Goal: Task Accomplishment & Management: Manage account settings

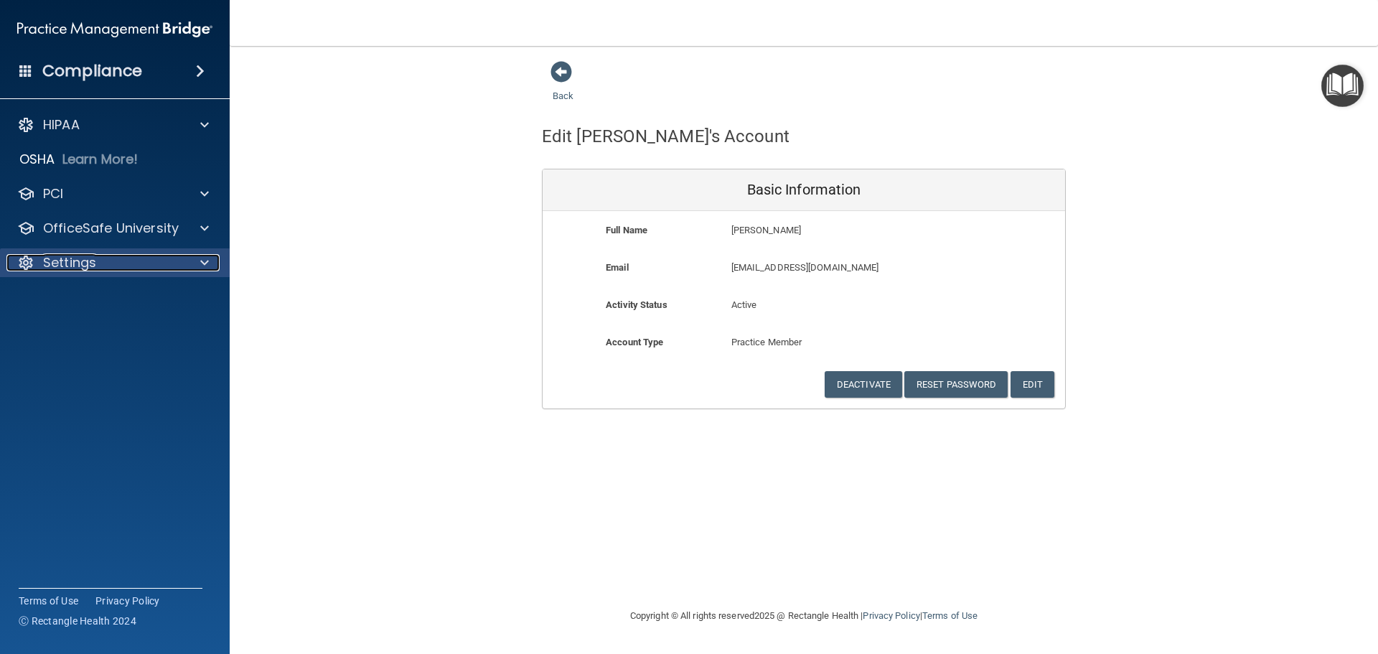
click at [196, 263] on div at bounding box center [202, 262] width 36 height 17
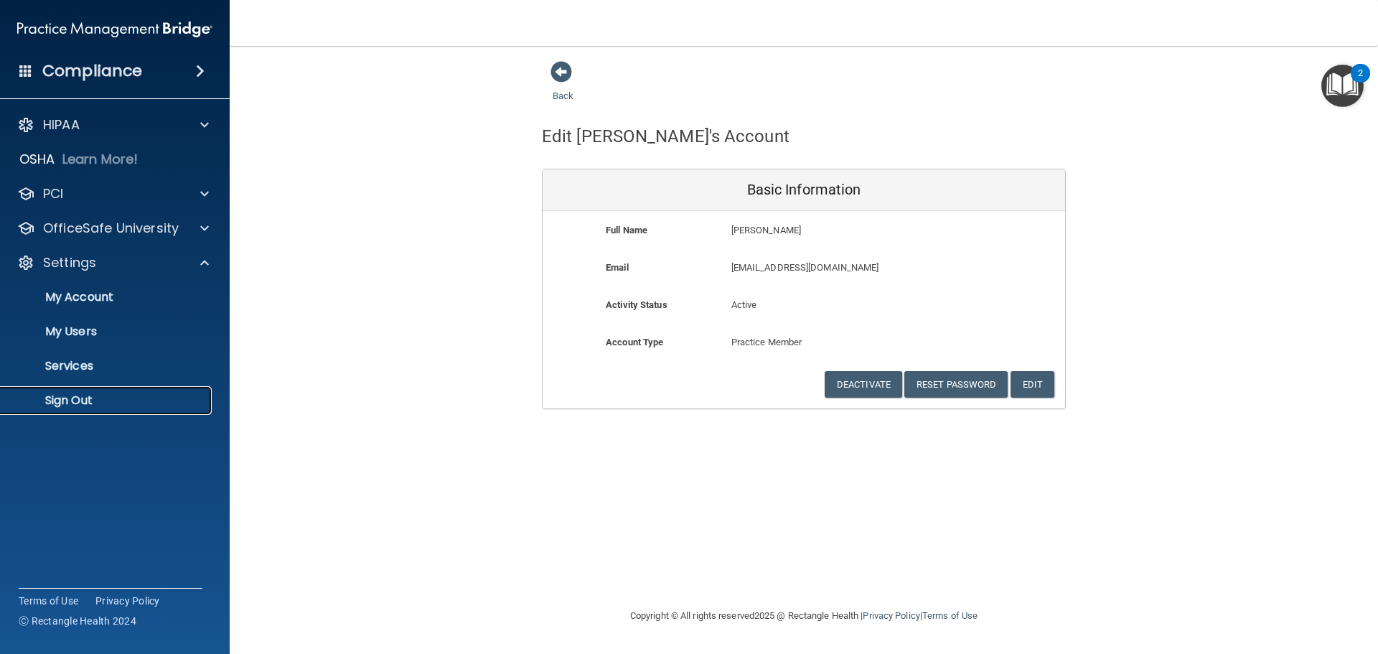
click at [96, 392] on link "Sign Out" at bounding box center [99, 400] width 226 height 29
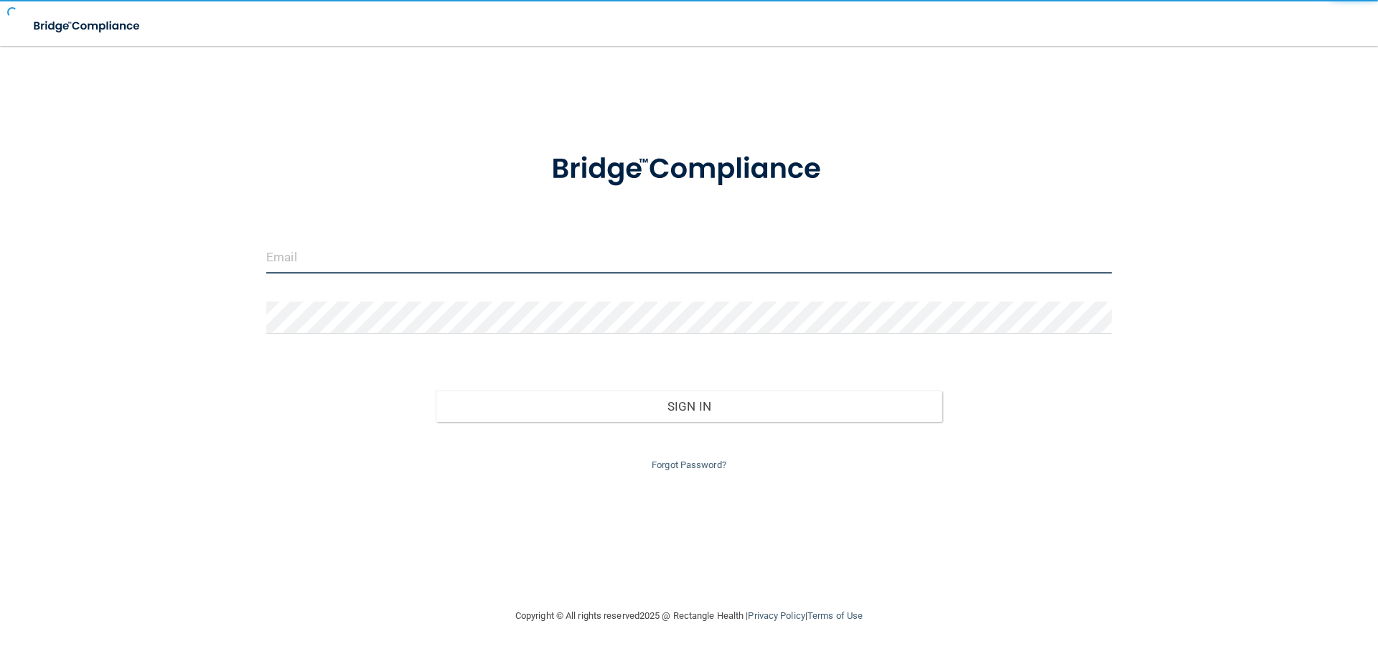
type input "[EMAIL_ADDRESS][DOMAIN_NAME]"
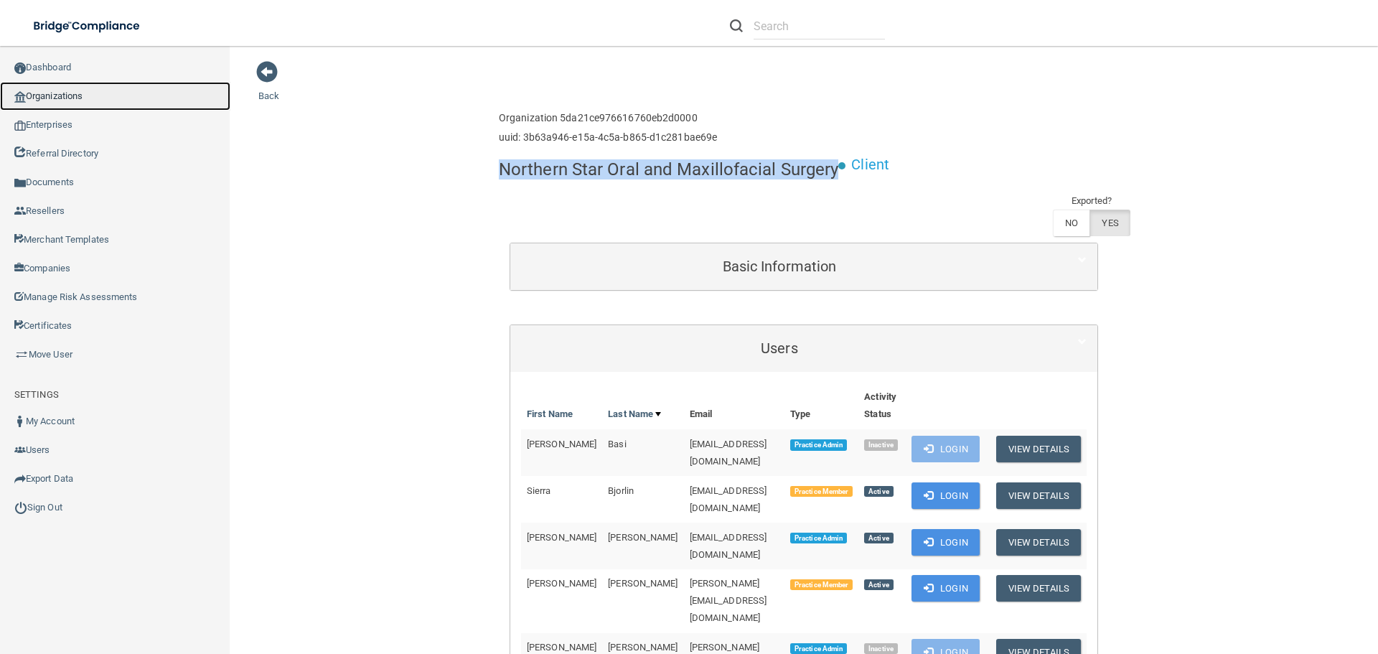
click at [80, 92] on link "Organizations" at bounding box center [115, 96] width 230 height 29
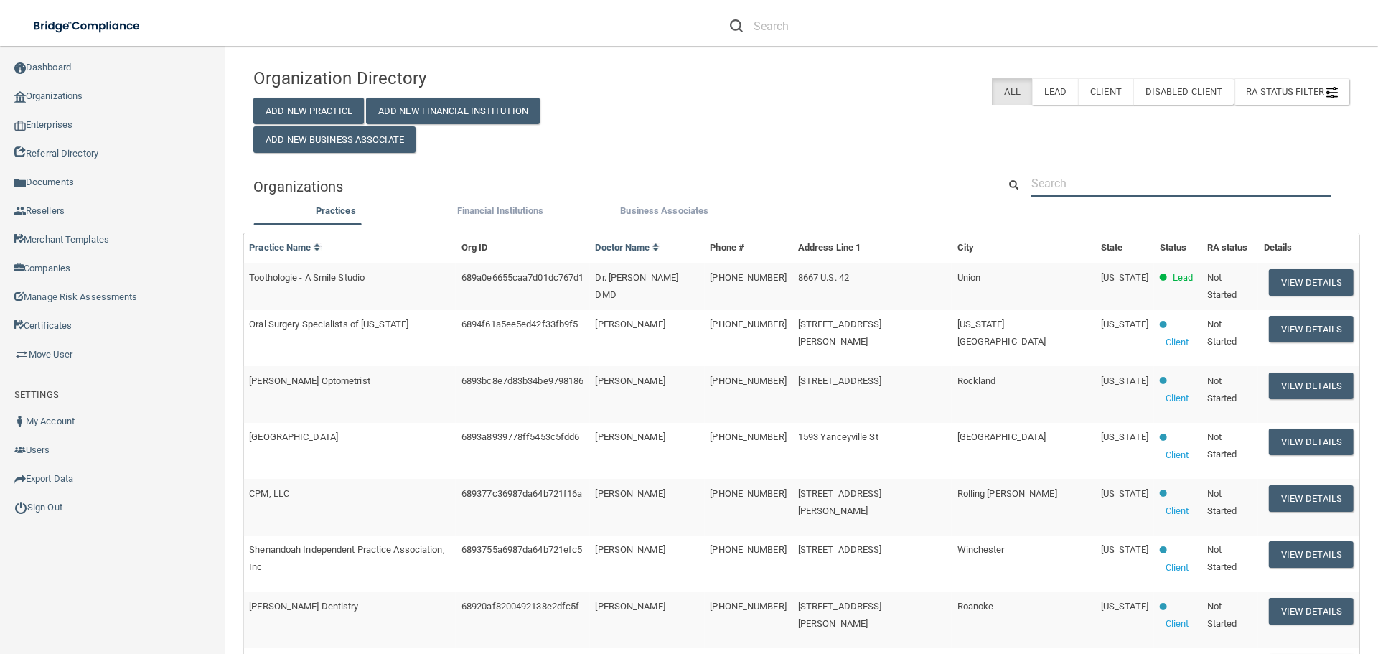
click at [1111, 187] on input "text" at bounding box center [1181, 183] width 300 height 27
paste input "jabendrumming@gmail.com"
type input "jabendrumming@gmail.com"
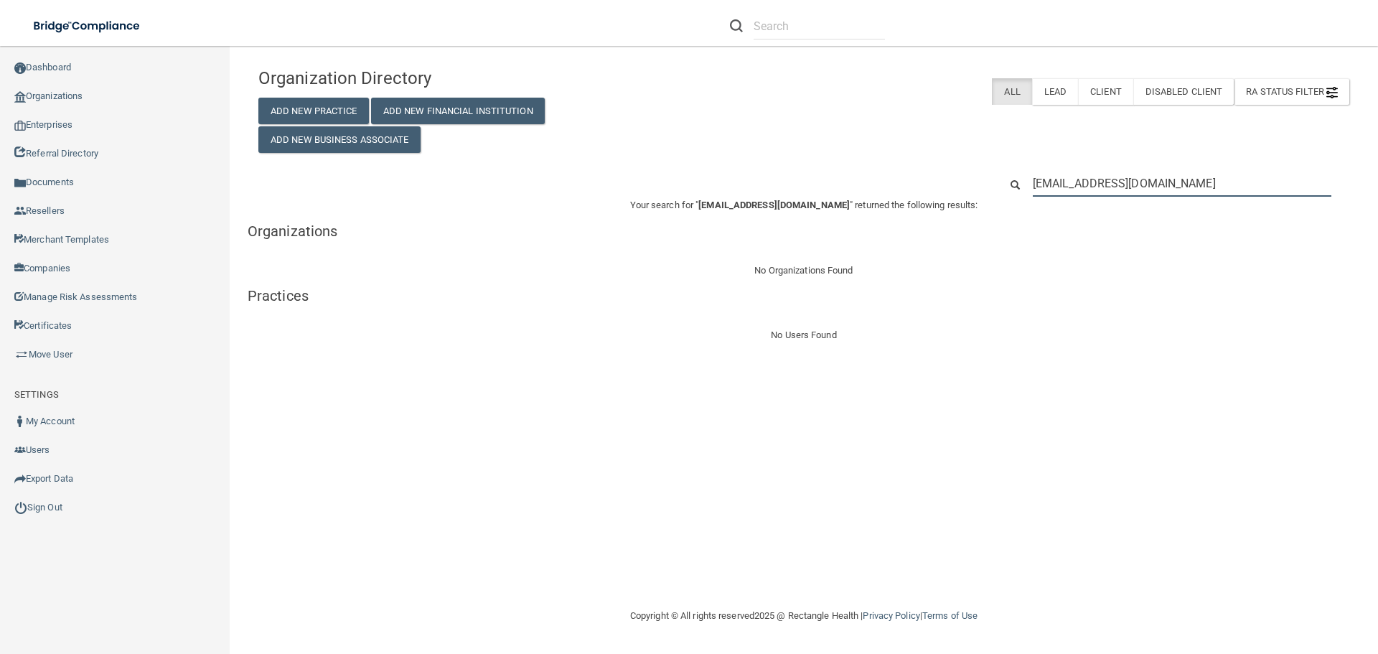
click at [1132, 181] on input "jabendrumming@gmail.com" at bounding box center [1182, 183] width 299 height 27
paste input "9316475237"
type input "9316475237"
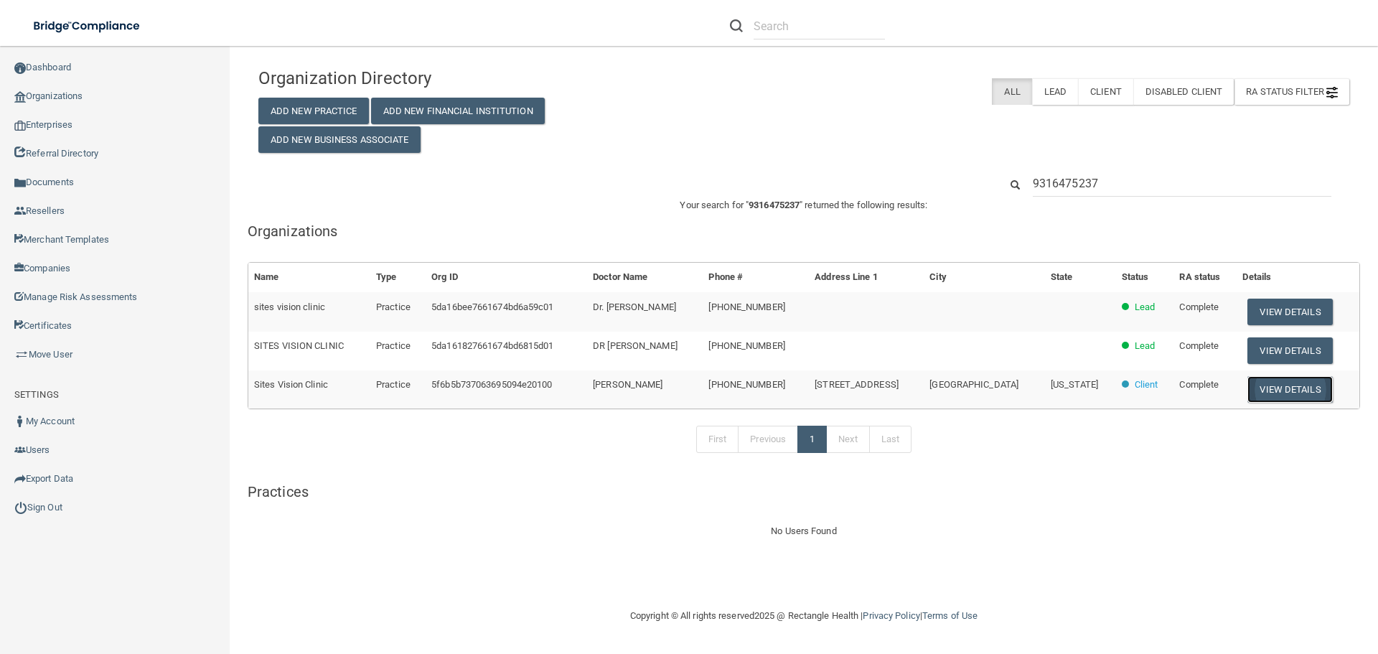
click at [1277, 393] on button "View Details" at bounding box center [1289, 389] width 85 height 27
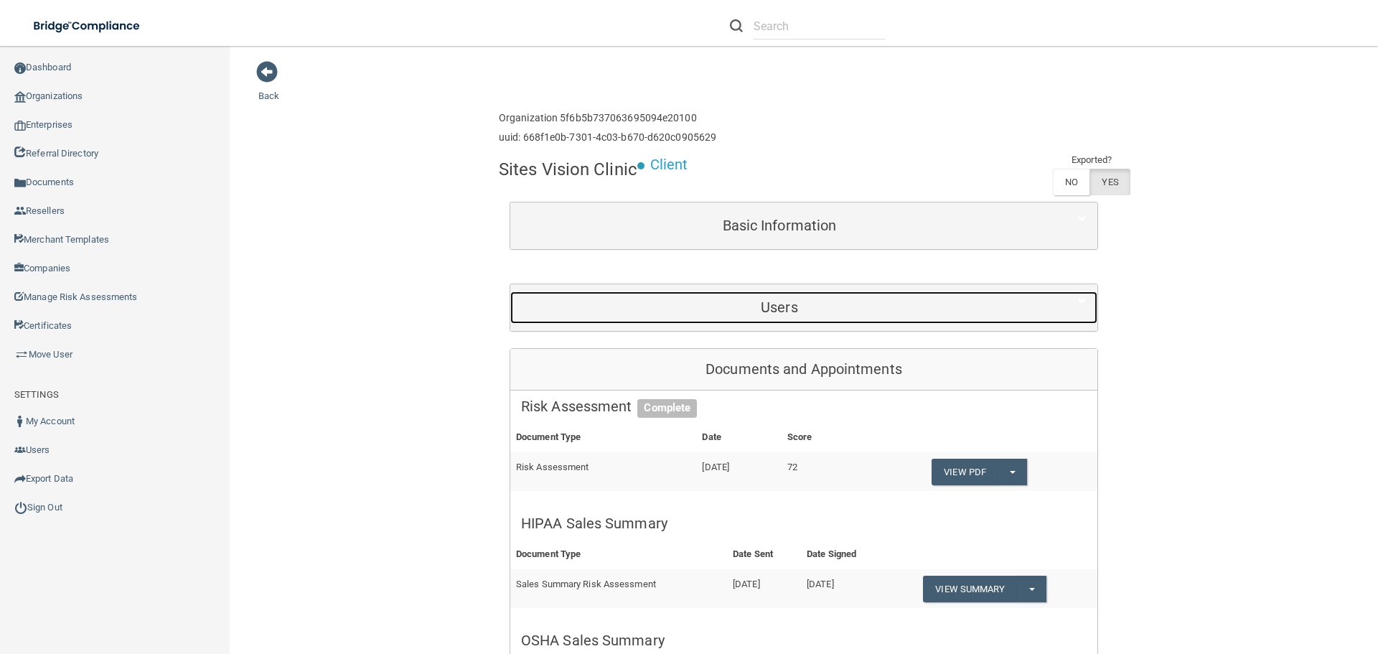
click at [609, 301] on h5 "Users" at bounding box center [779, 307] width 517 height 16
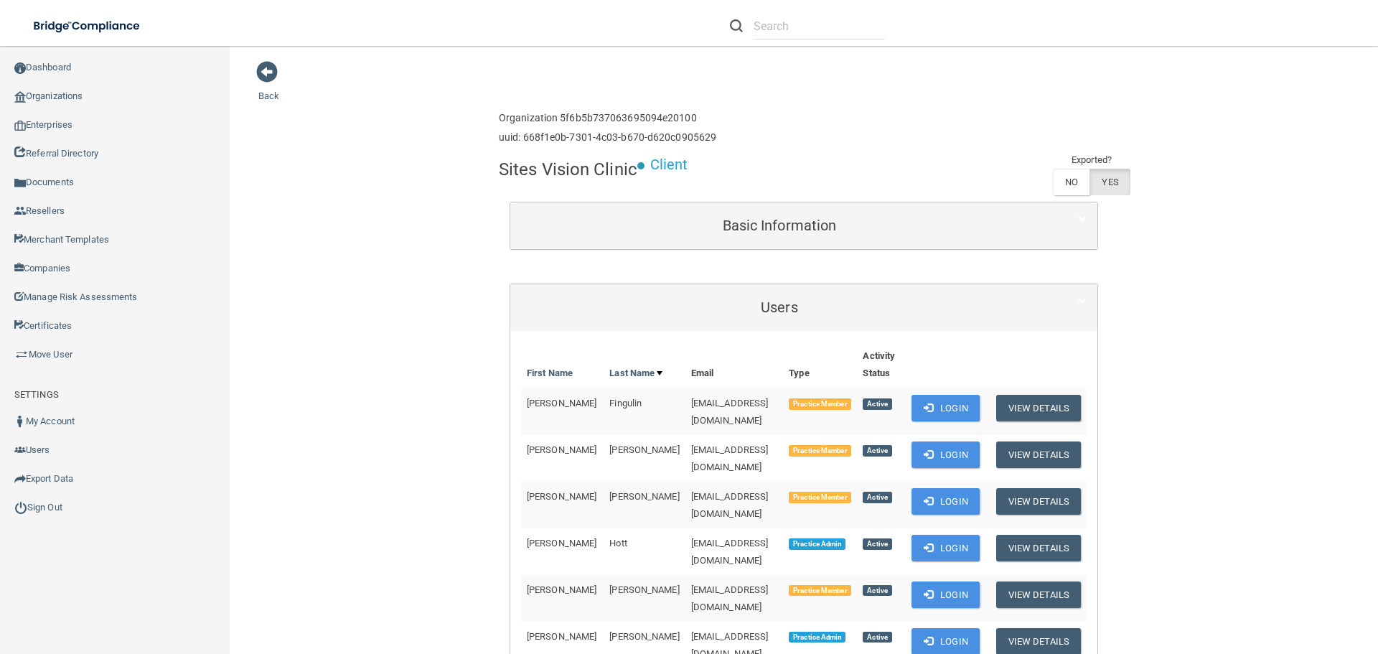
click at [560, 174] on h4 "Sites Vision Clinic" at bounding box center [568, 169] width 139 height 19
copy div "Sites Vision Clinic"
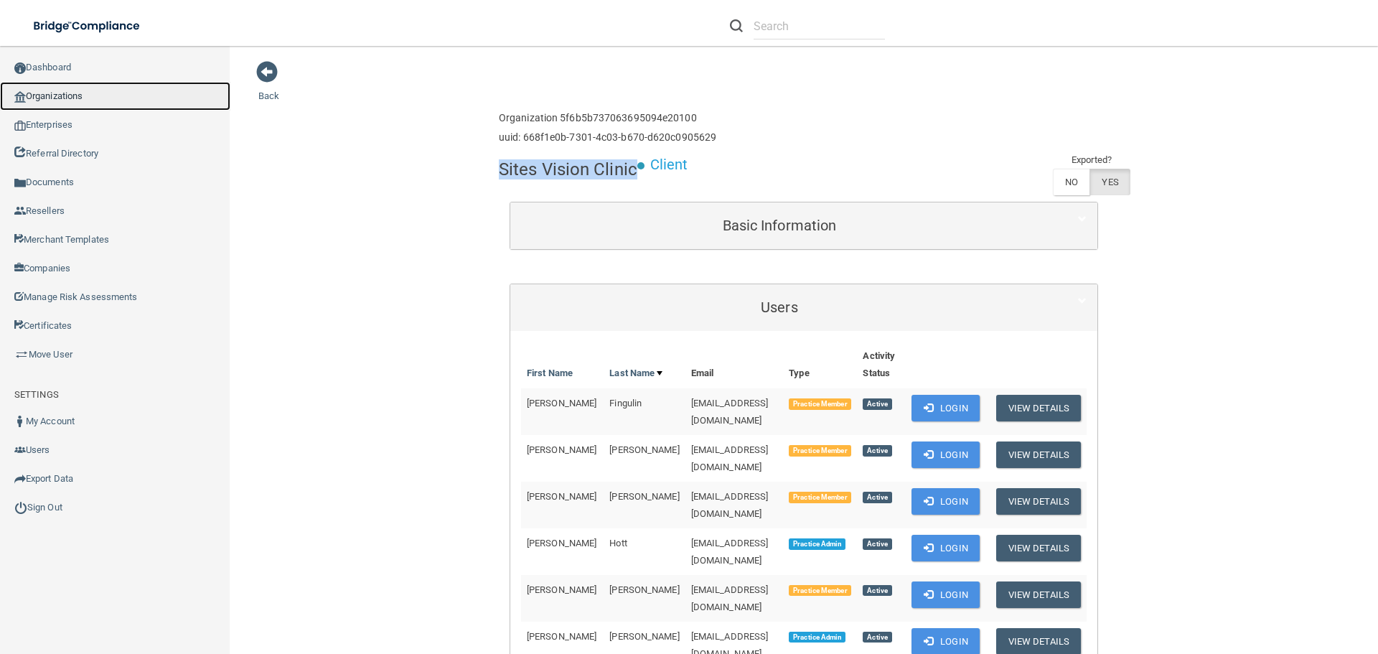
click at [80, 100] on link "Organizations" at bounding box center [115, 96] width 230 height 29
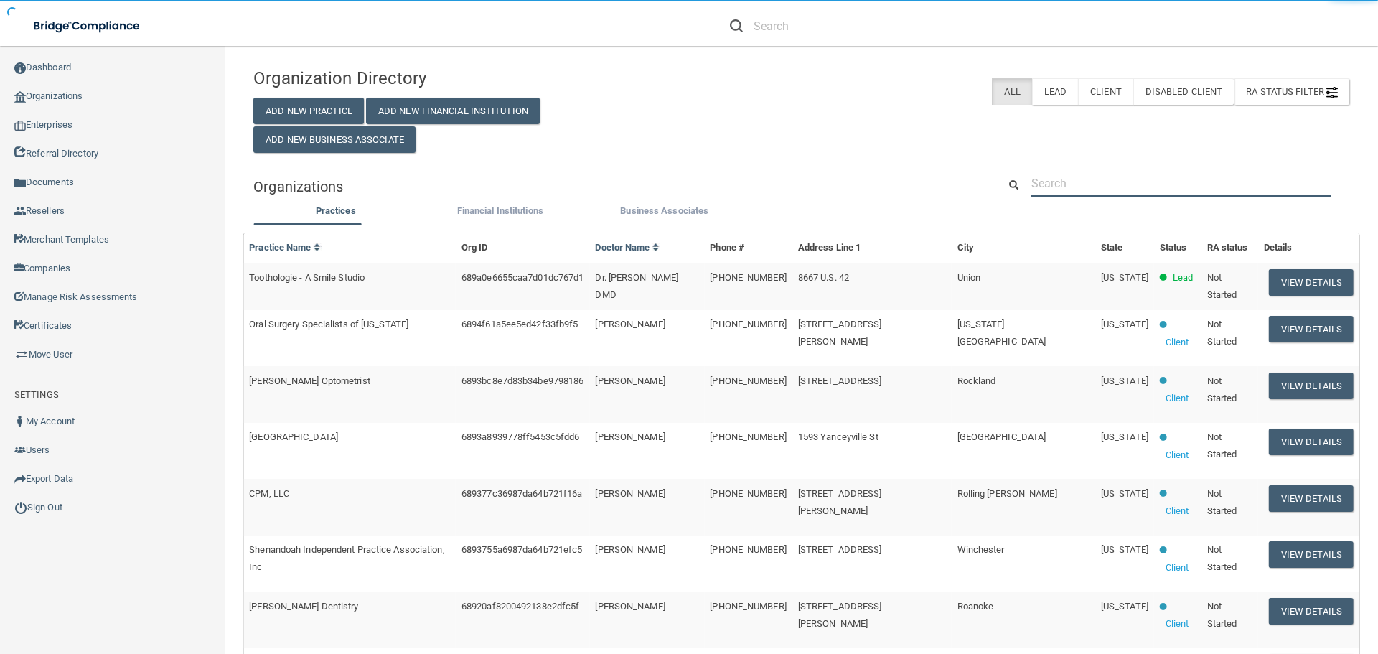
click at [1069, 180] on input "text" at bounding box center [1181, 183] width 300 height 27
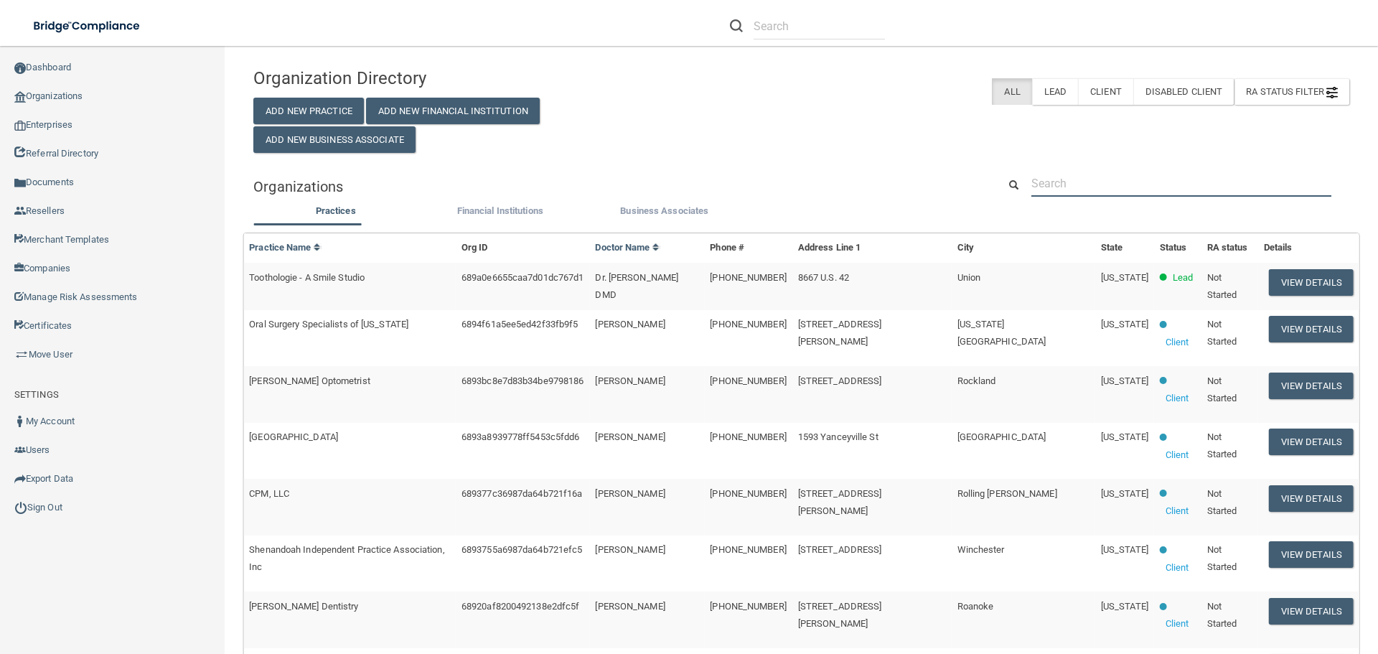
paste input "Rari Labs"
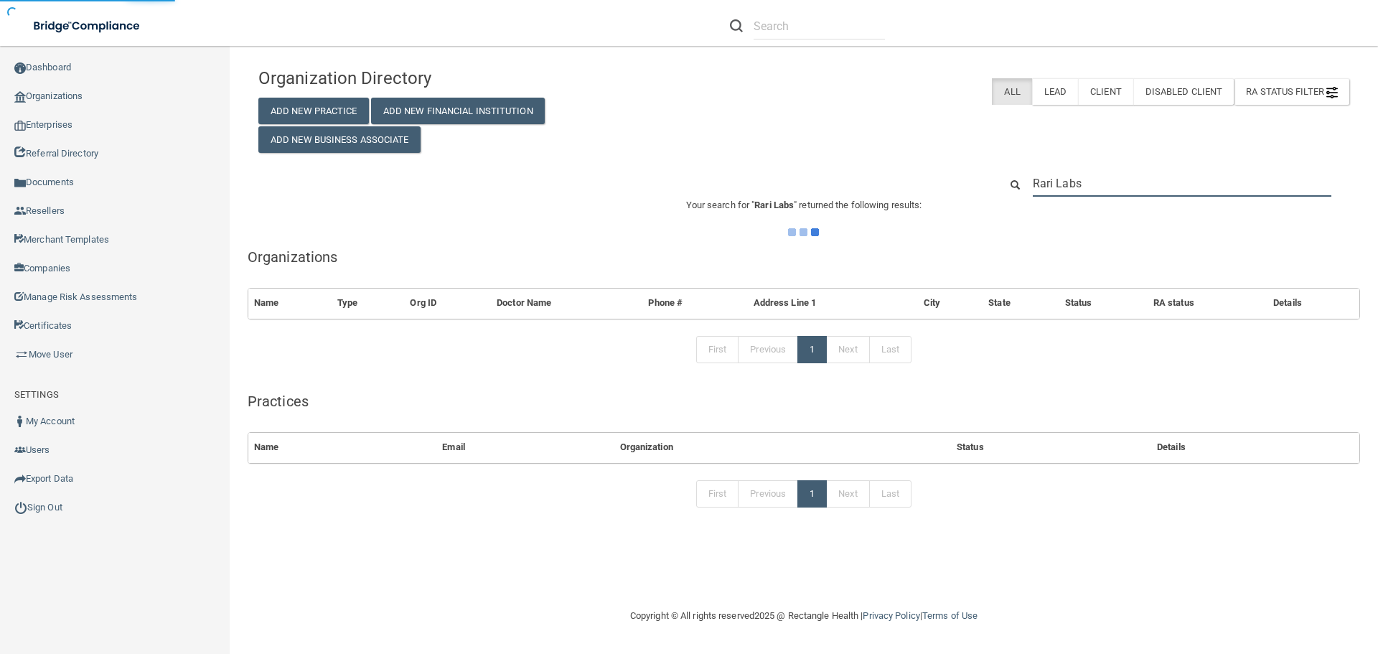
type input "Rari Labs"
click at [869, 148] on div "Organization Directory Add New Practice Add New Financial Institution Add New B…" at bounding box center [804, 106] width 1112 height 93
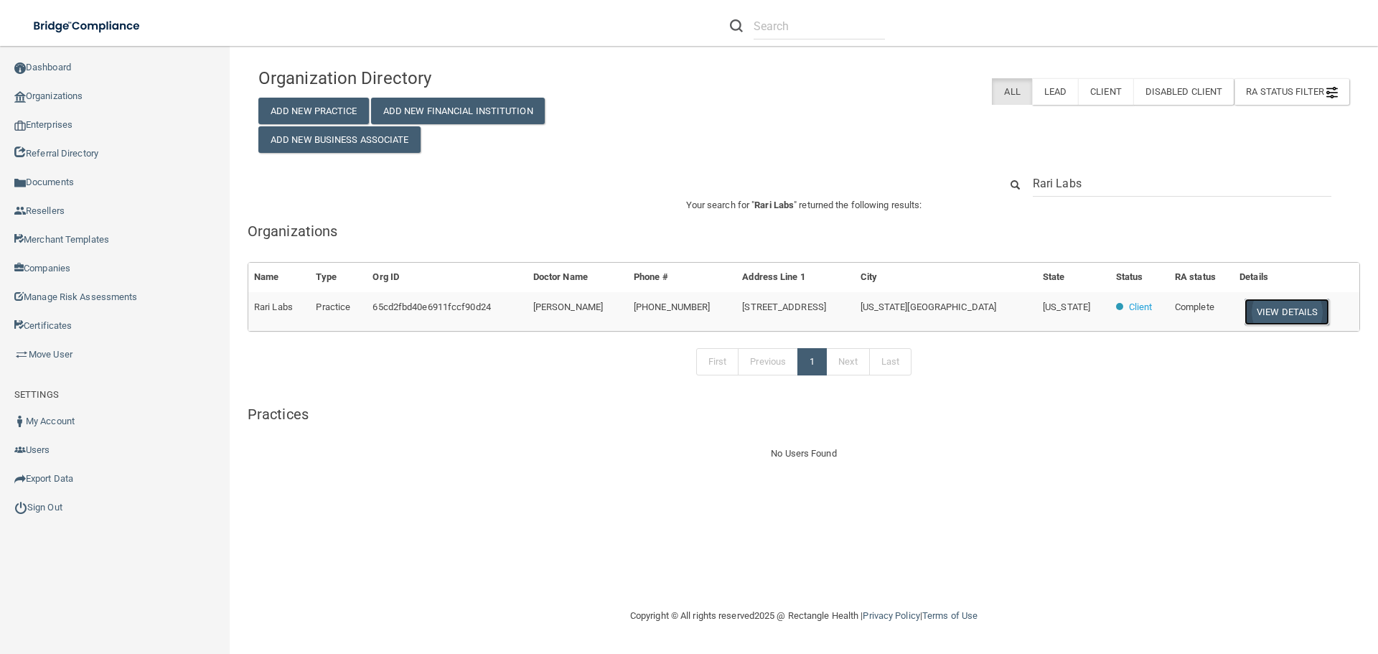
click at [1268, 311] on button "View Details" at bounding box center [1286, 312] width 85 height 27
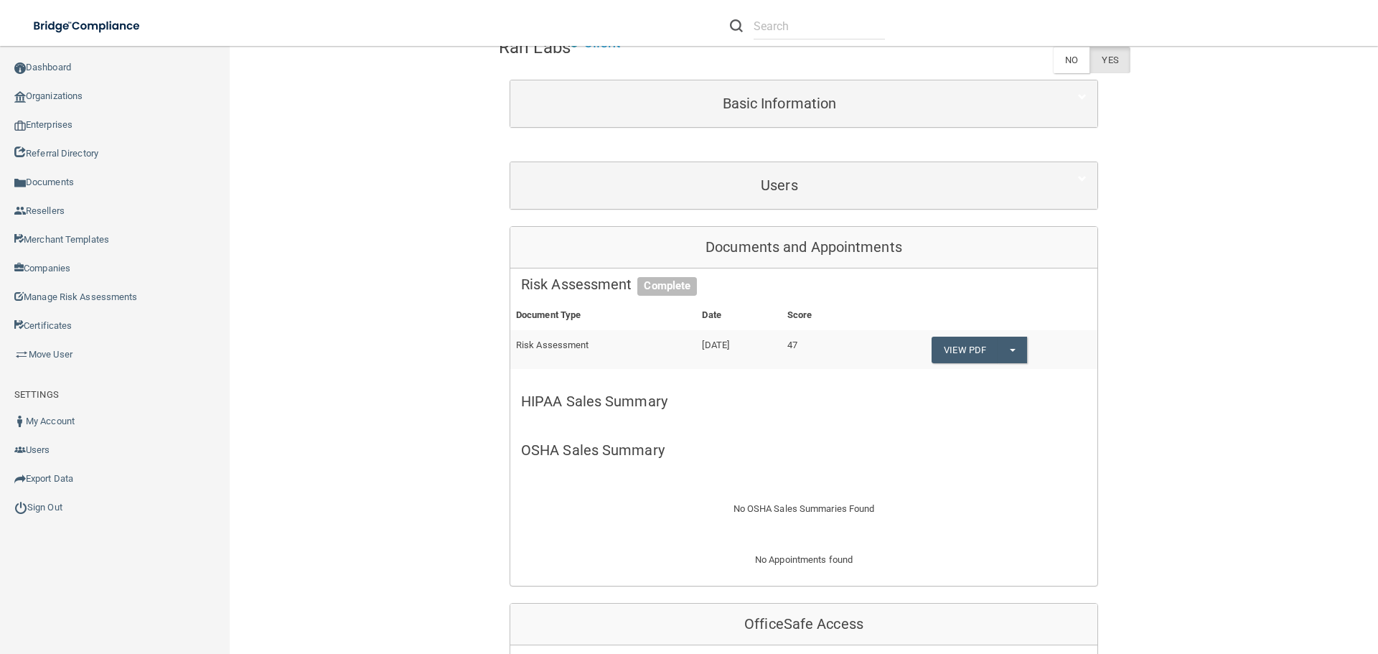
scroll to position [72, 0]
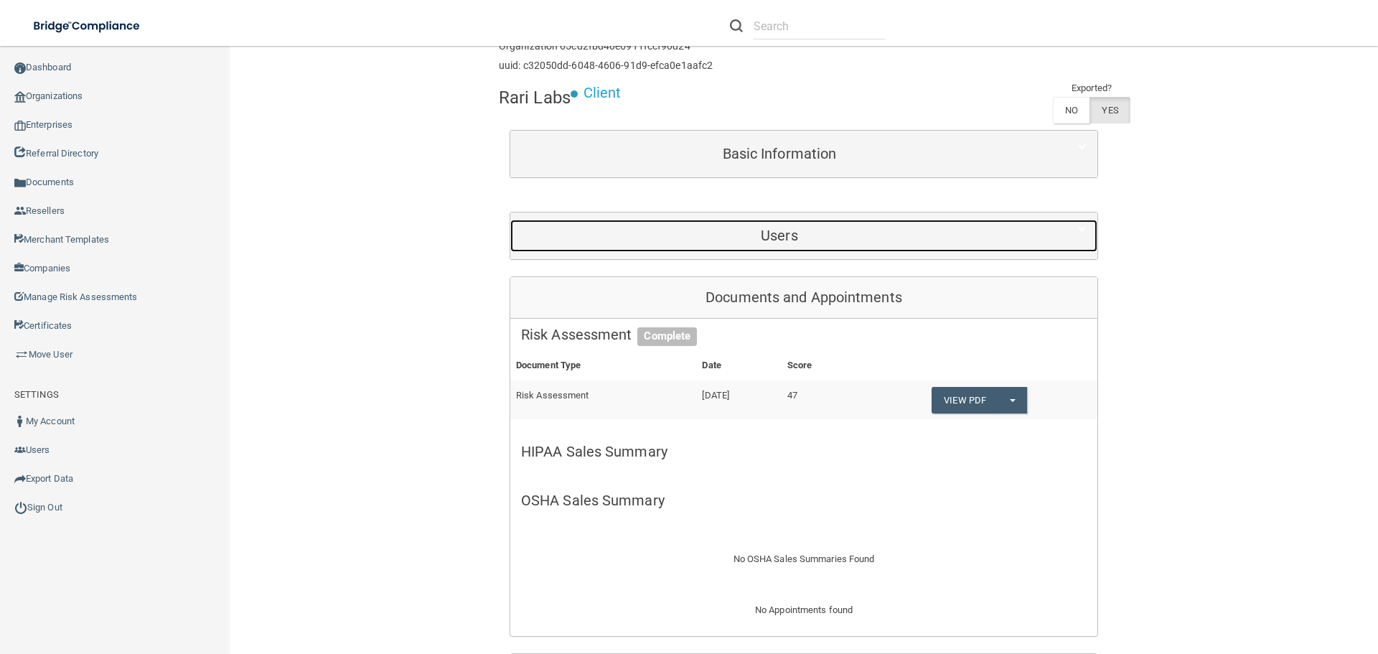
click at [756, 238] on h5 "Users" at bounding box center [779, 235] width 517 height 16
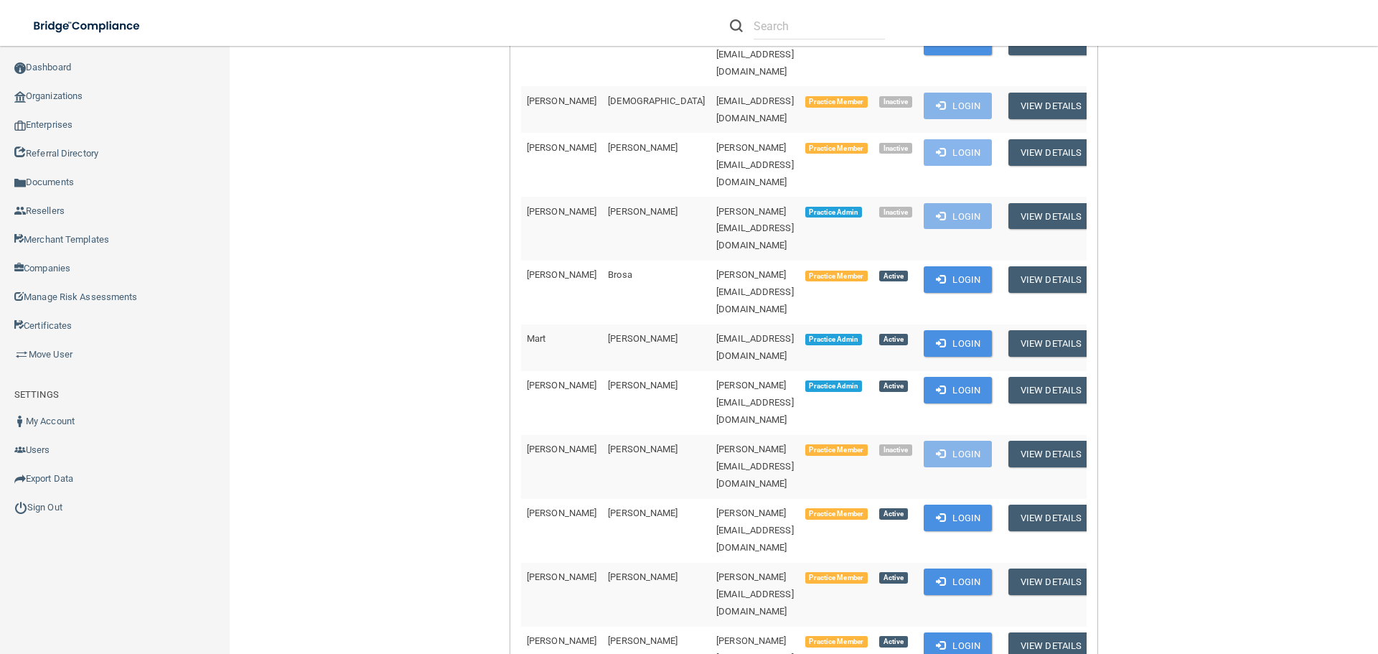
scroll to position [431, 0]
click at [924, 376] on button "Login" at bounding box center [958, 389] width 68 height 27
click at [54, 83] on link "Organizations" at bounding box center [115, 96] width 230 height 29
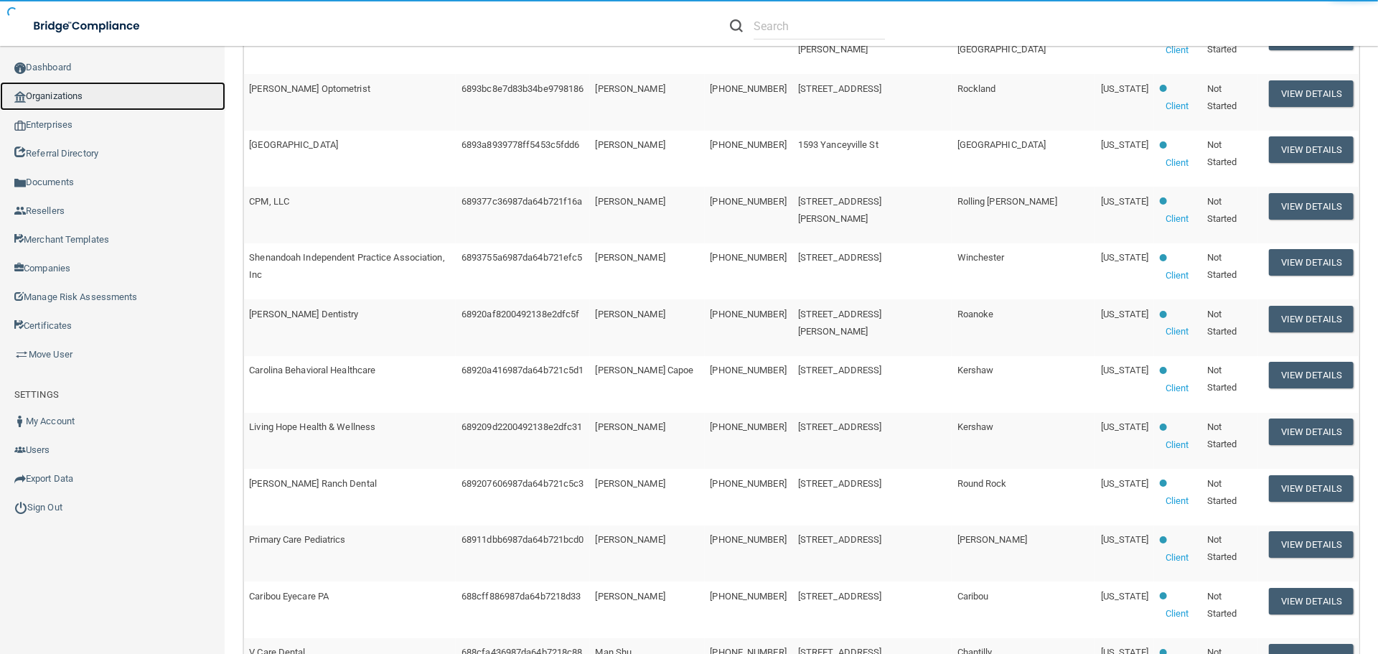
scroll to position [5, 0]
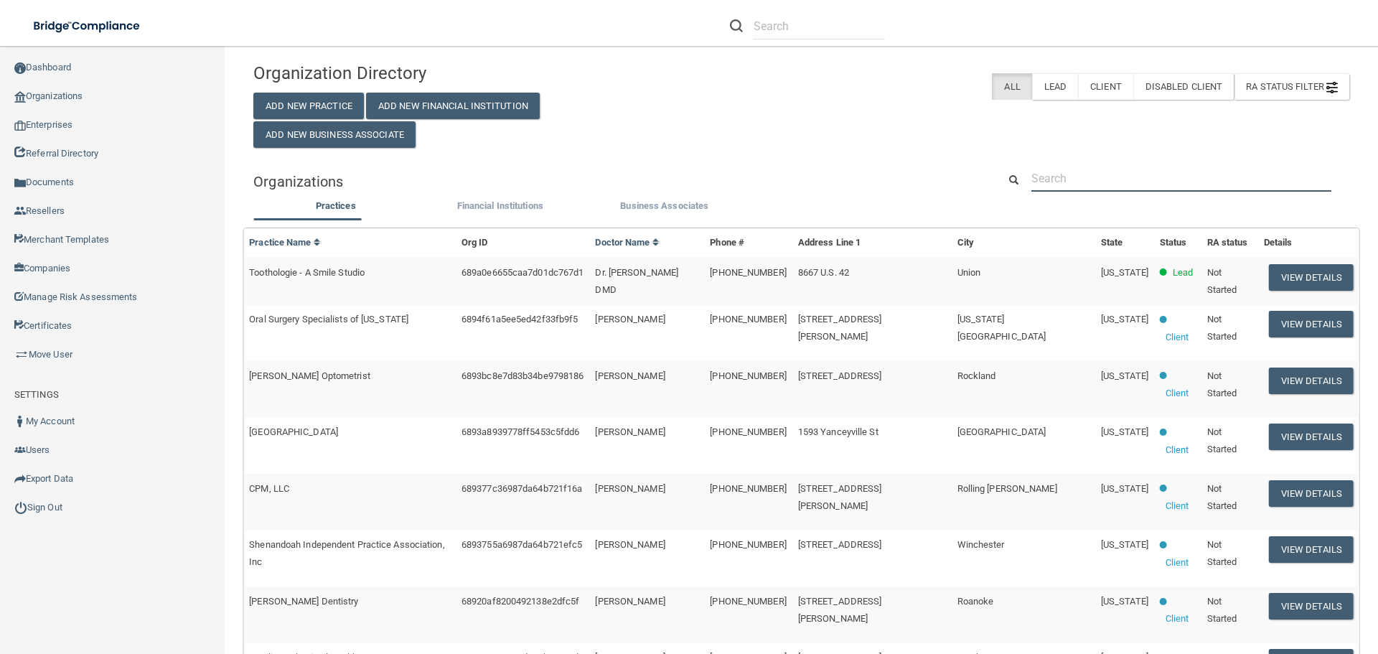
click at [1071, 188] on input "text" at bounding box center [1181, 178] width 300 height 27
paste input "djohnson@healingartspediatrics.com"
type input "djohnson@healingartspediatrics.com"
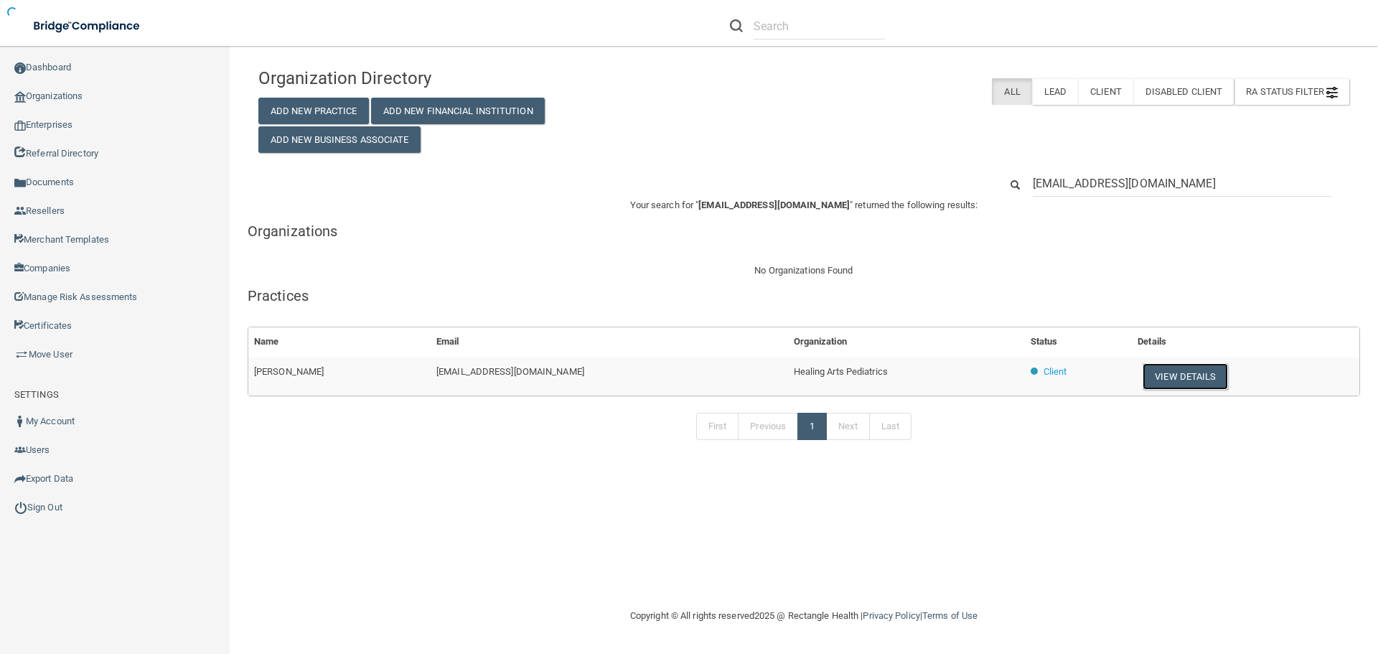
click at [1163, 366] on button "View Details" at bounding box center [1184, 376] width 85 height 27
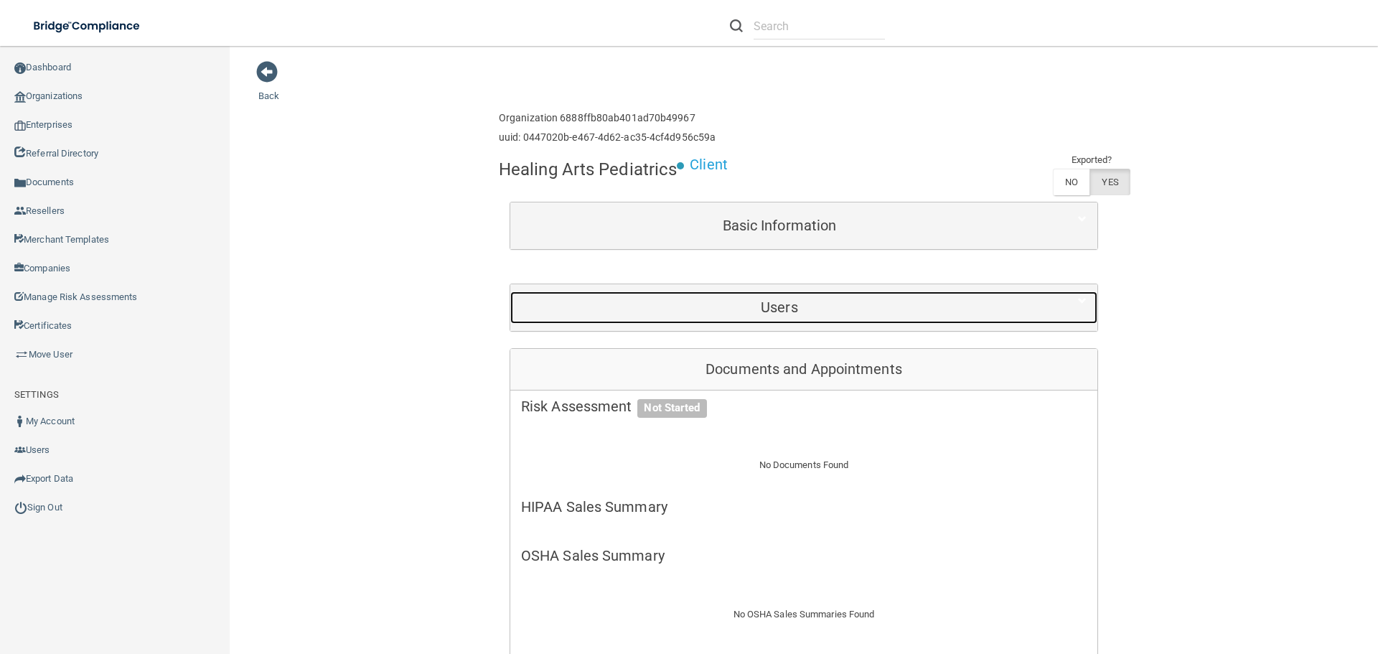
click at [728, 301] on h5 "Users" at bounding box center [779, 307] width 517 height 16
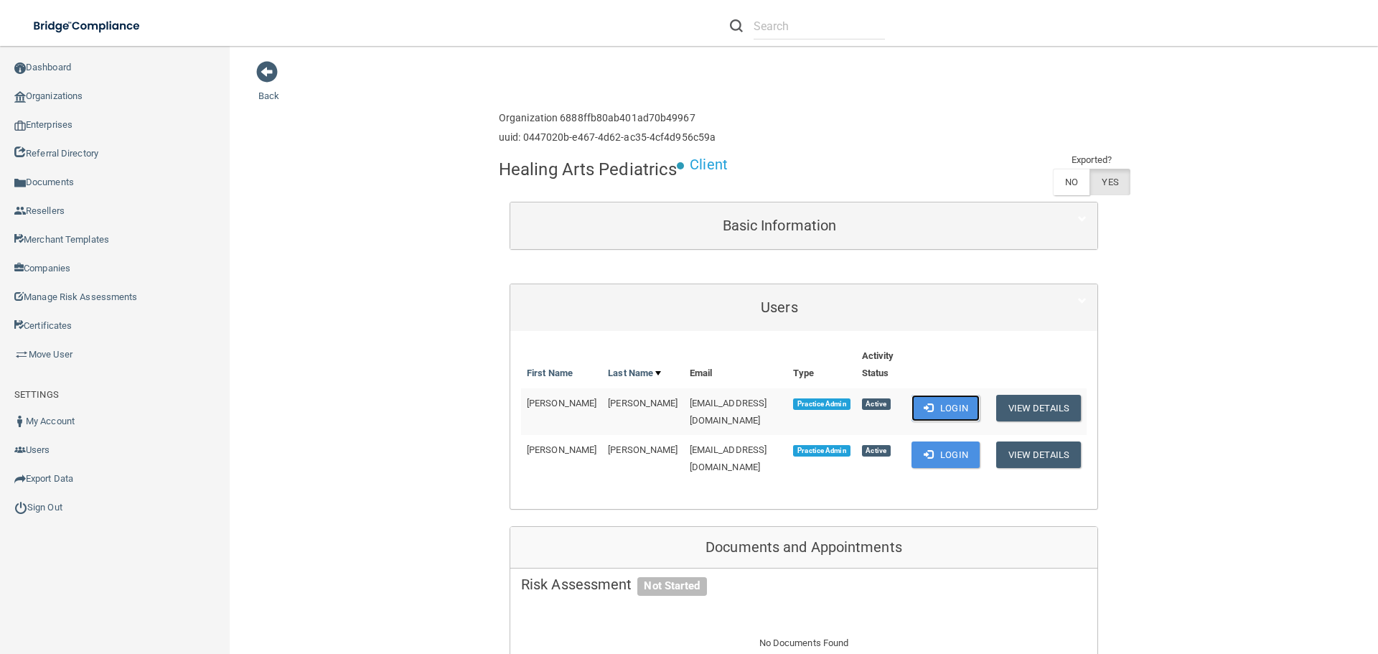
click at [944, 406] on button "Login" at bounding box center [945, 408] width 68 height 27
click at [524, 168] on h4 "Healing Arts Pediatrics" at bounding box center [588, 169] width 178 height 19
click at [525, 168] on h4 "Healing Arts Pediatrics" at bounding box center [588, 169] width 178 height 19
copy div "Healing Arts Pediatrics"
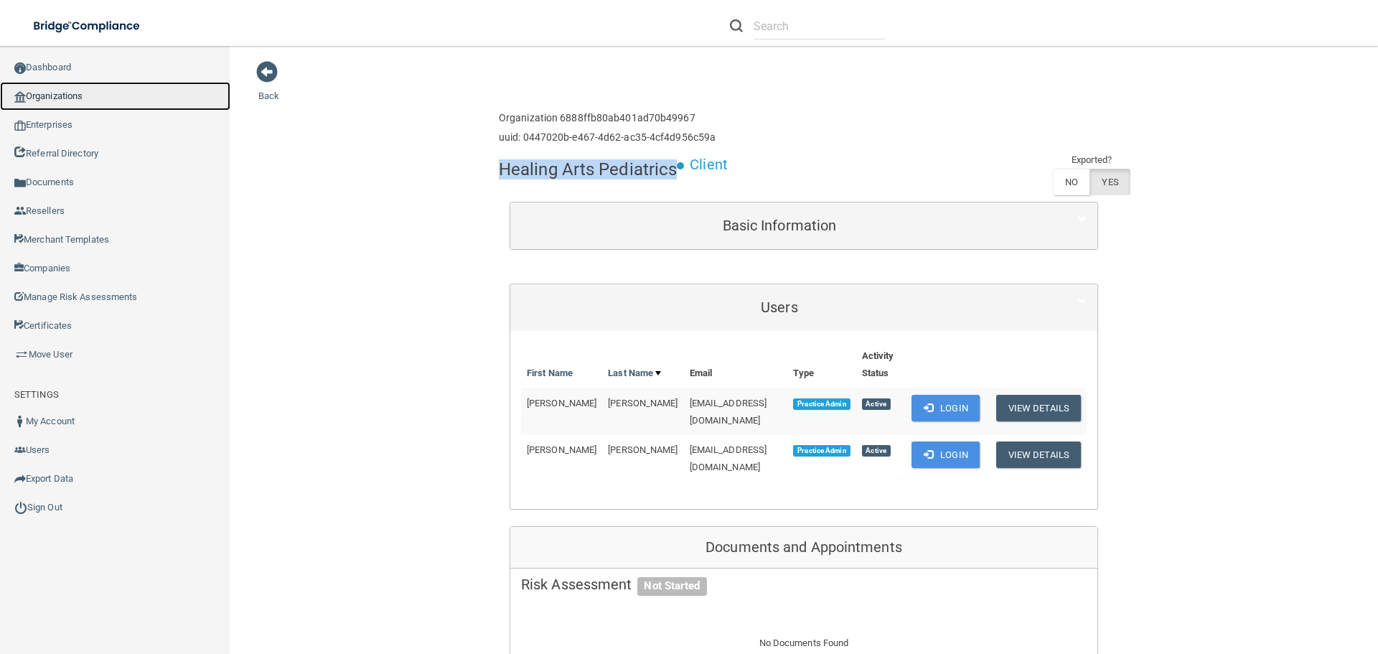
click at [75, 98] on link "Organizations" at bounding box center [115, 96] width 230 height 29
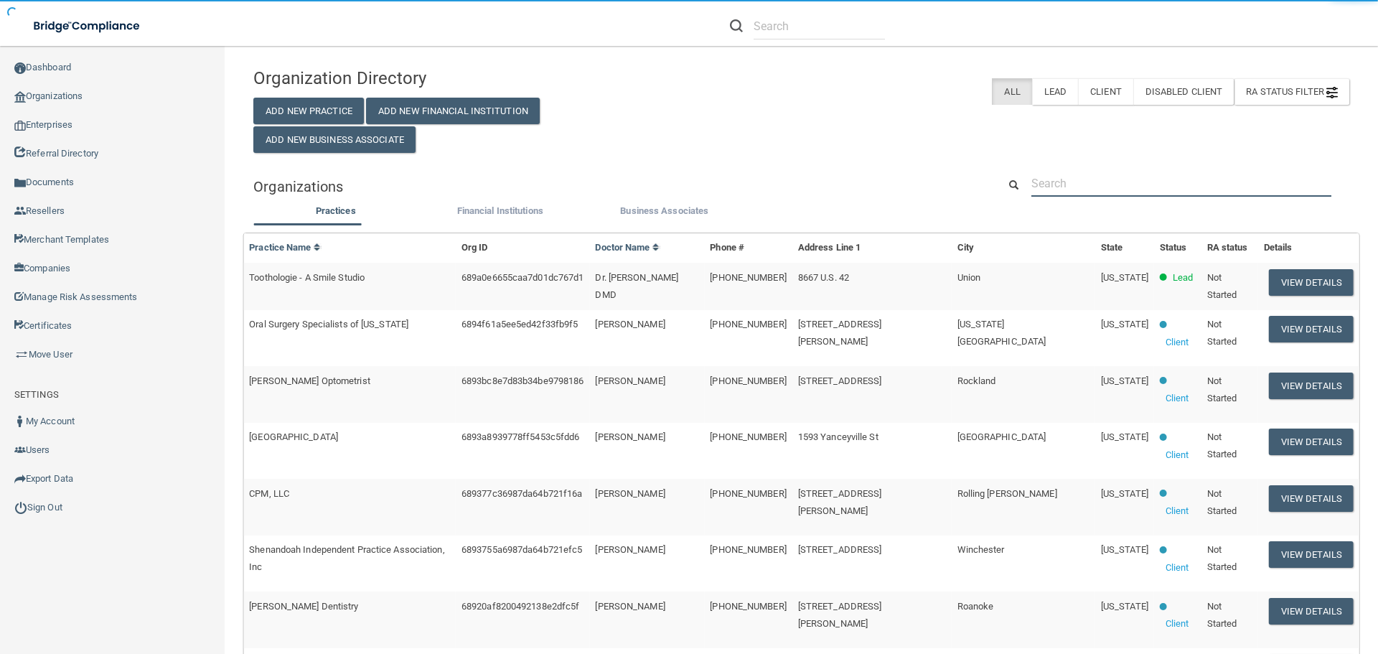
click at [1071, 189] on input "text" at bounding box center [1181, 183] width 300 height 27
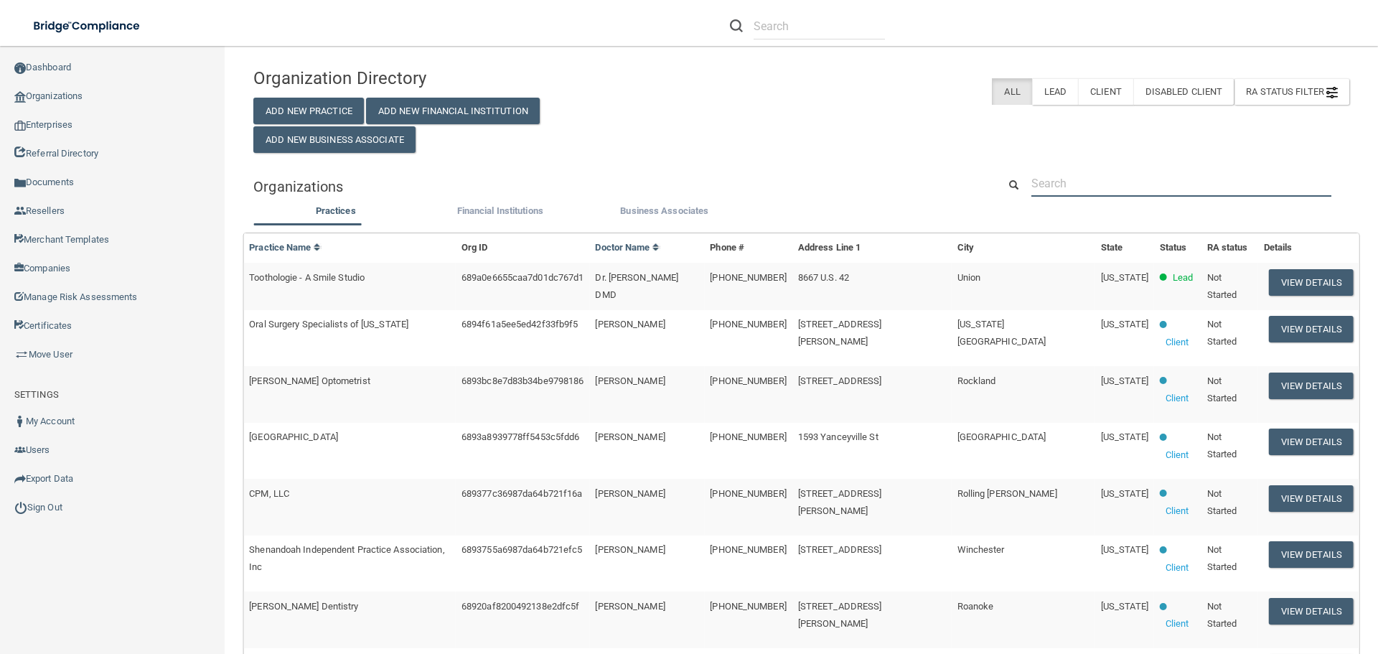
paste input "[DOMAIN_NAME][EMAIL_ADDRESS][DOMAIN_NAME]"
type input "[DOMAIN_NAME][EMAIL_ADDRESS][DOMAIN_NAME]"
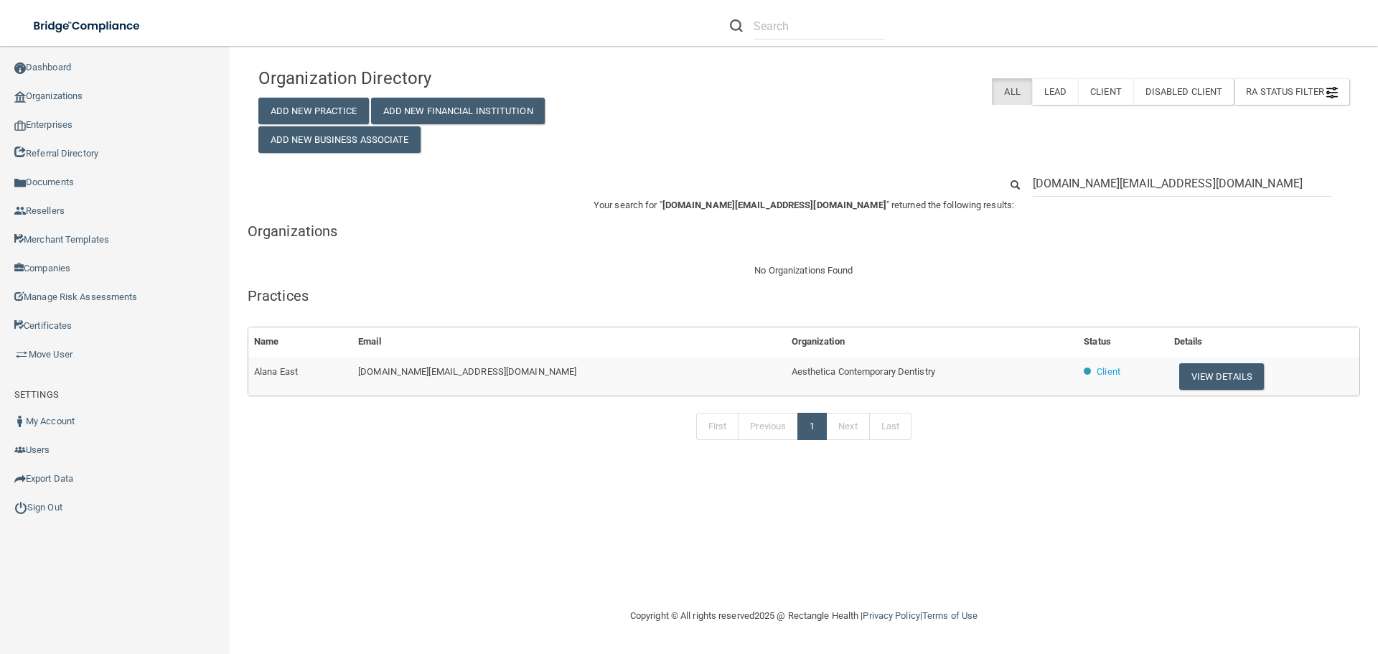
click at [792, 371] on span "Aesthetica Contemporary Dentistry" at bounding box center [864, 371] width 144 height 11
copy tr "Aesthetica Contemporary Dentistry"
click at [1179, 380] on button "View Details" at bounding box center [1221, 376] width 85 height 27
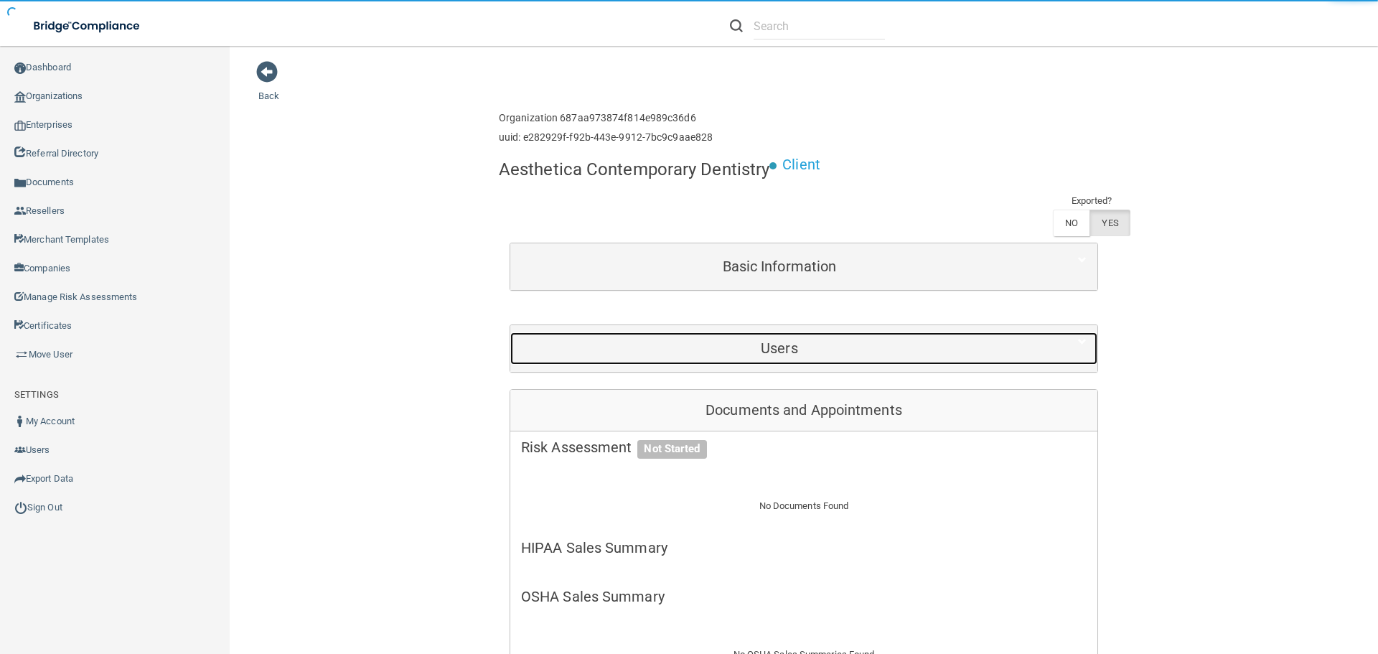
click at [742, 336] on div "Users" at bounding box center [779, 348] width 538 height 32
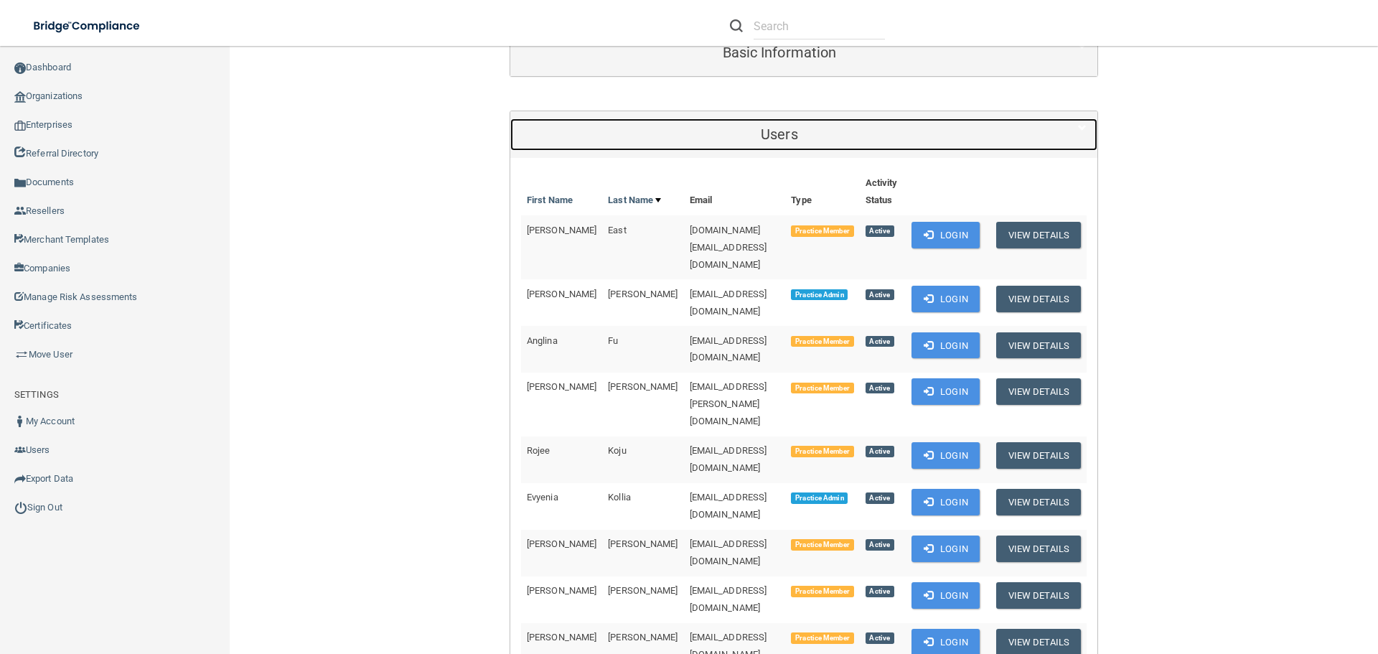
scroll to position [215, 0]
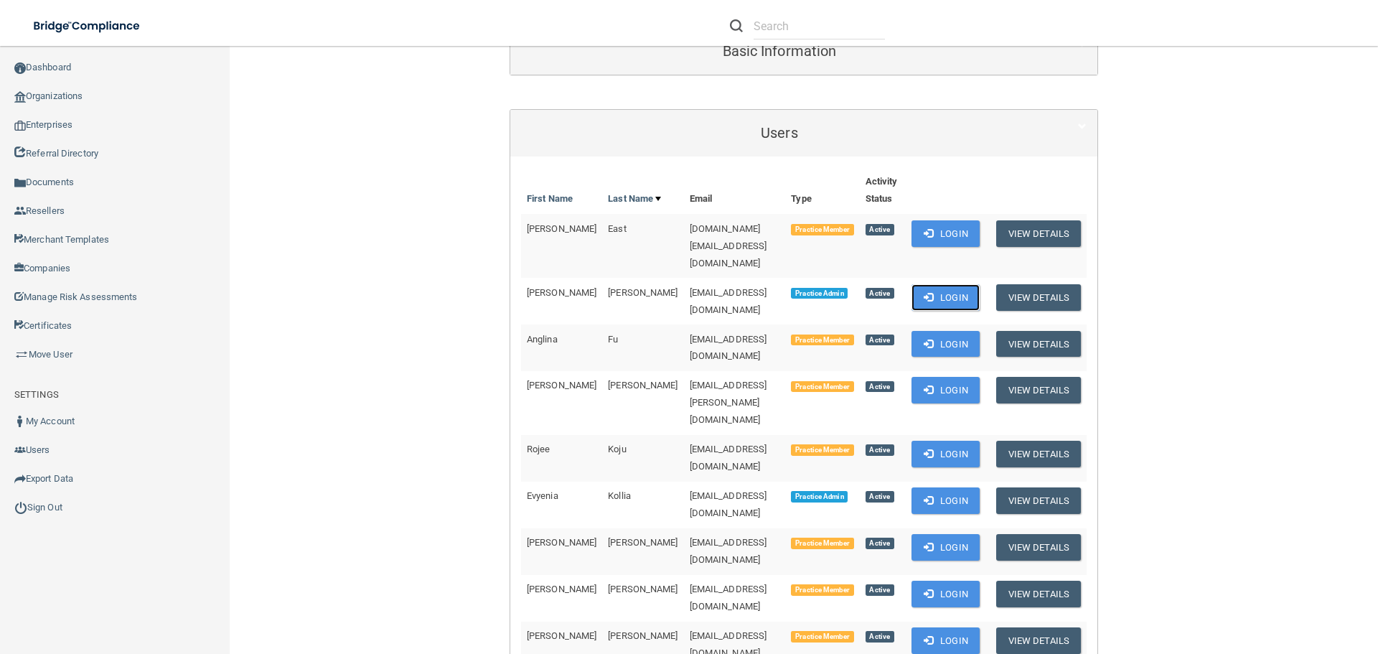
click at [962, 284] on button "Login" at bounding box center [945, 297] width 68 height 27
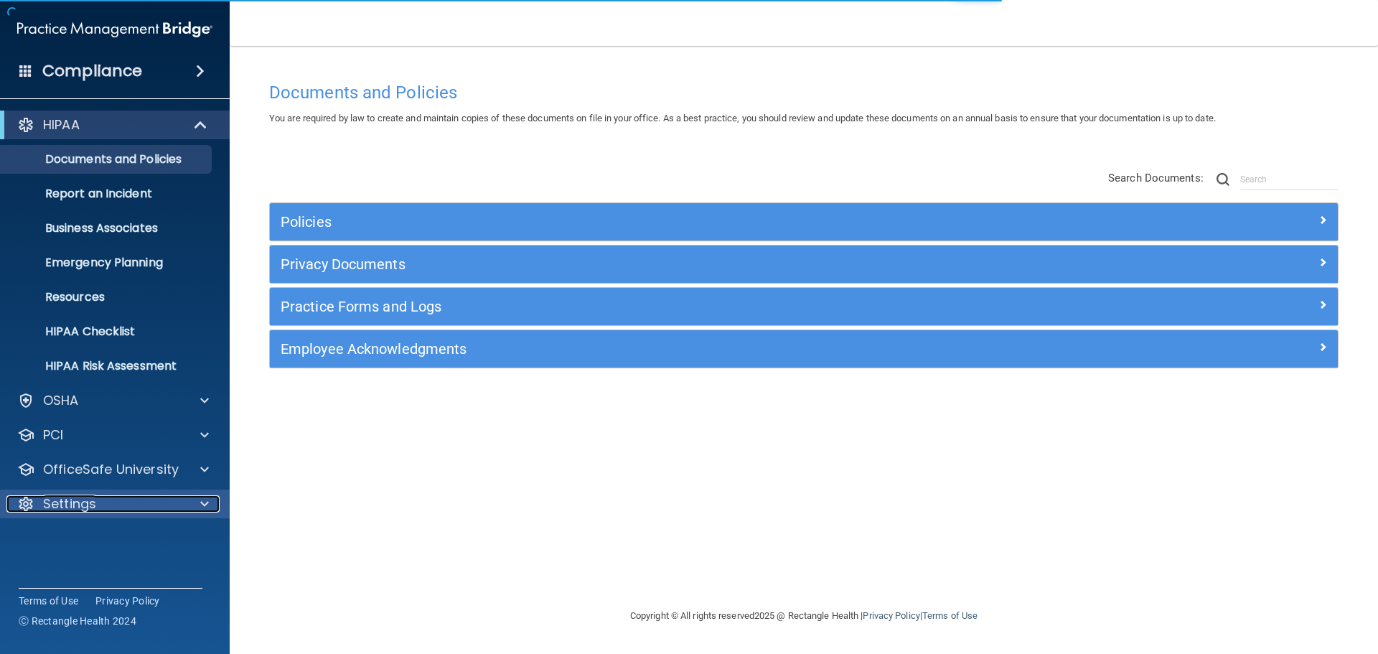
click at [189, 503] on div at bounding box center [202, 503] width 36 height 17
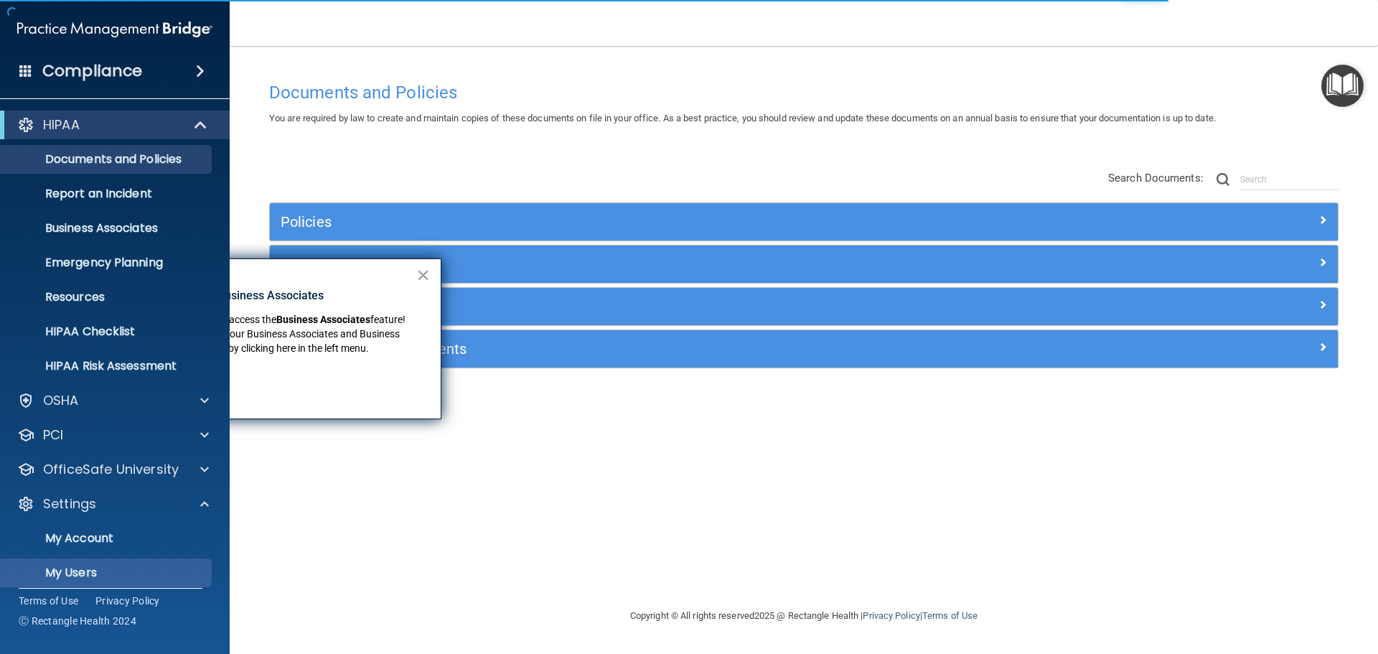
click at [98, 565] on p "My Users" at bounding box center [107, 572] width 196 height 14
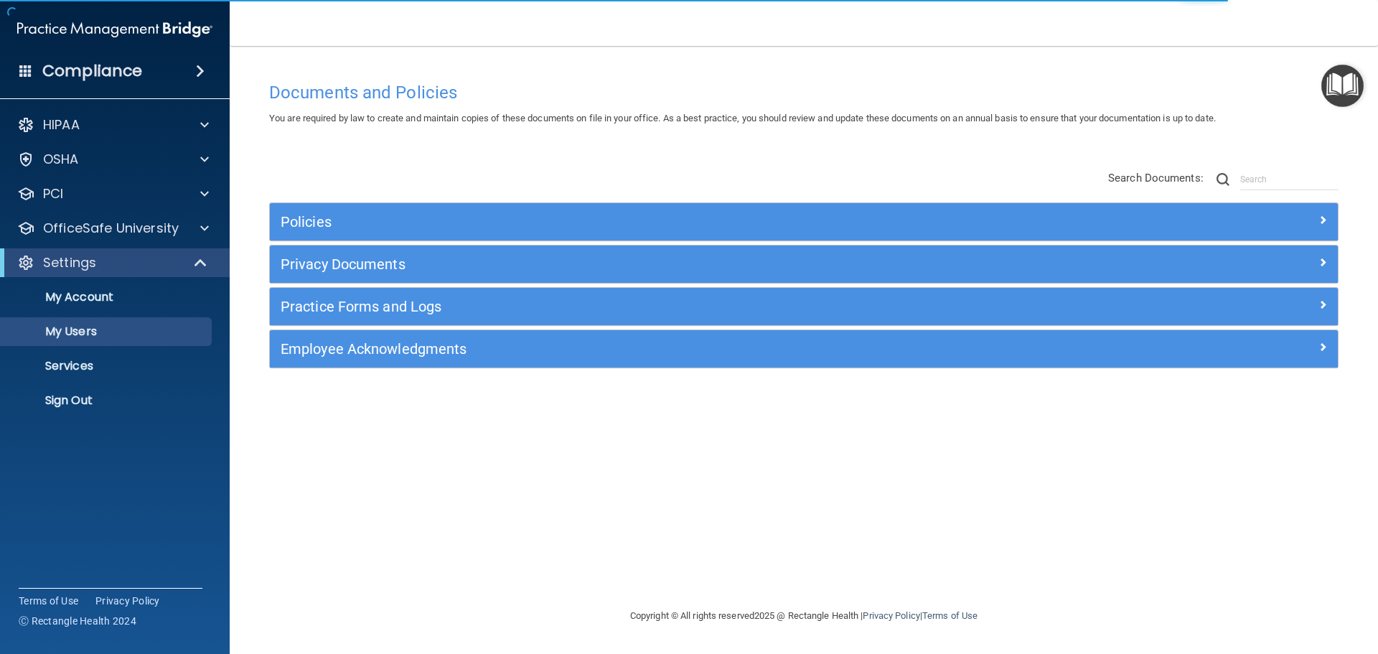
select select "20"
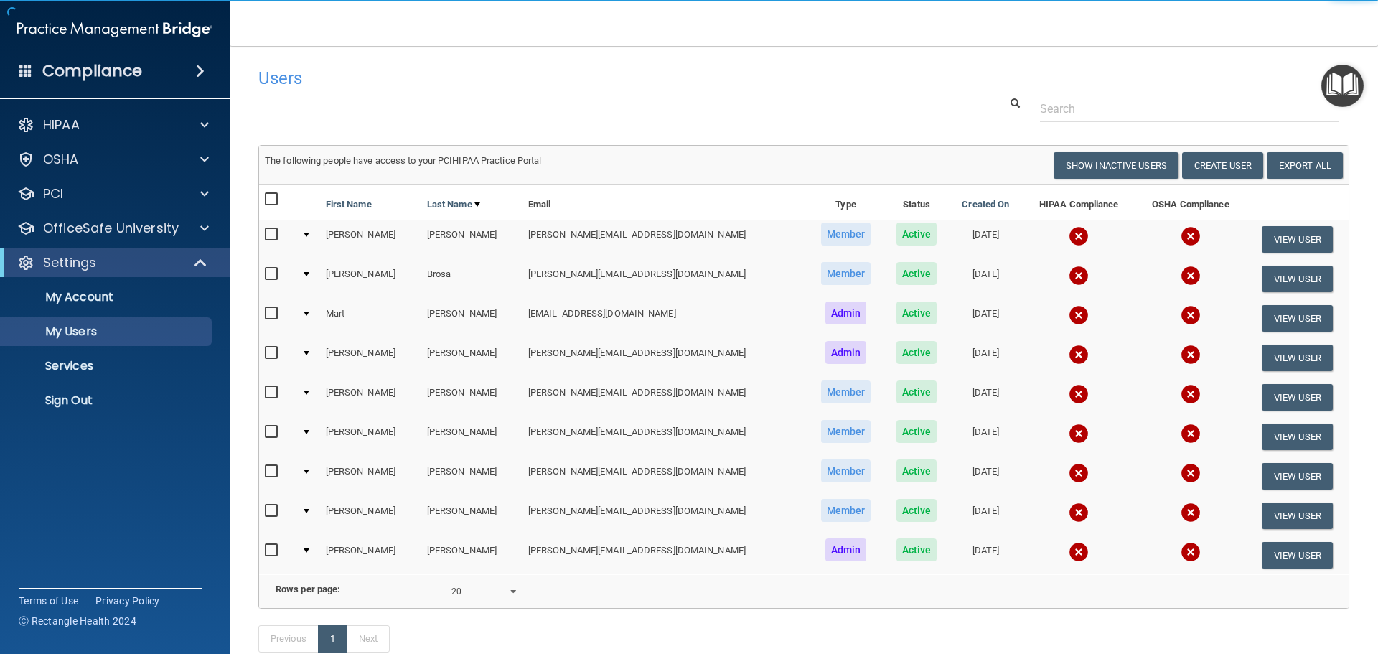
click at [1069, 230] on img at bounding box center [1079, 236] width 20 height 20
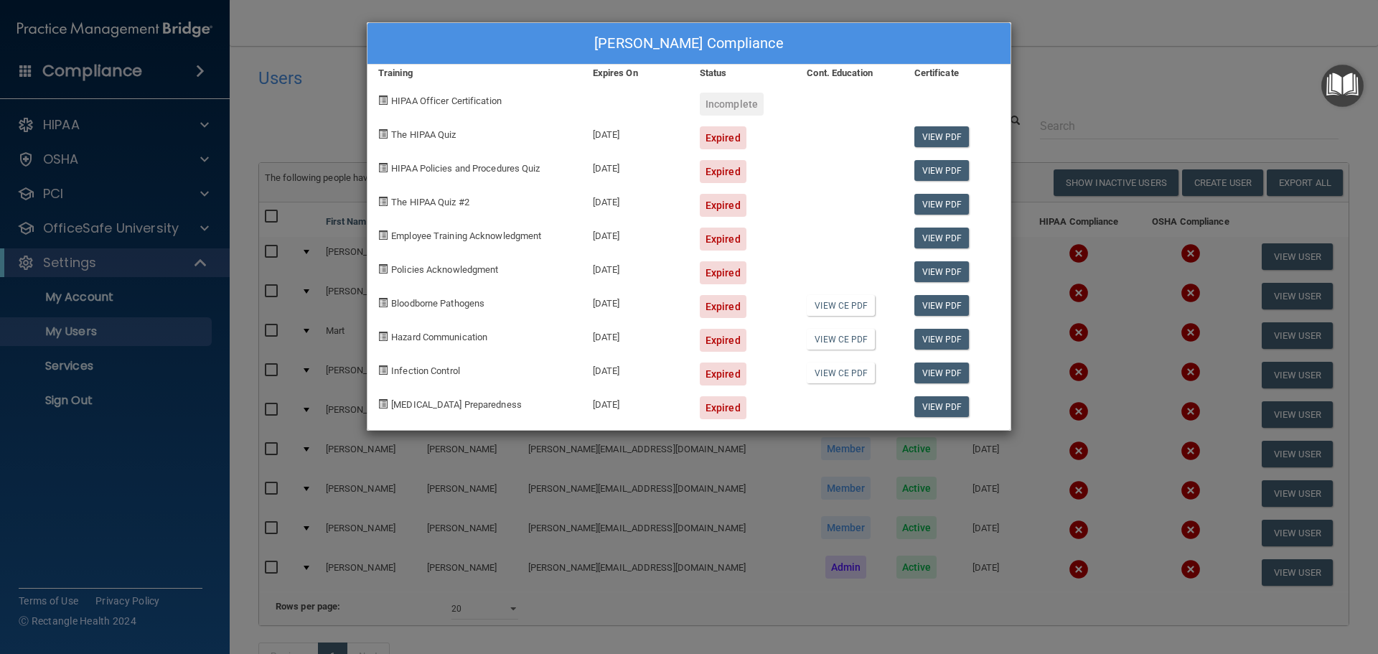
click at [1032, 261] on div "Anthony Archer's Compliance Training Expires On Status Cont. Education Certific…" at bounding box center [689, 327] width 1378 height 654
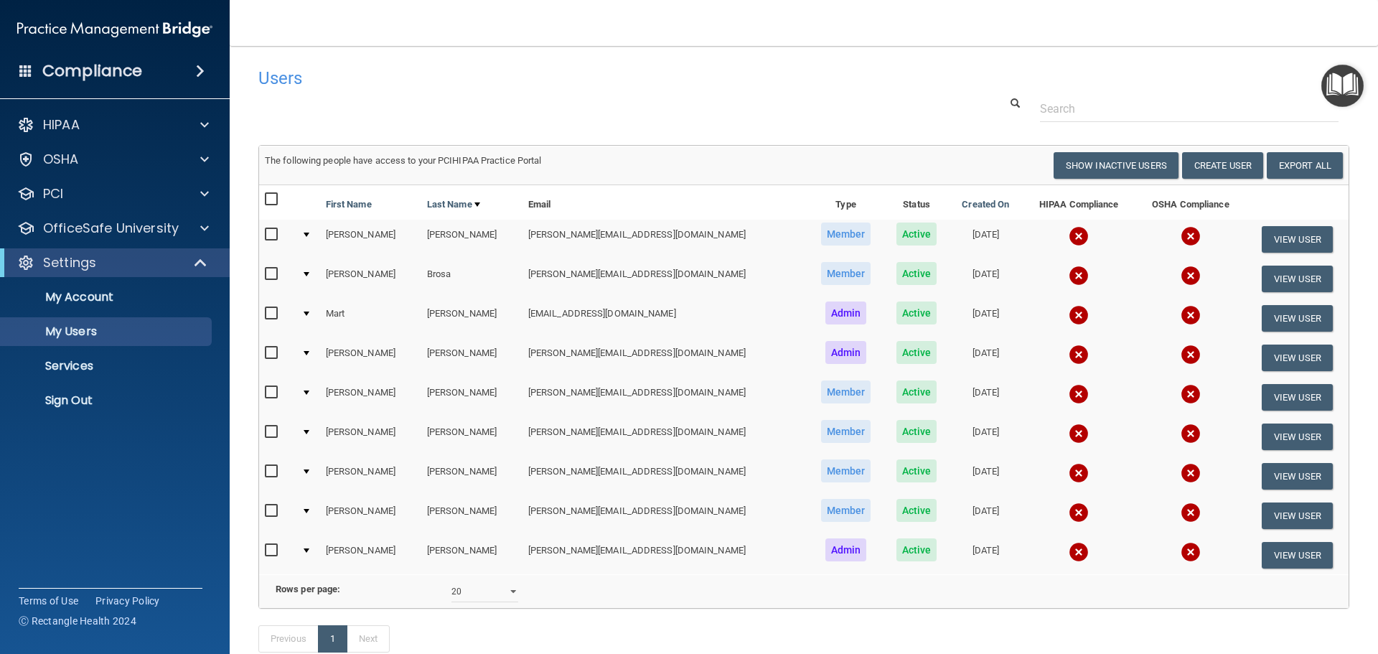
click at [1022, 289] on td at bounding box center [1078, 278] width 113 height 39
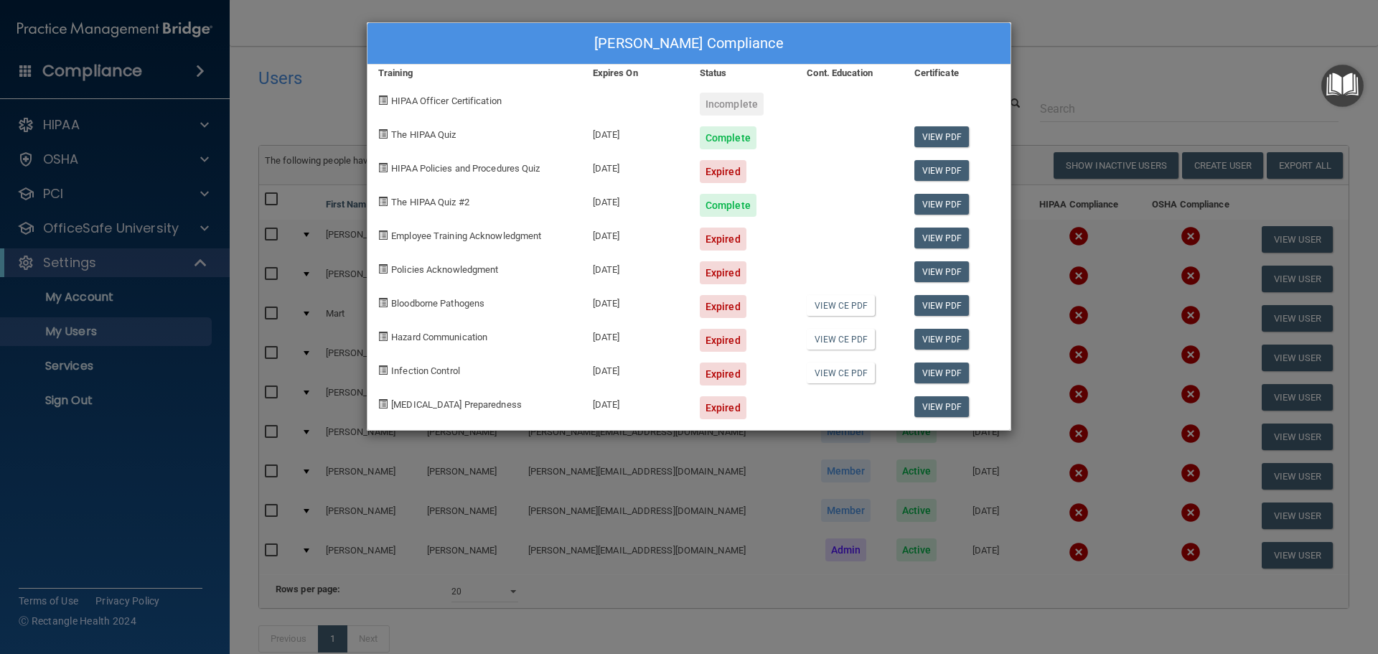
click at [1034, 306] on div "Stephanie Brosa's Compliance Training Expires On Status Cont. Education Certifi…" at bounding box center [689, 327] width 1378 height 654
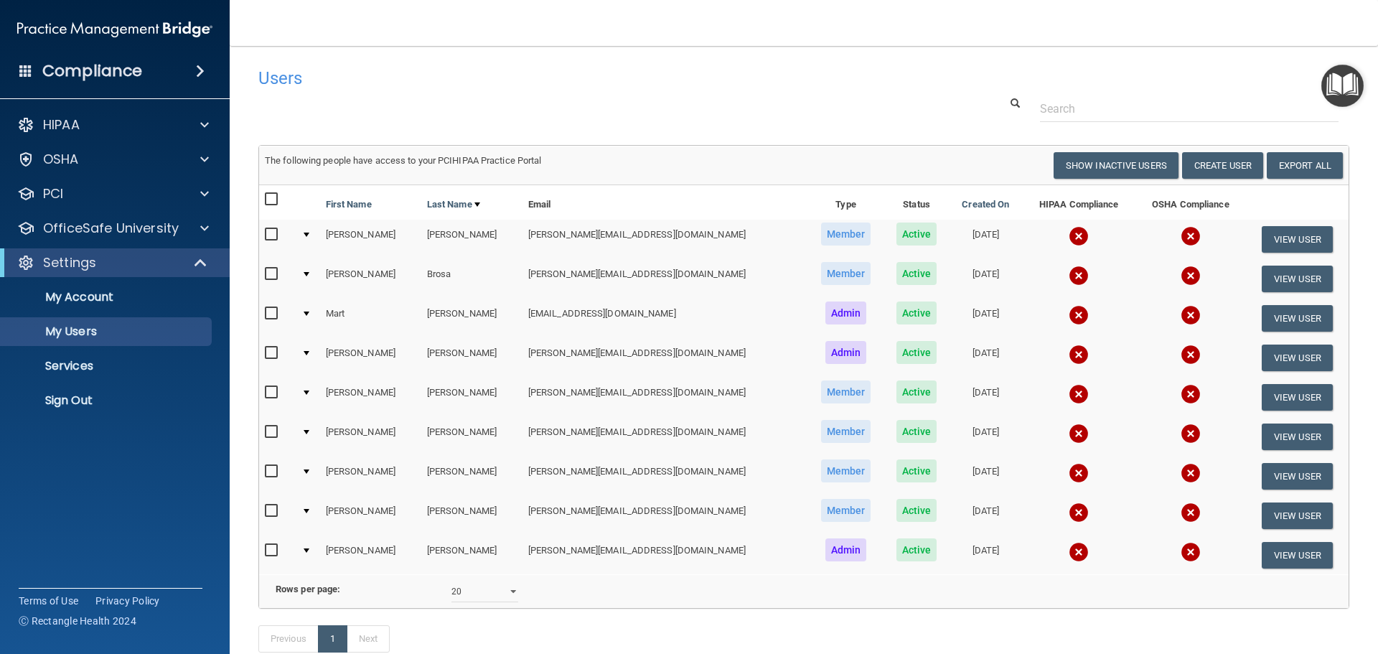
click at [1069, 318] on img at bounding box center [1079, 315] width 20 height 20
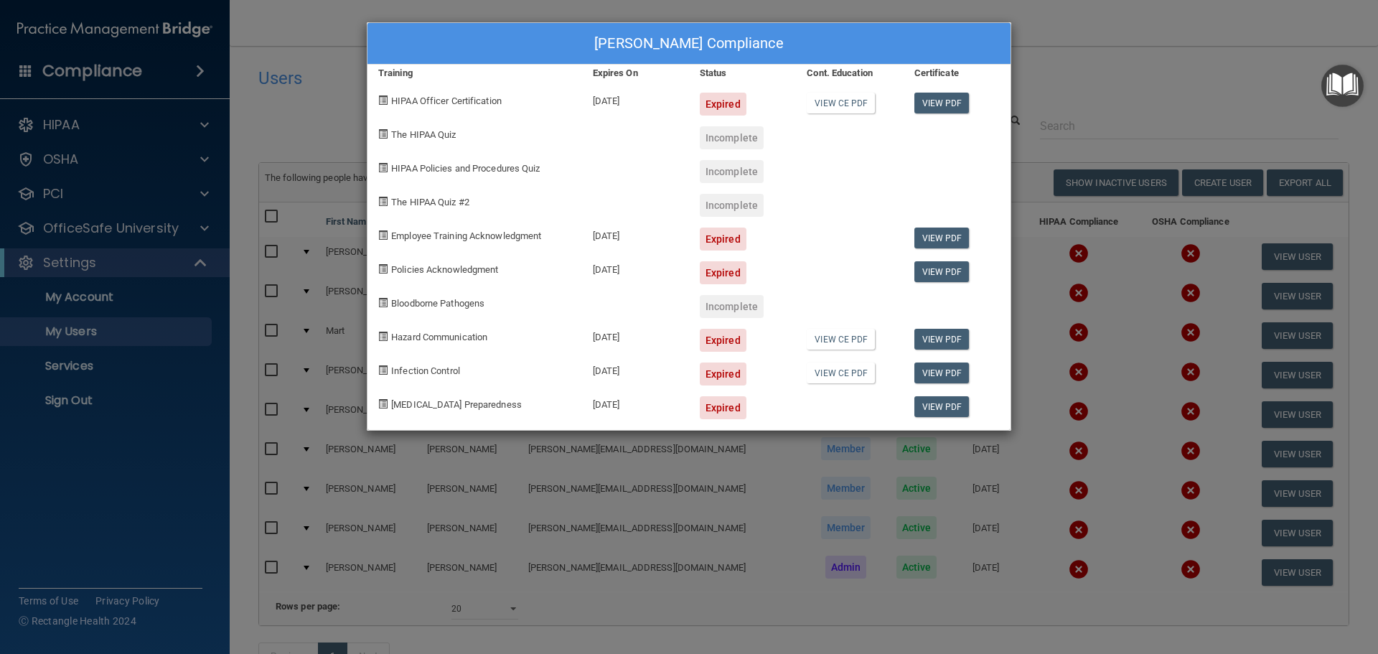
click at [1051, 332] on div "Mart Dennis's Compliance Training Expires On Status Cont. Education Certificate…" at bounding box center [689, 327] width 1378 height 654
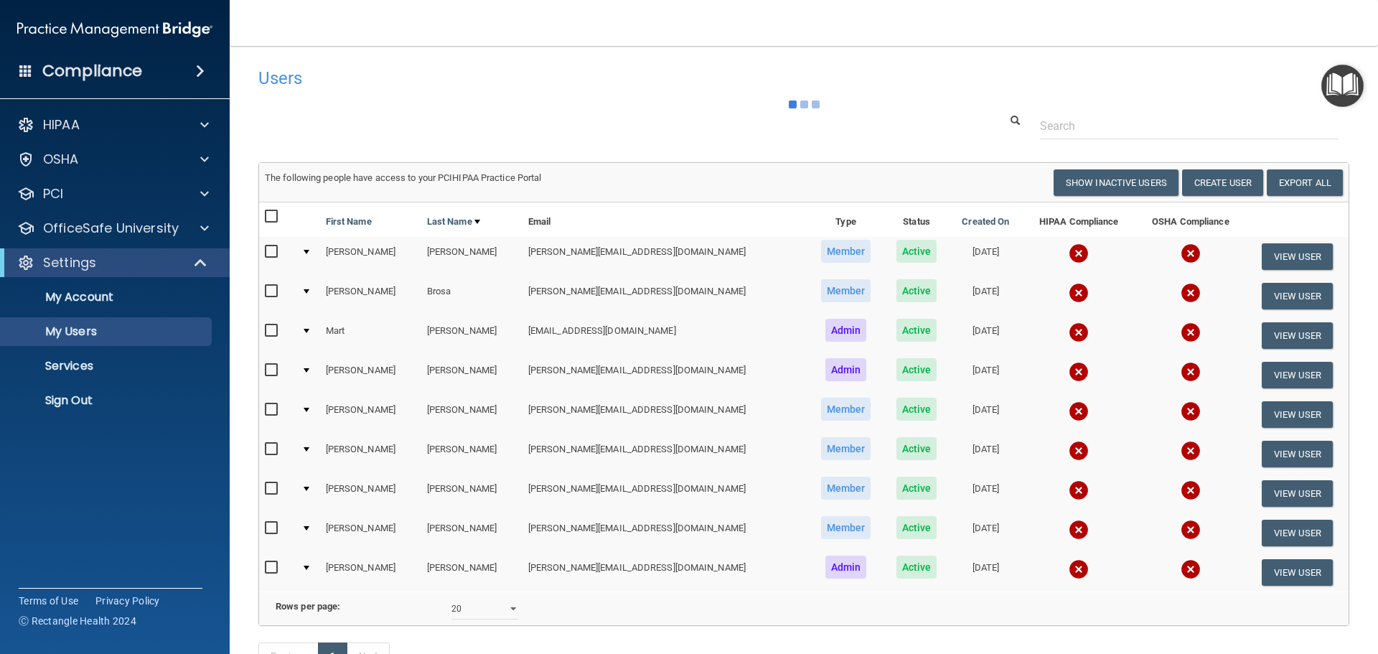
click at [1069, 369] on img at bounding box center [1079, 372] width 20 height 20
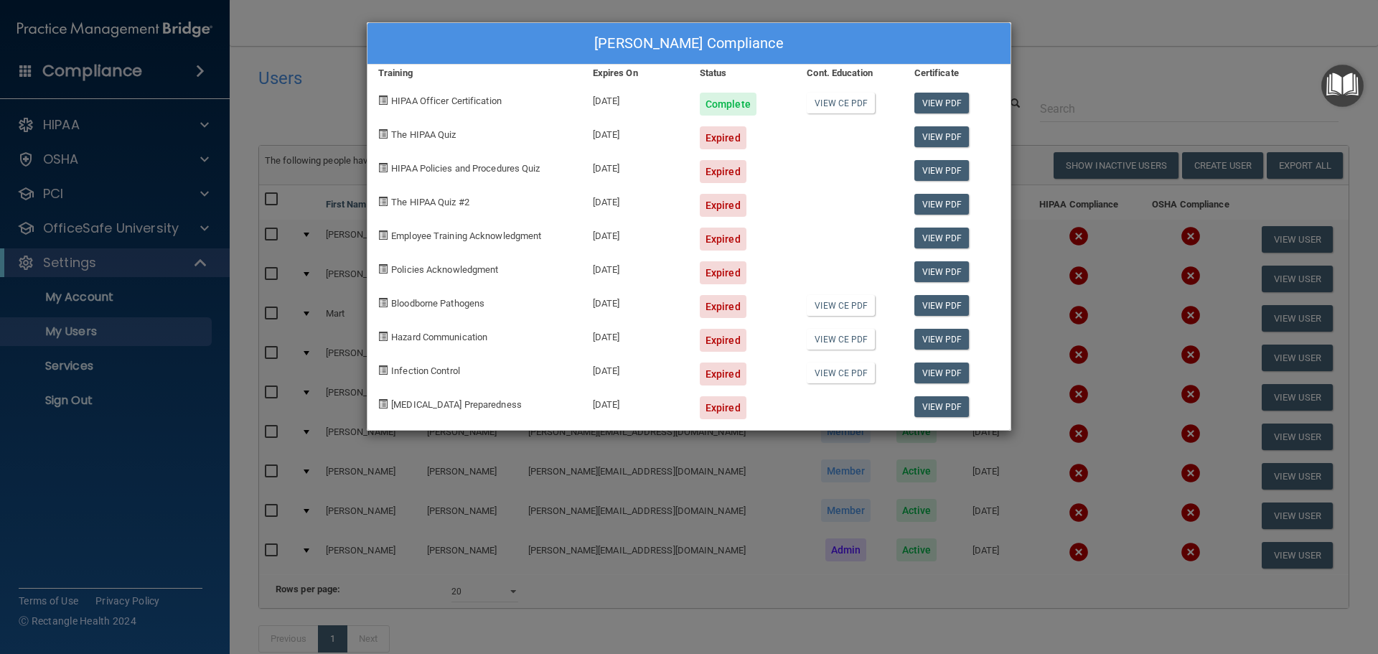
click at [1033, 360] on div "Kaylyn Evans's Compliance Training Expires On Status Cont. Education Certificat…" at bounding box center [689, 327] width 1378 height 654
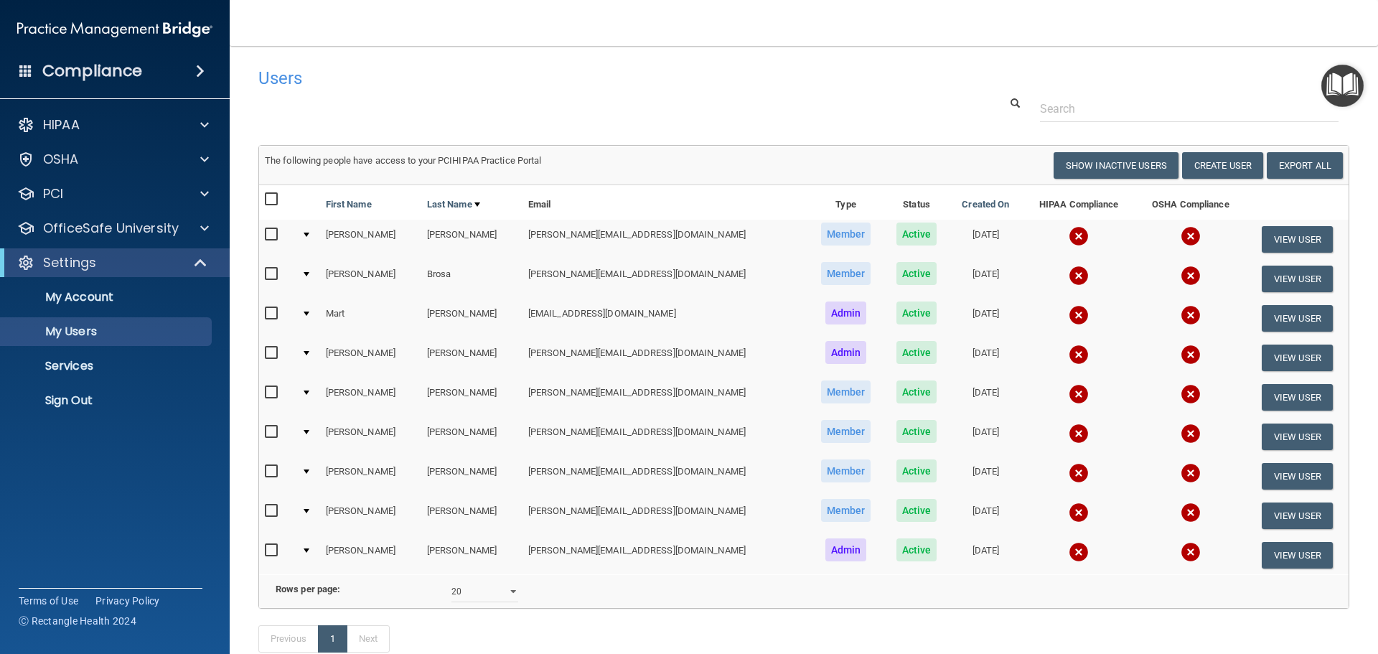
click at [1069, 388] on img at bounding box center [1079, 394] width 20 height 20
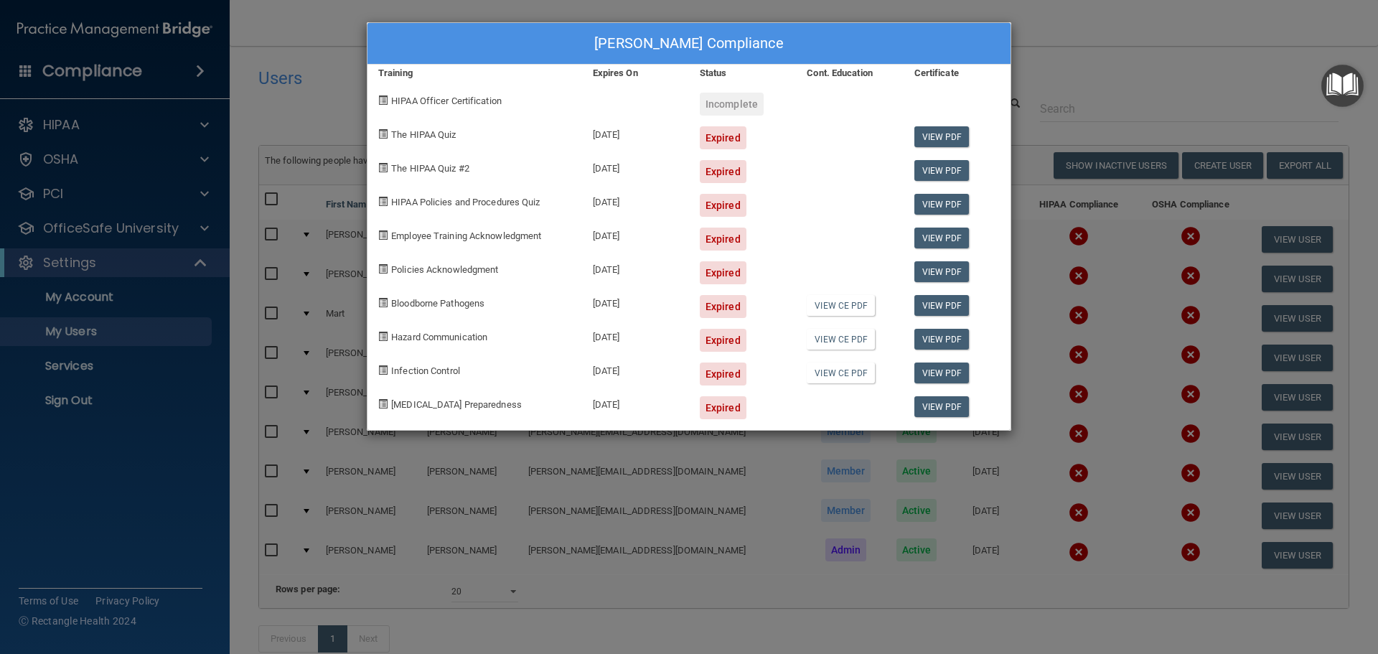
click at [1042, 382] on div "Roy Hanschu's Compliance Training Expires On Status Cont. Education Certificate…" at bounding box center [689, 327] width 1378 height 654
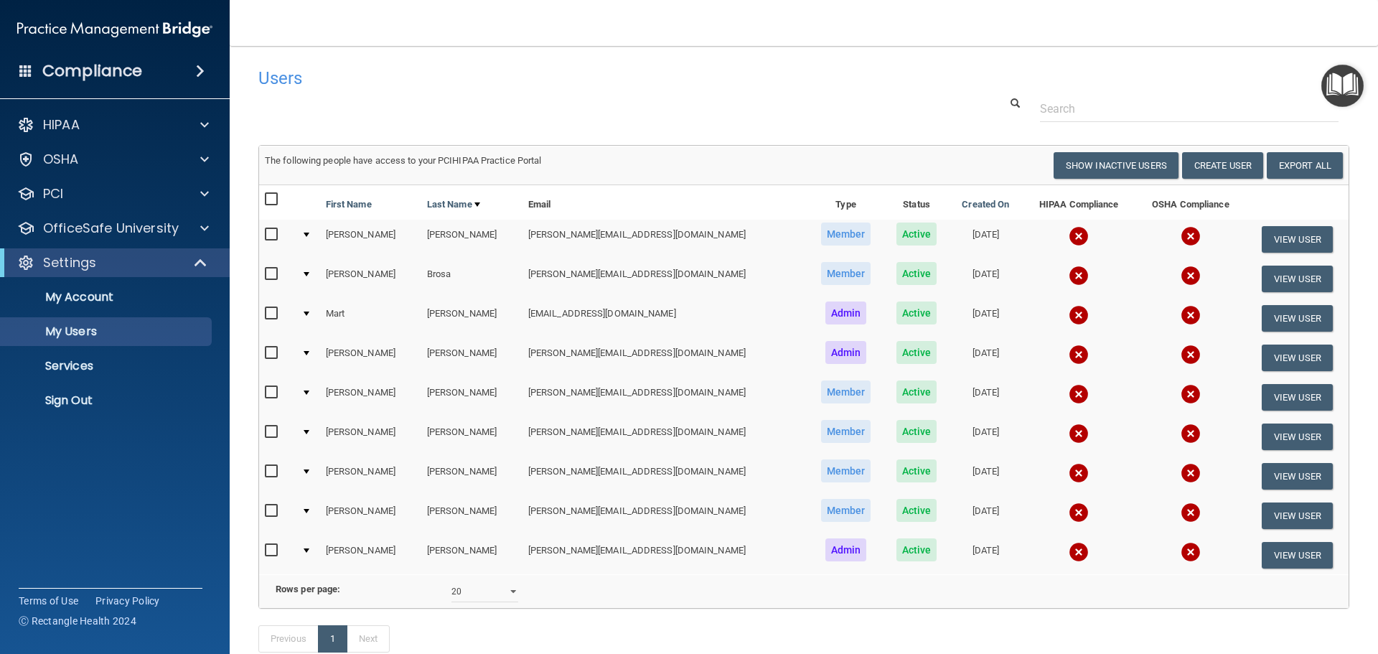
click at [1069, 432] on img at bounding box center [1079, 433] width 20 height 20
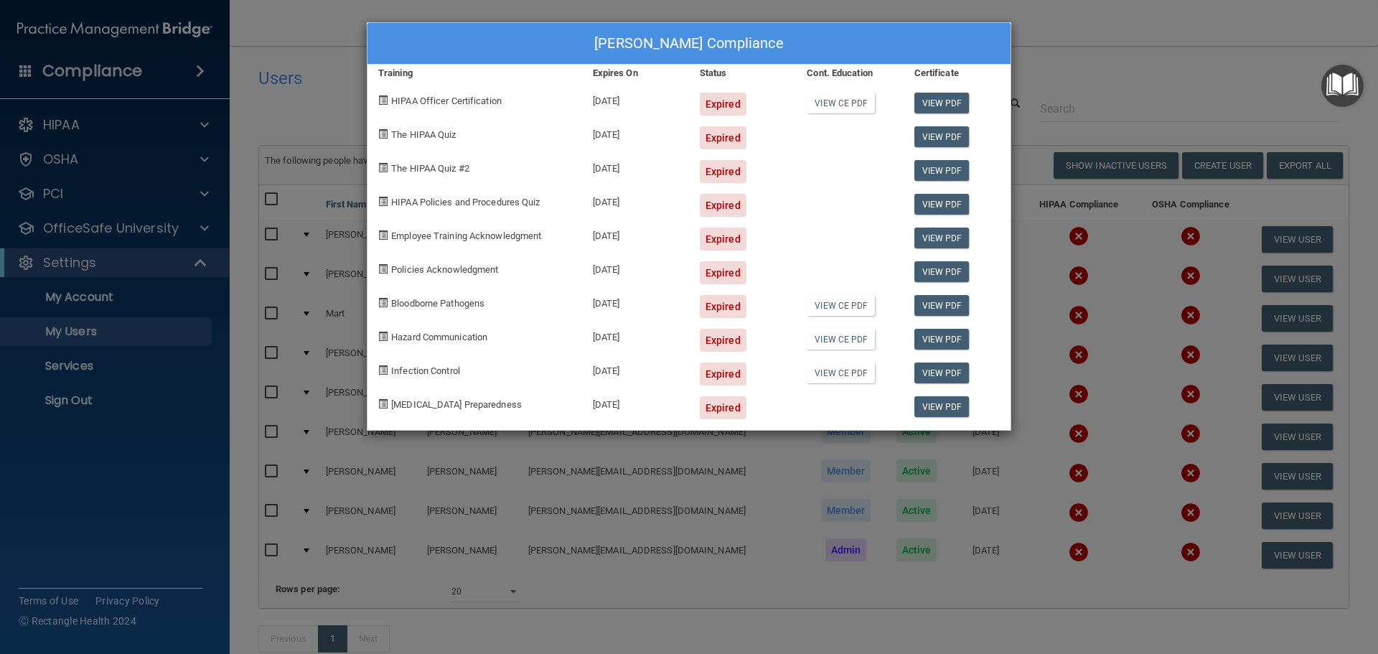
click at [1039, 419] on div "Gwen Harrison's Compliance Training Expires On Status Cont. Education Certifica…" at bounding box center [689, 327] width 1378 height 654
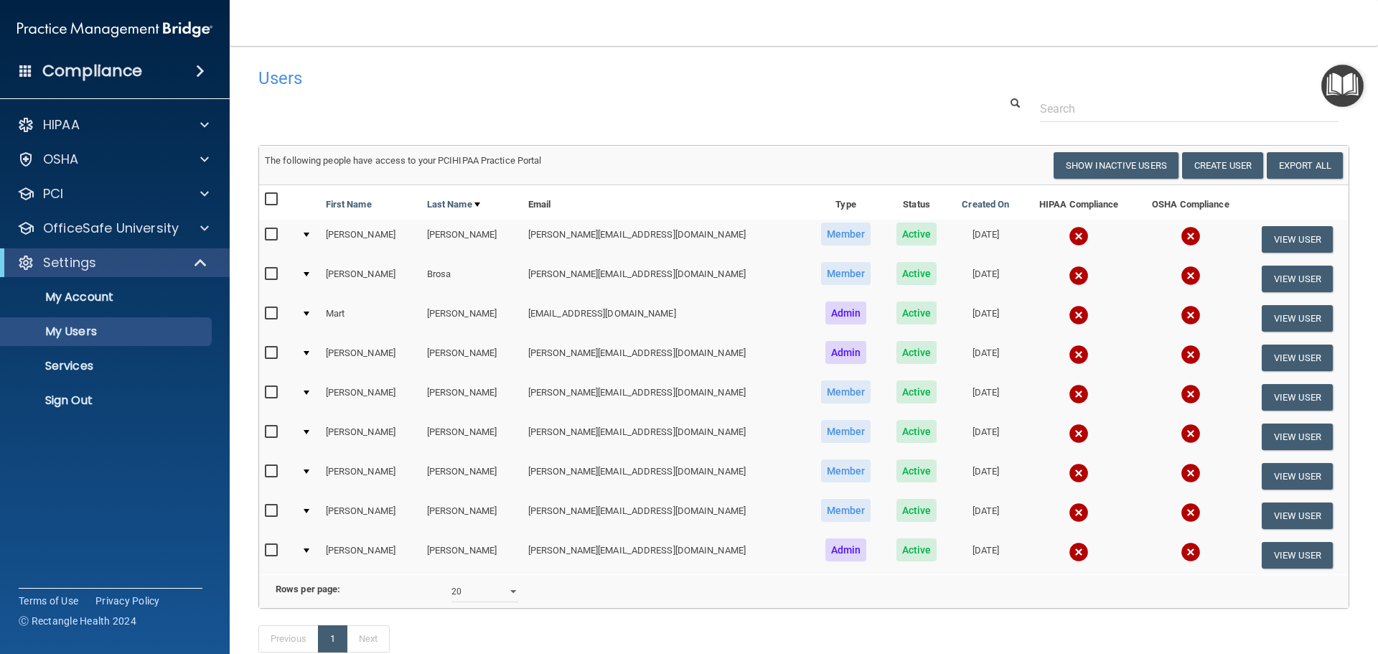
click at [1069, 479] on img at bounding box center [1079, 473] width 20 height 20
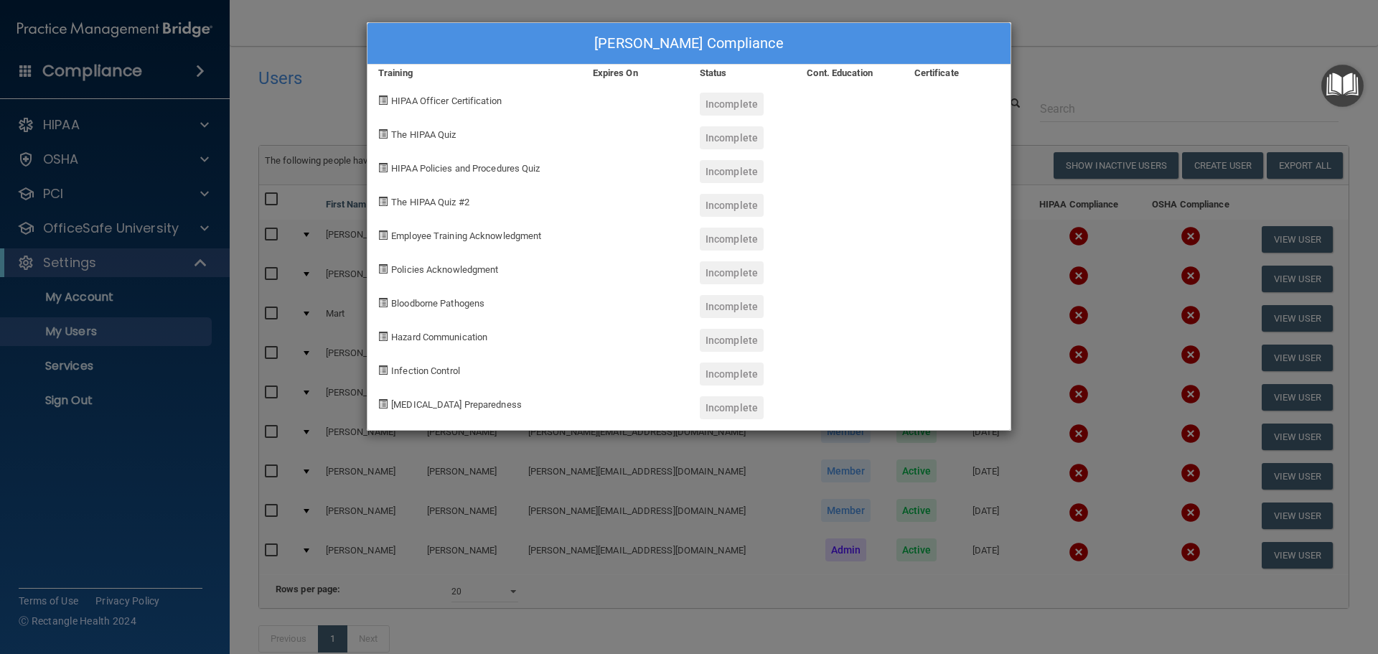
click at [1036, 477] on div "Melissa Reese's Compliance Training Expires On Status Cont. Education Certifica…" at bounding box center [689, 327] width 1378 height 654
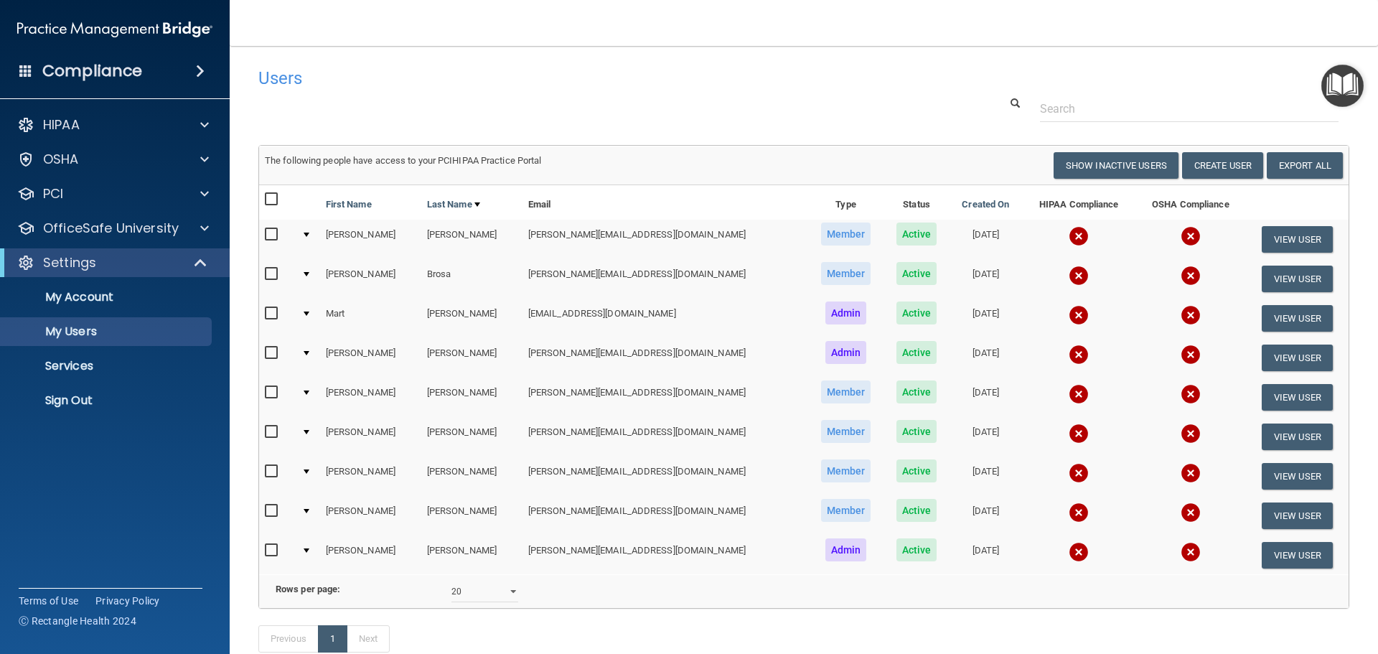
click at [1069, 508] on img at bounding box center [1079, 512] width 20 height 20
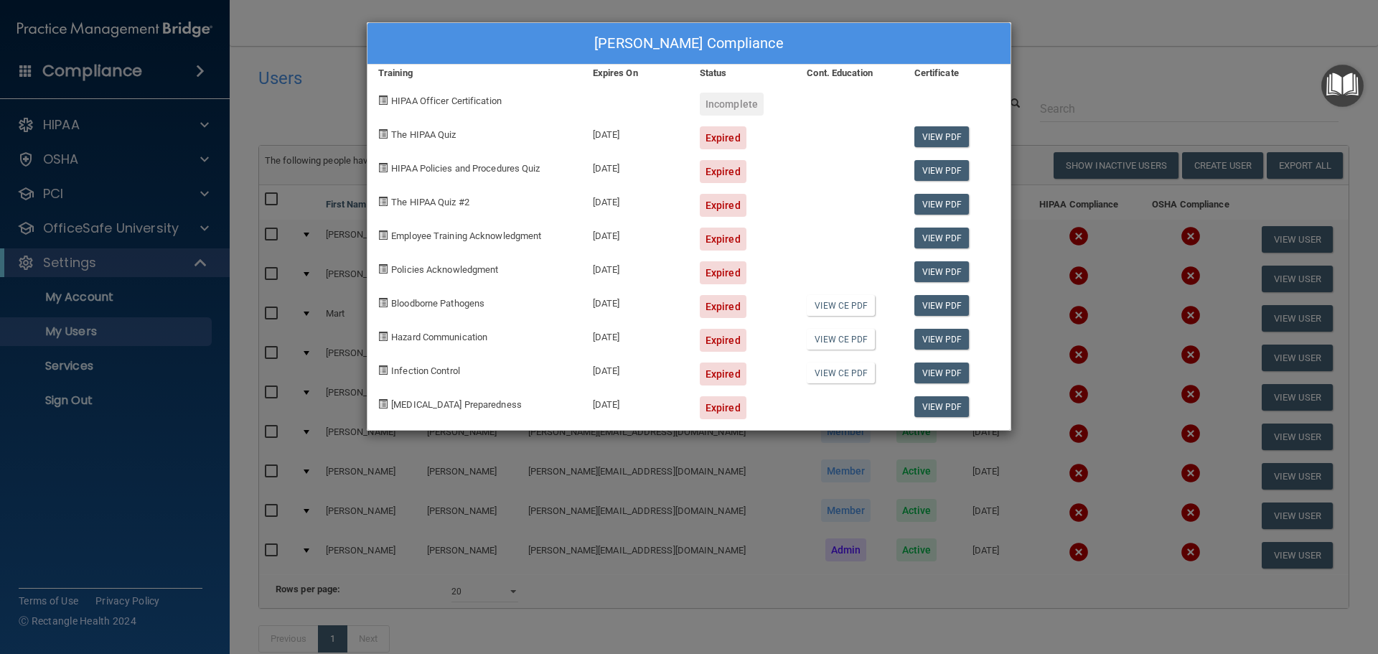
click at [1046, 469] on div "Jessica Rodriguez's Compliance Training Expires On Status Cont. Education Certi…" at bounding box center [689, 327] width 1378 height 654
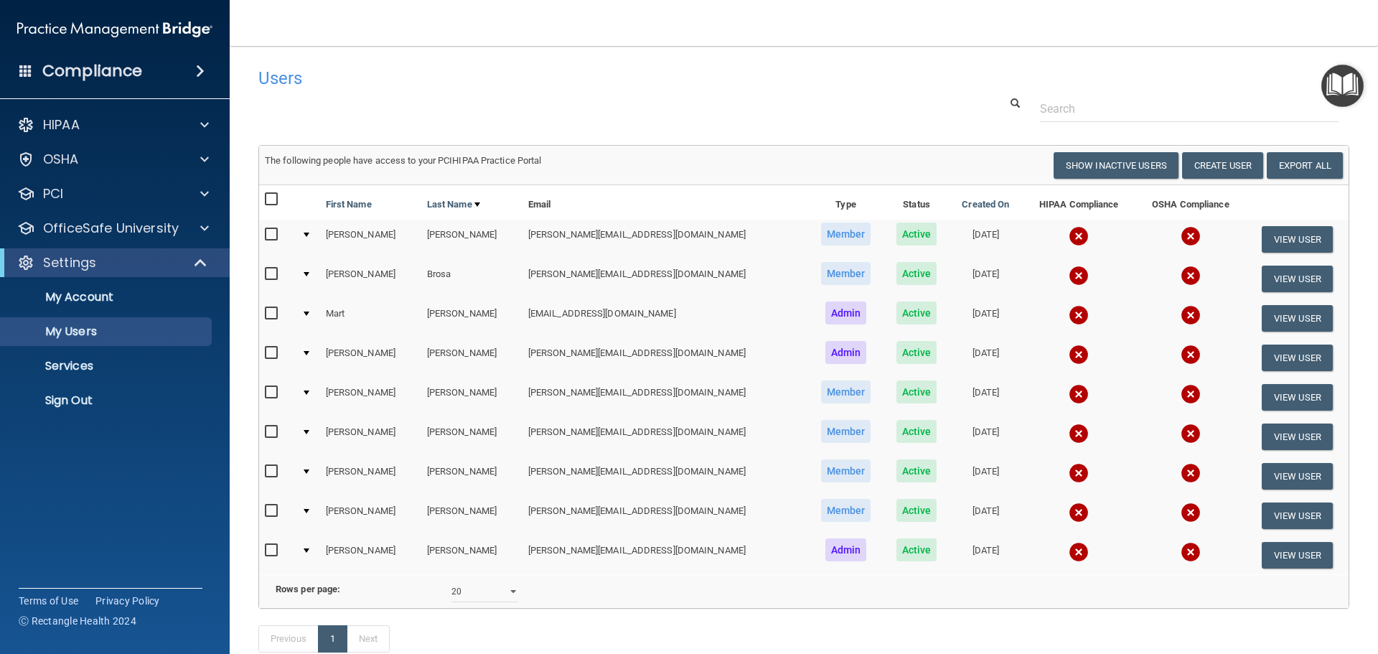
click at [1069, 547] on img at bounding box center [1079, 552] width 20 height 20
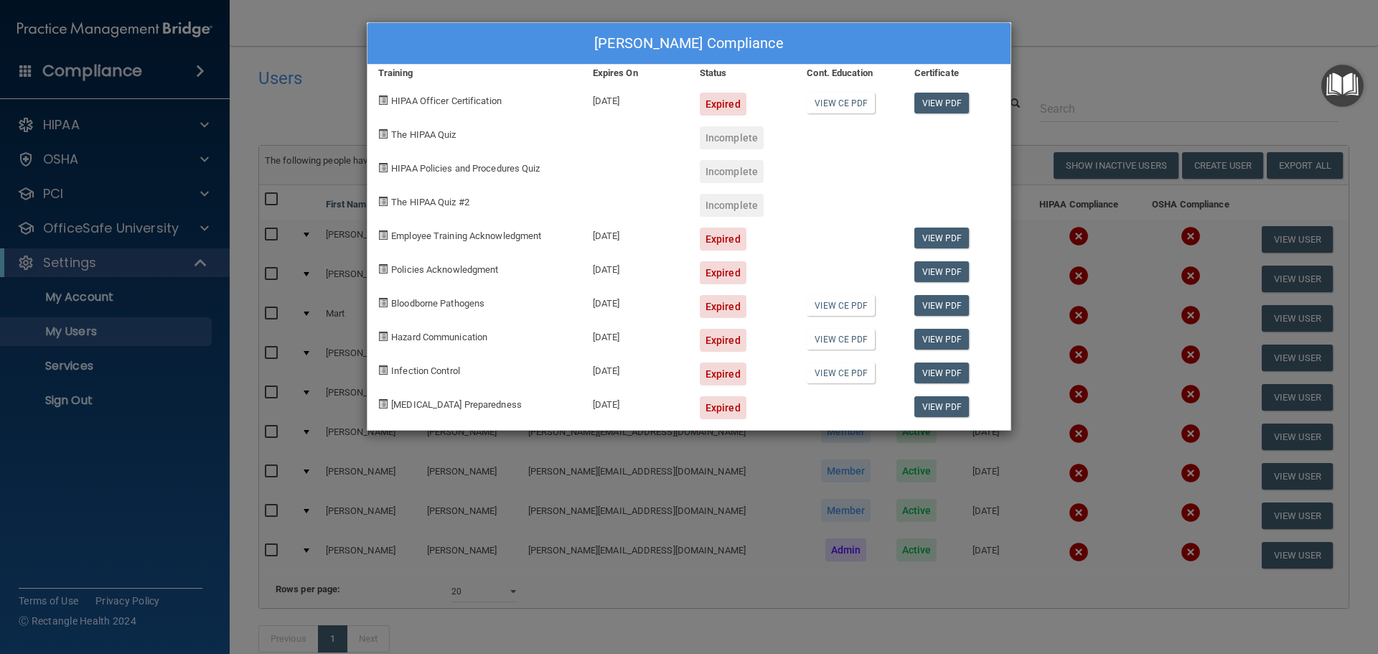
click at [1059, 486] on div "John Yi's Compliance Training Expires On Status Cont. Education Certificate HIP…" at bounding box center [689, 327] width 1378 height 654
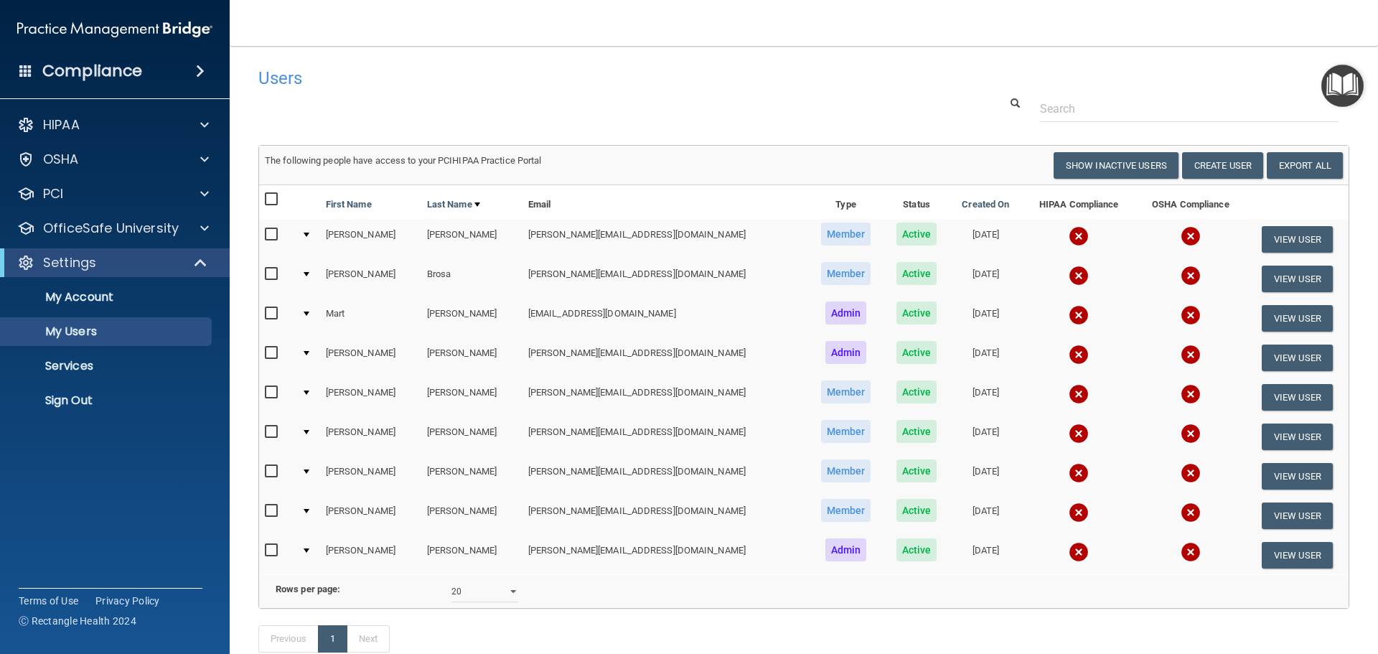
click at [779, 69] on h4 "Users" at bounding box center [571, 78] width 627 height 19
click at [105, 395] on p "Sign Out" at bounding box center [107, 400] width 196 height 14
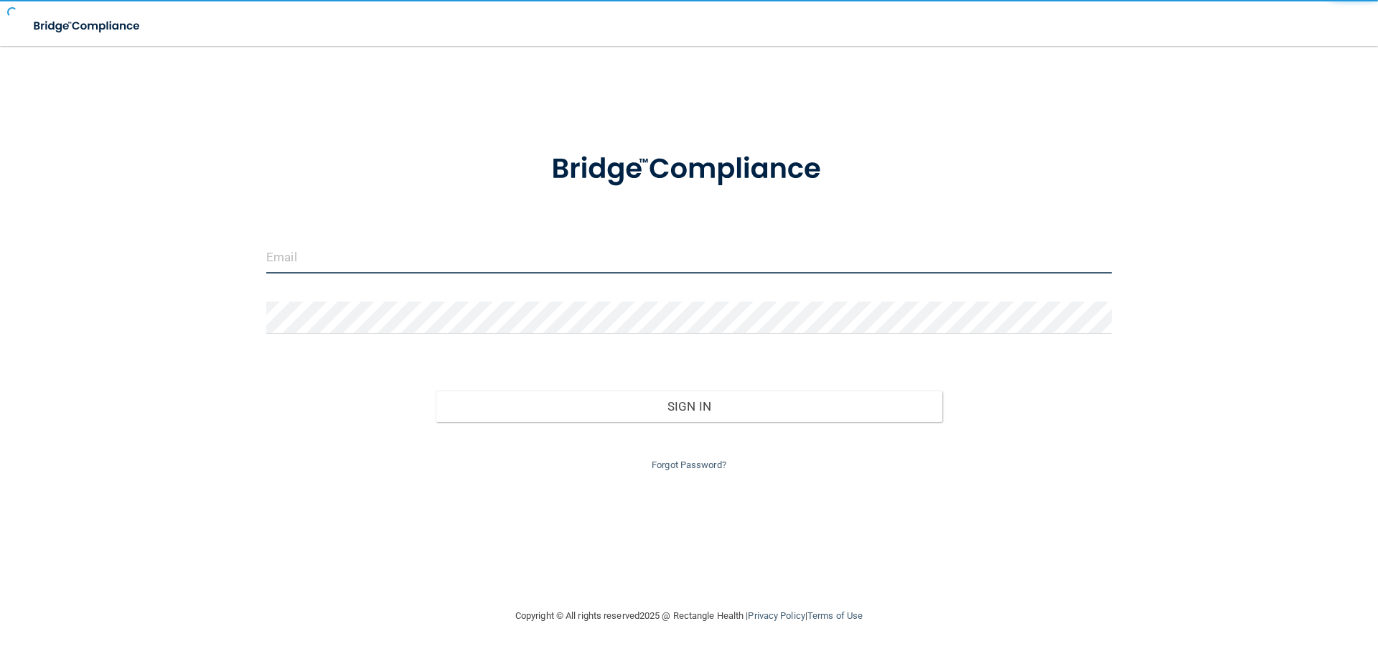
type input "cfletcher@rectanglehealth.com"
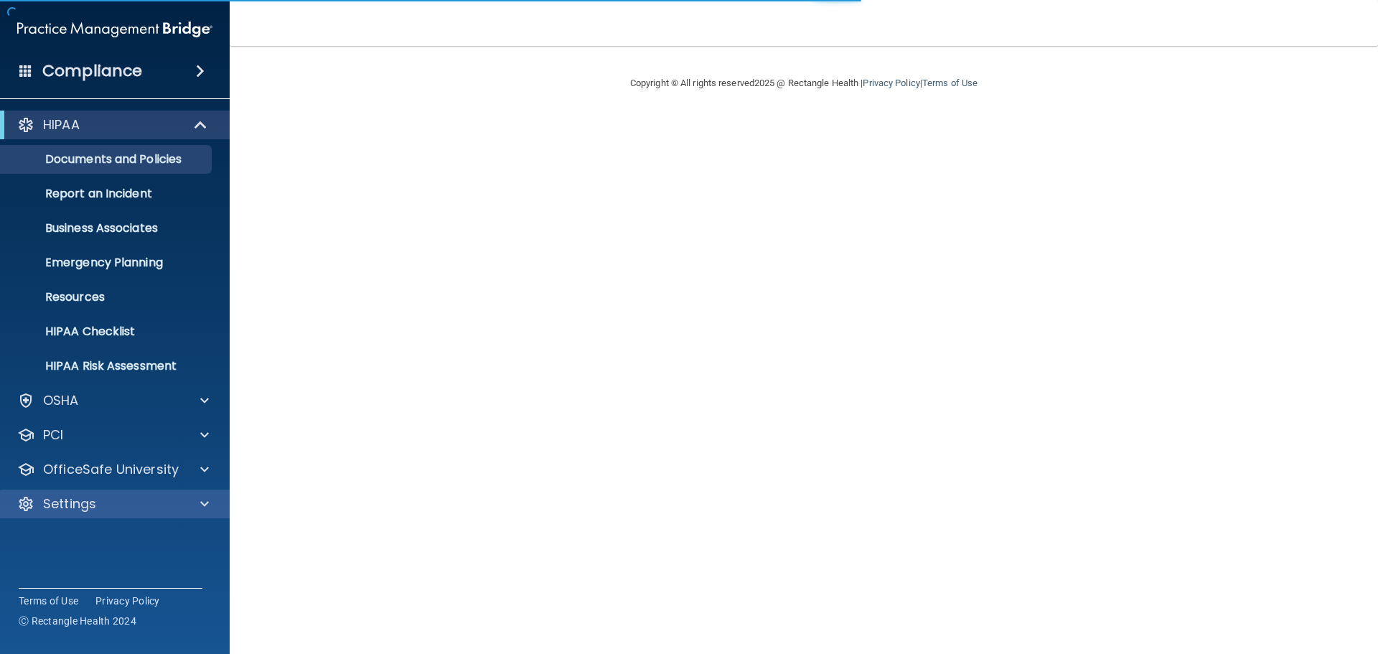
click at [172, 517] on body "Compliance HIPAA Documents and Policies Report an Incident Business Associates …" at bounding box center [689, 327] width 1378 height 654
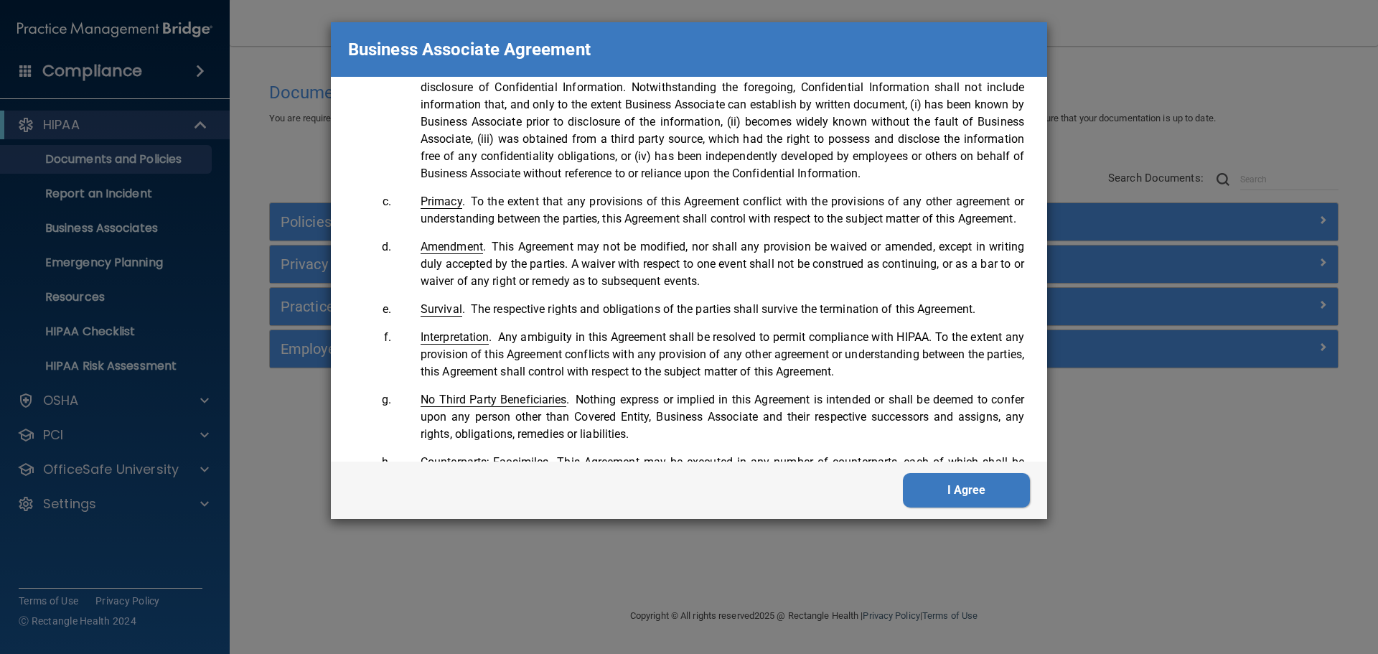
scroll to position [2927, 0]
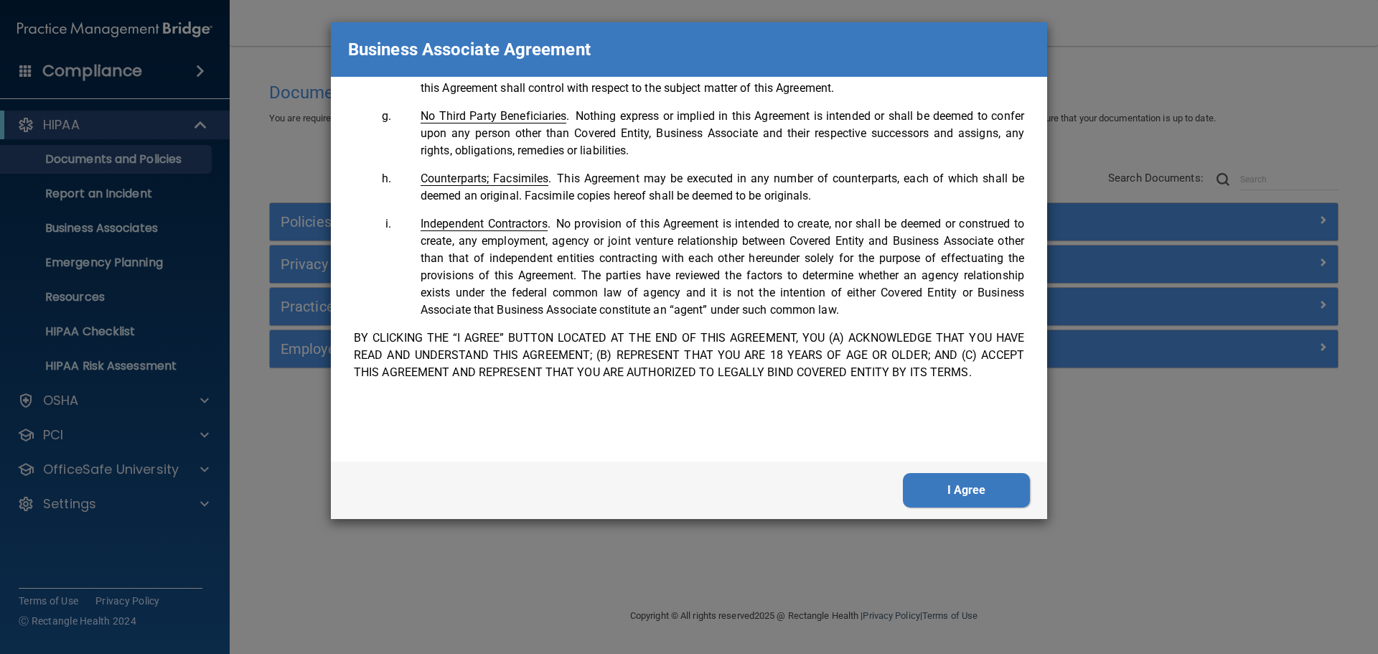
click at [937, 503] on button "I Agree" at bounding box center [966, 490] width 127 height 34
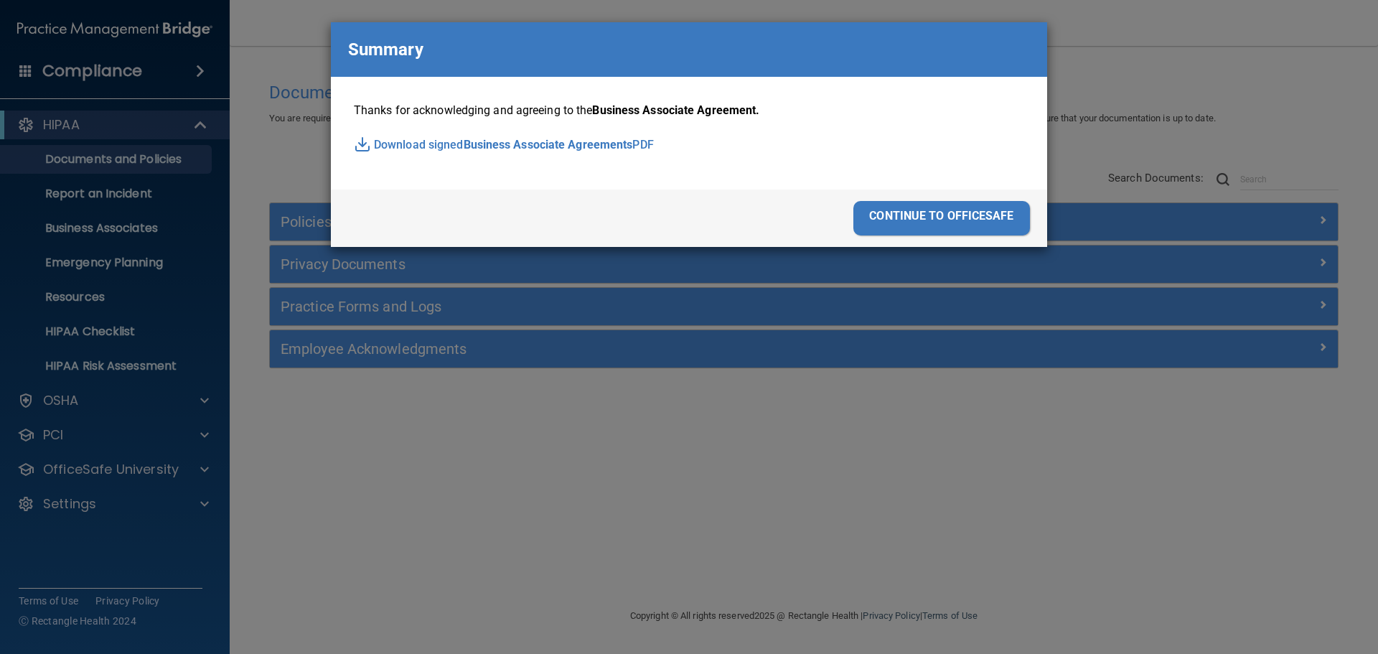
click at [962, 207] on div "continue to officesafe" at bounding box center [941, 218] width 177 height 34
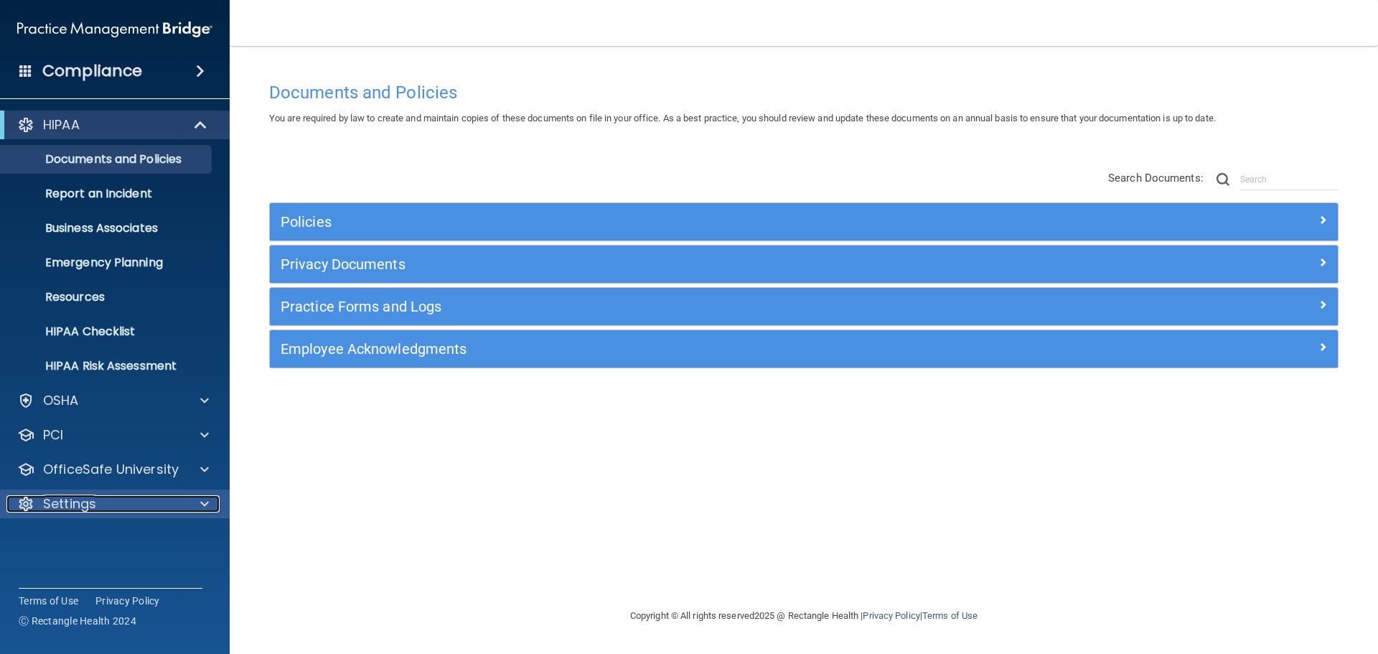
click at [202, 502] on span at bounding box center [204, 503] width 9 height 17
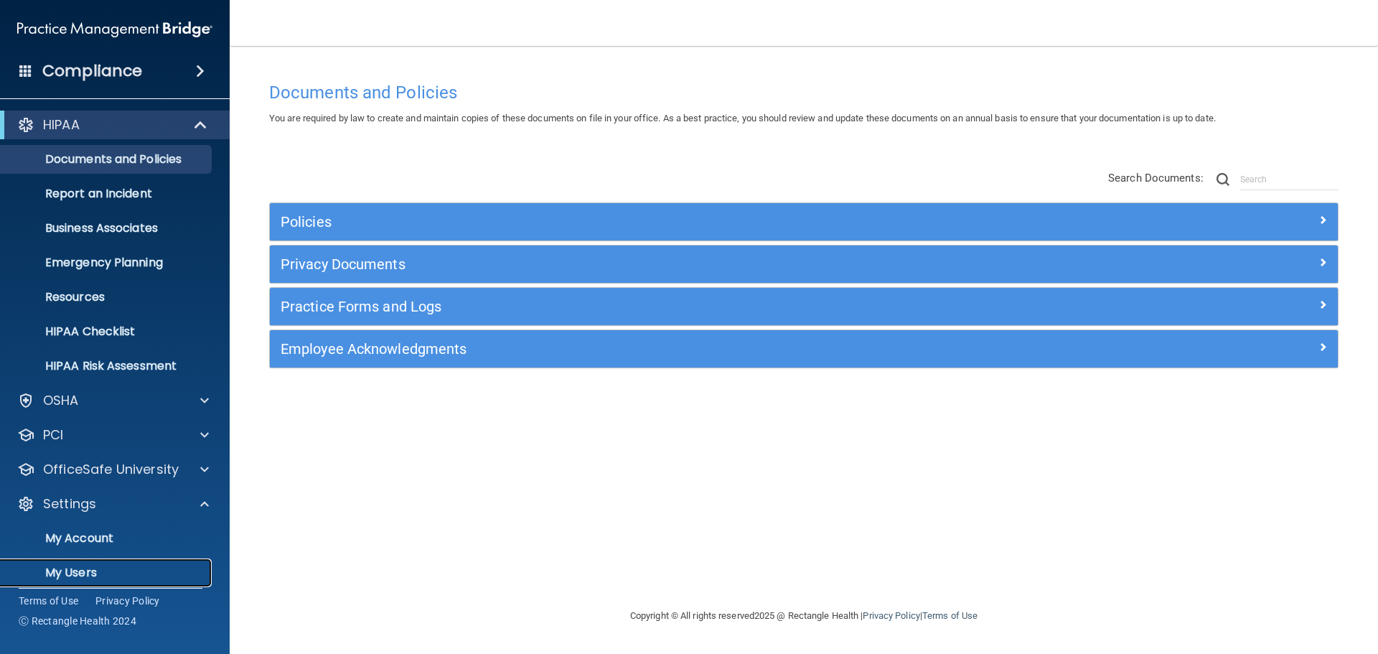
click at [117, 565] on p "My Users" at bounding box center [107, 572] width 196 height 14
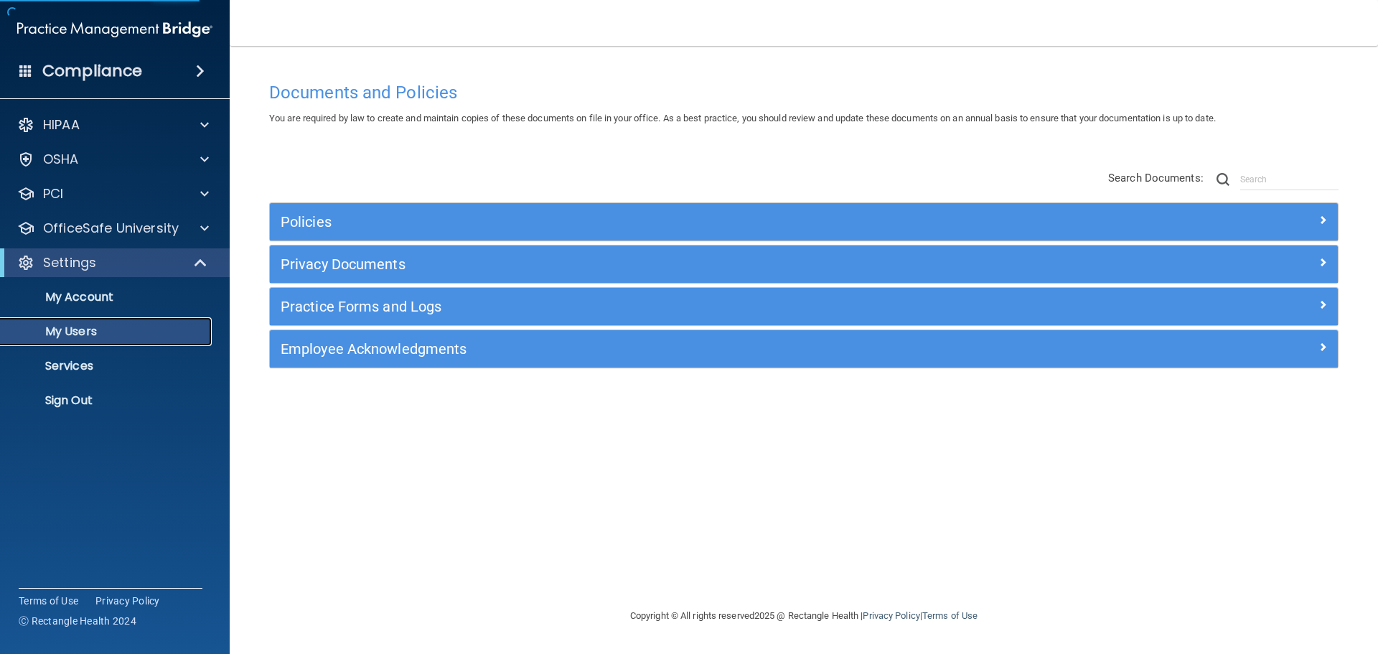
select select "20"
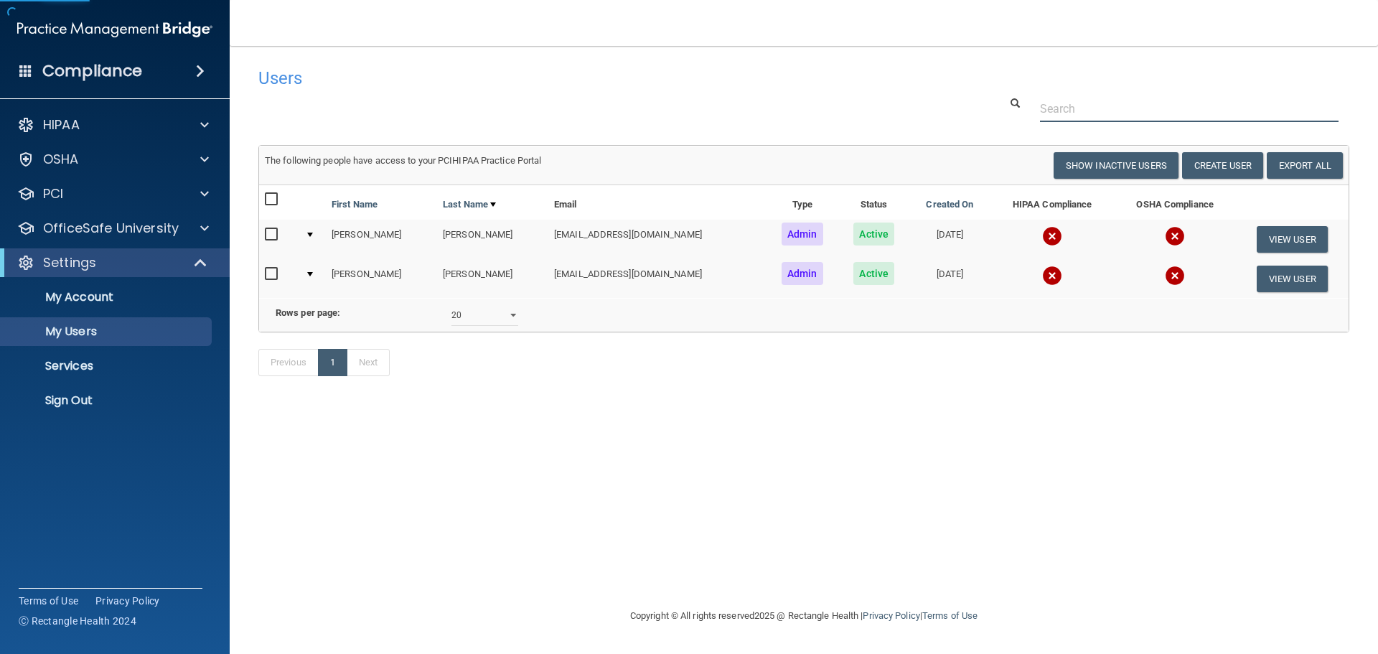
click at [1094, 105] on input "text" at bounding box center [1189, 108] width 299 height 27
paste input "djohnson@healingartspediatrics.com"
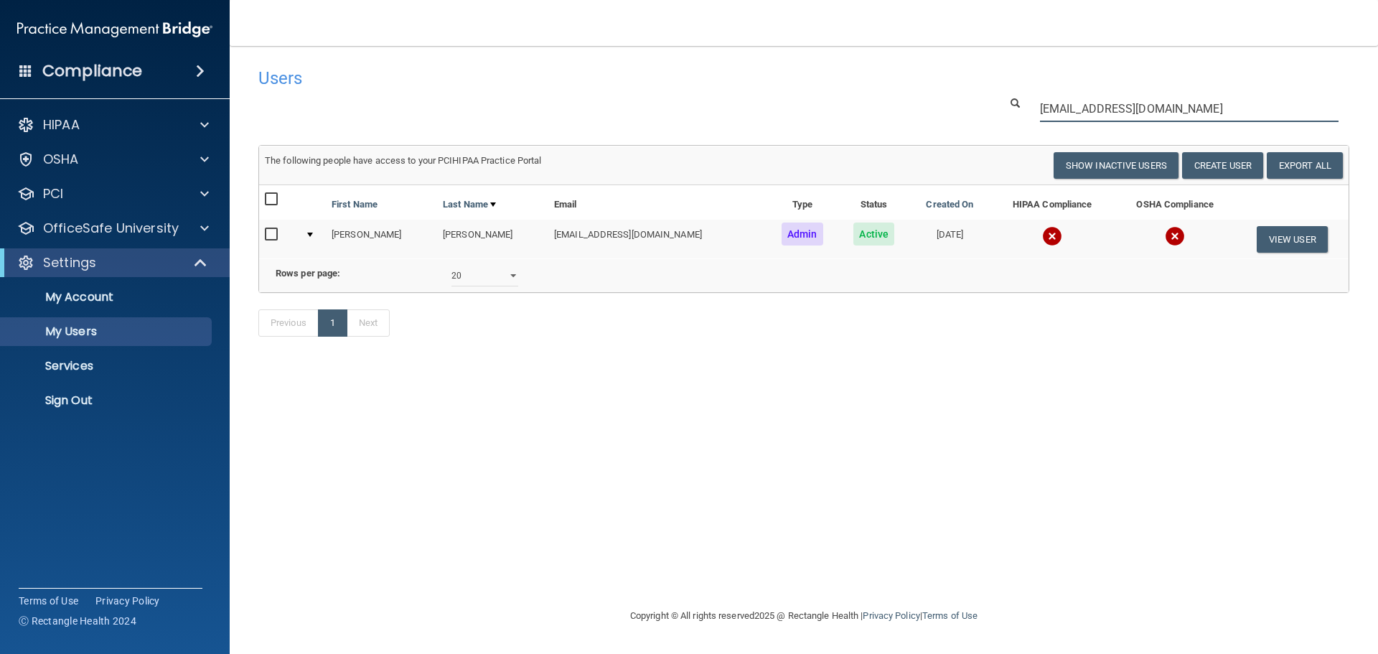
type input "djohnson@healingartspediatrics.com"
click at [1042, 235] on img at bounding box center [1052, 236] width 20 height 20
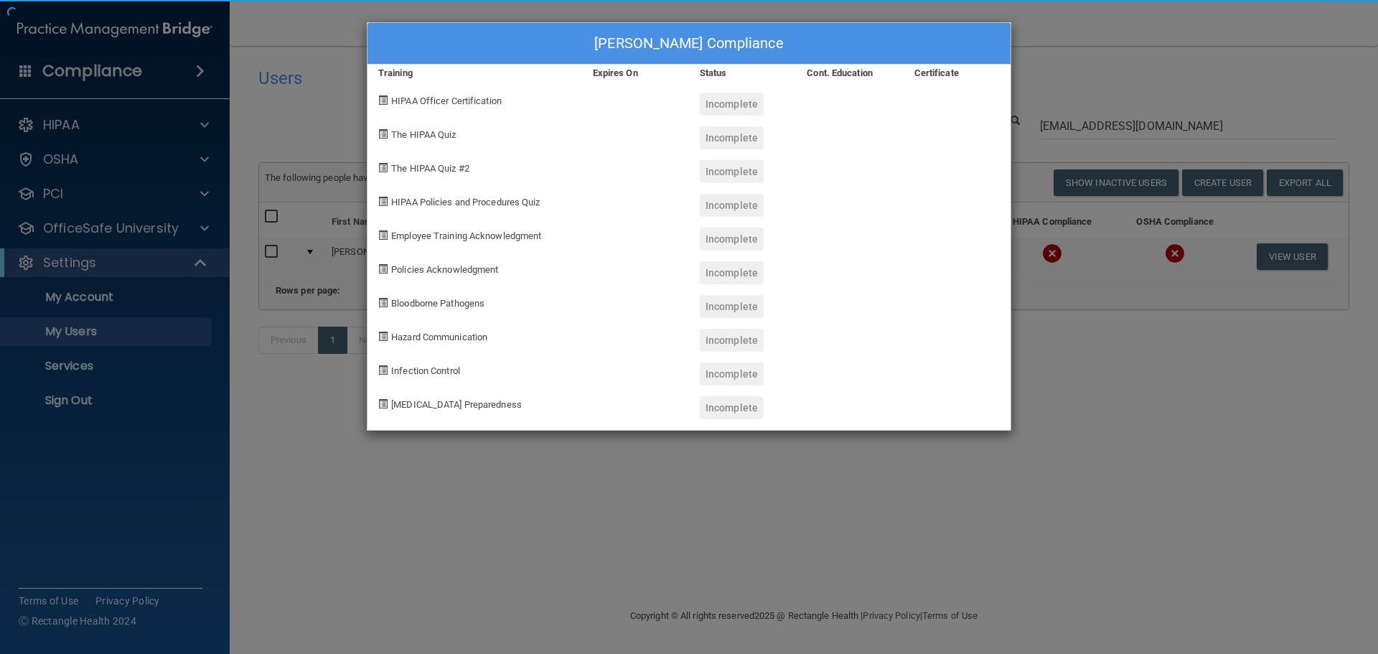
click at [1051, 459] on div "Diana Johnson's Compliance Training Expires On Status Cont. Education Certifica…" at bounding box center [689, 327] width 1378 height 654
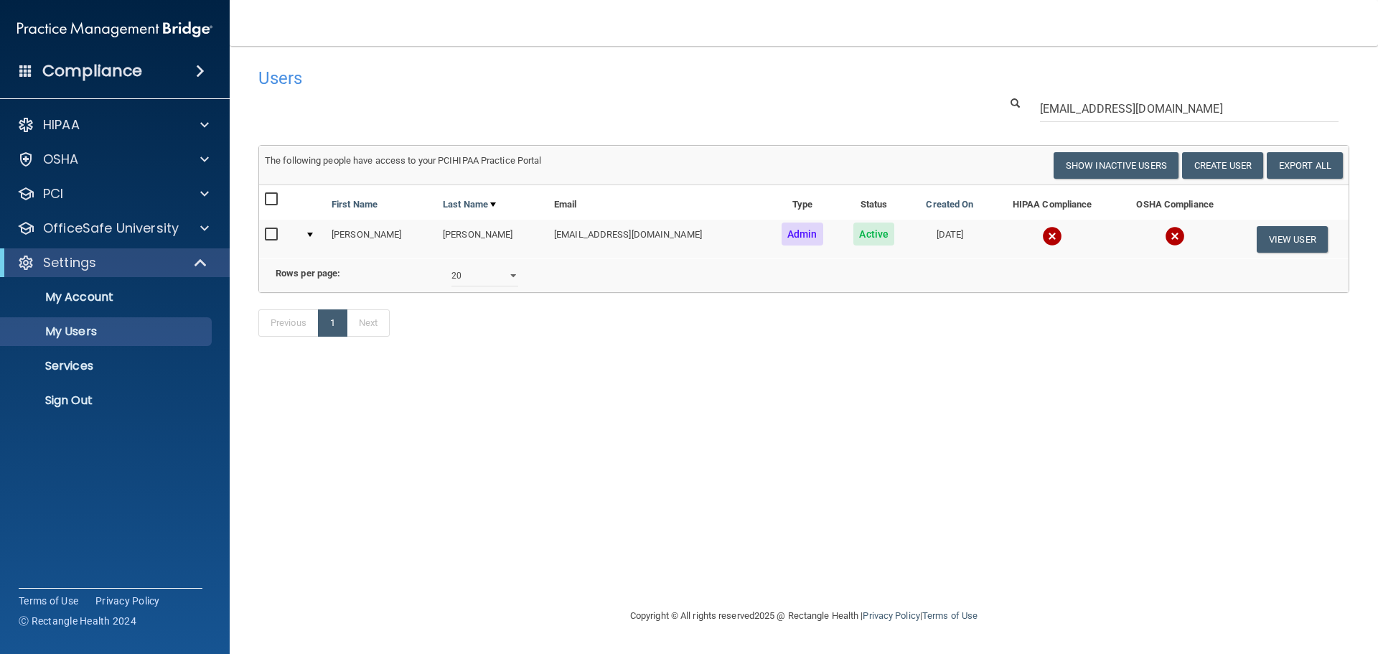
click at [271, 233] on input "checkbox" at bounding box center [273, 234] width 17 height 11
checkbox input "true"
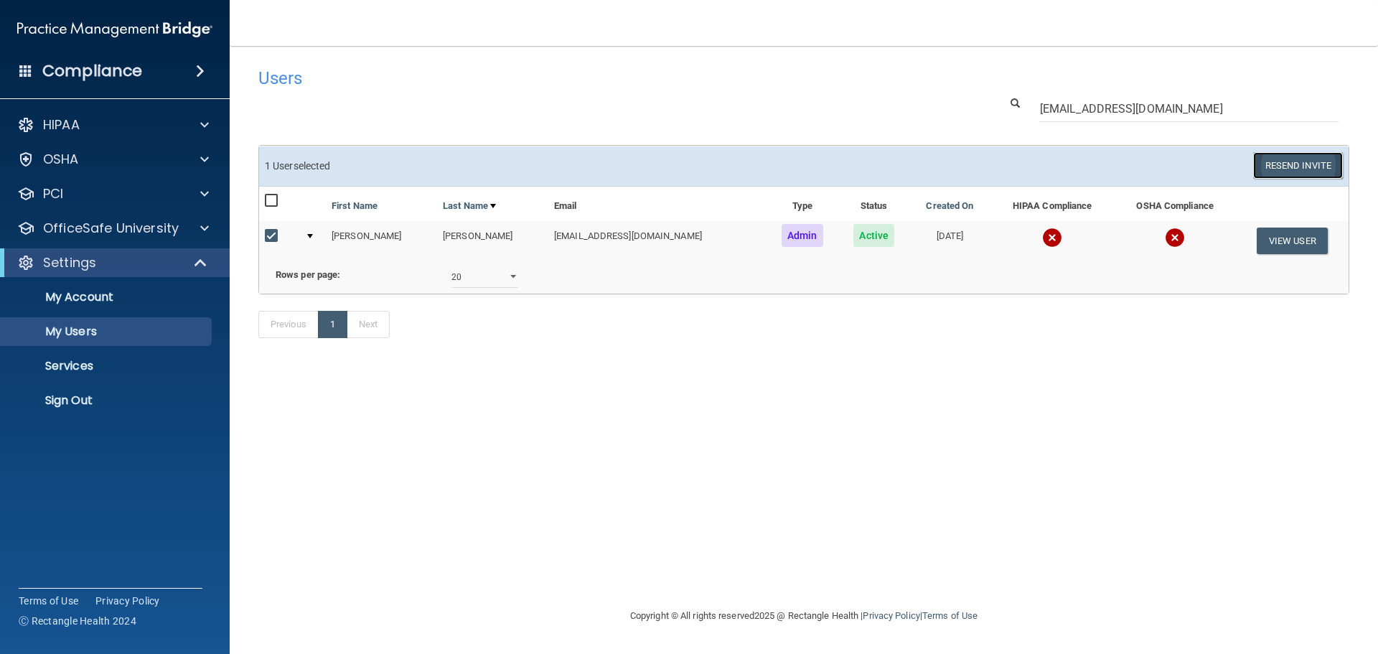
click at [1292, 166] on button "Resend Invite" at bounding box center [1298, 165] width 90 height 27
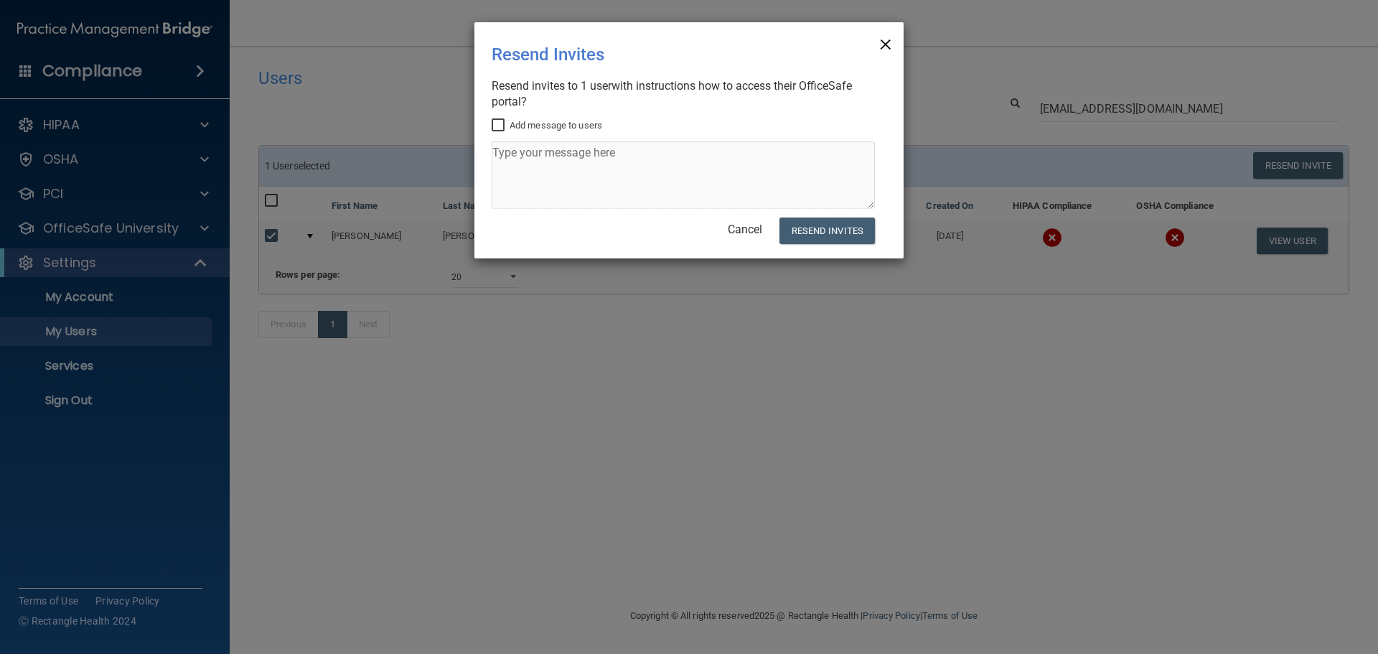
click at [883, 50] on span "×" at bounding box center [885, 42] width 13 height 29
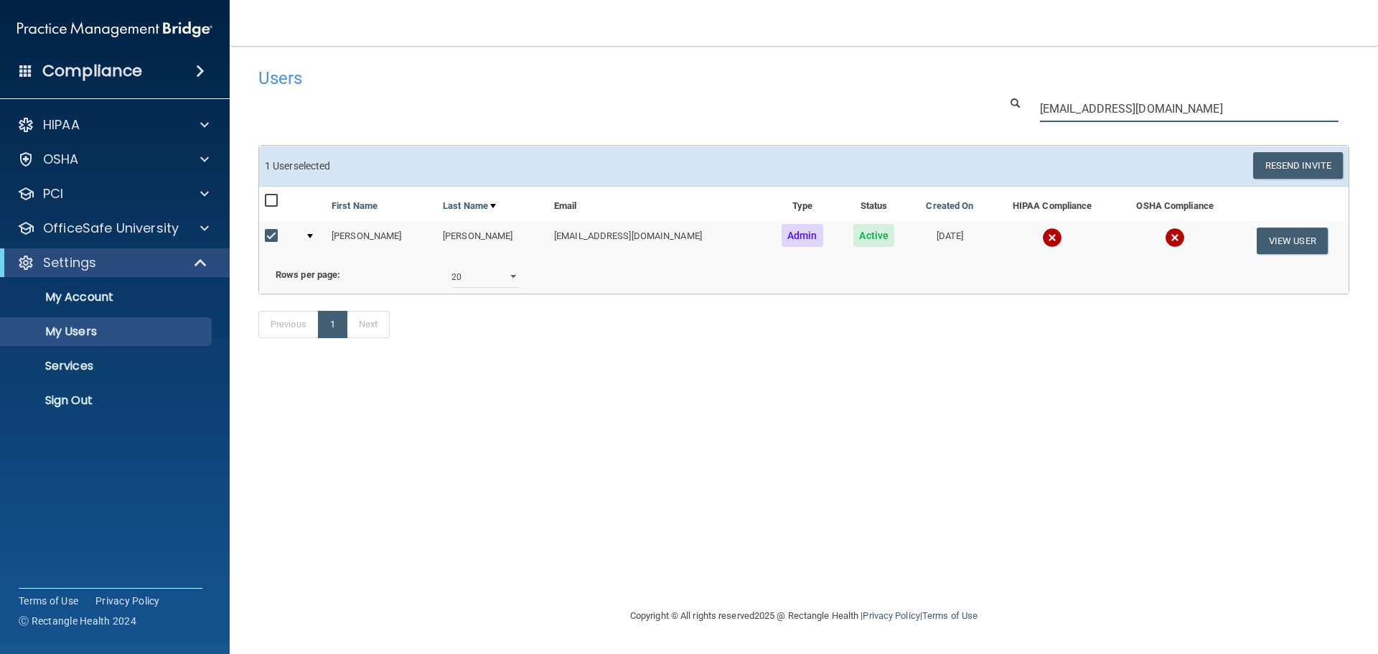
click at [1111, 108] on input "djohnson@healingartspediatrics.com" at bounding box center [1189, 108] width 299 height 27
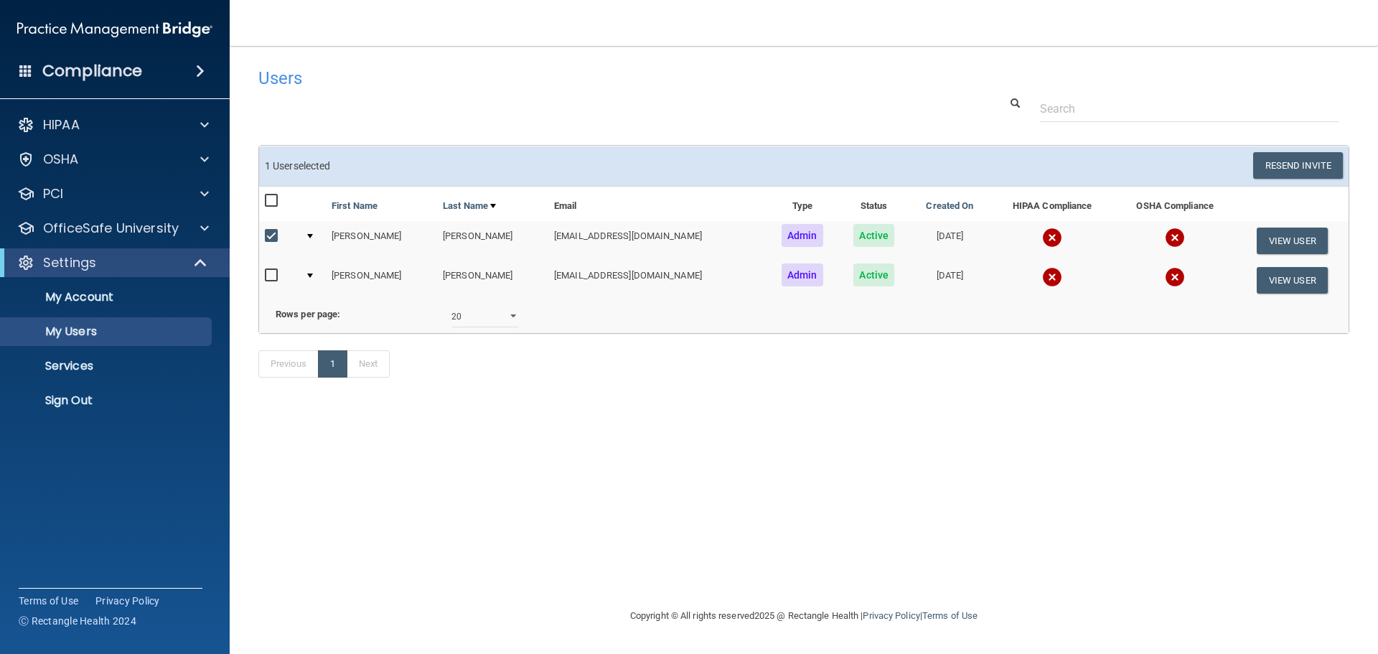
click at [1041, 287] on td at bounding box center [1052, 280] width 124 height 39
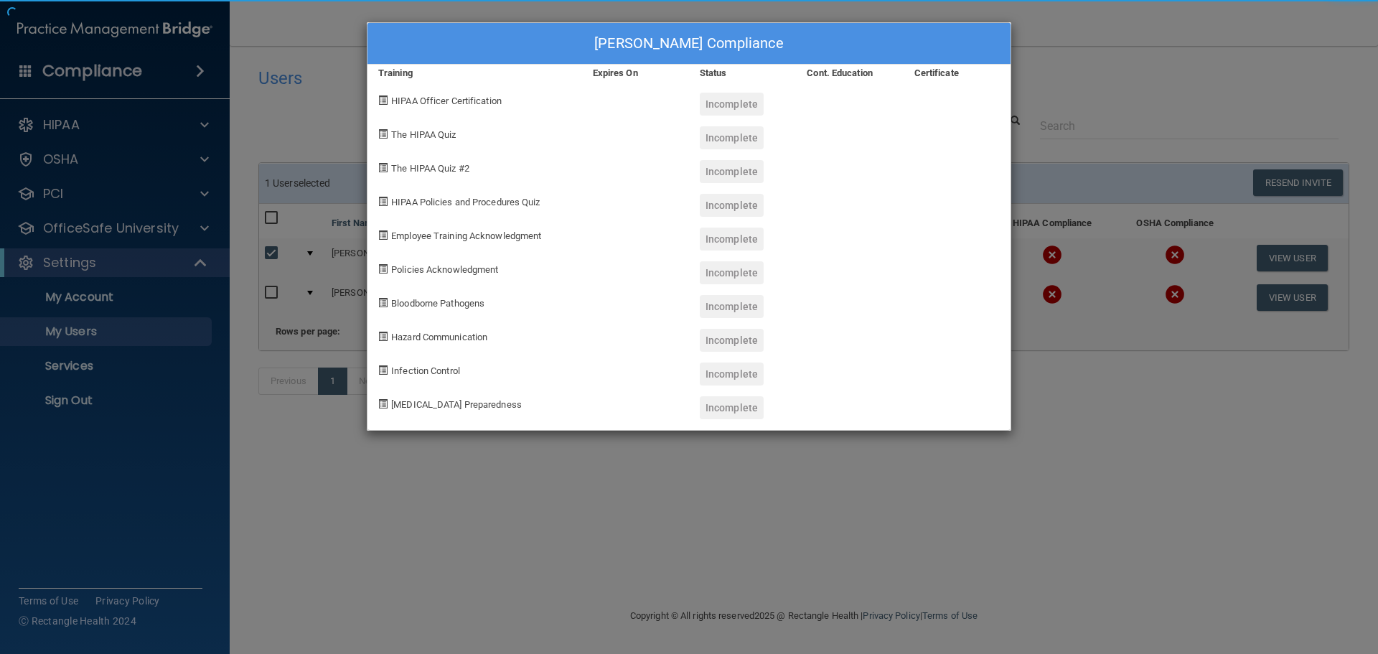
click at [1114, 449] on div "Erika Pazos's Compliance Training Expires On Status Cont. Education Certificate…" at bounding box center [689, 327] width 1378 height 654
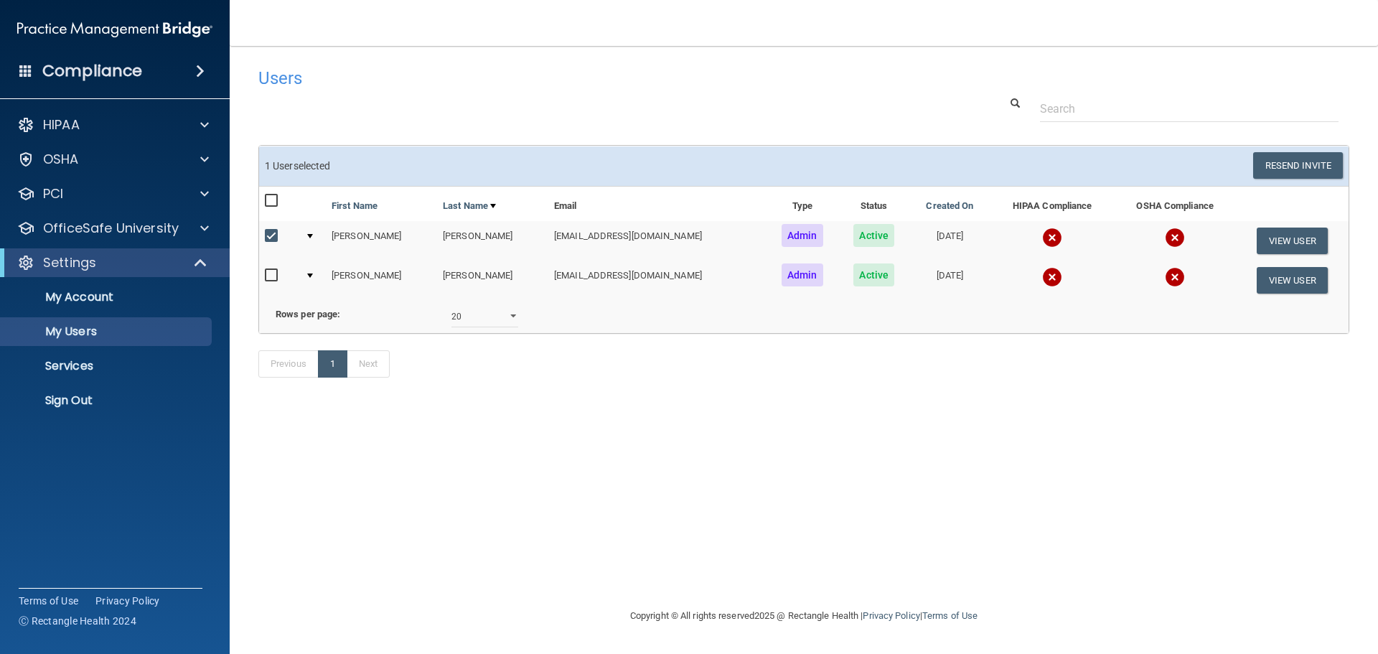
click at [272, 272] on input "checkbox" at bounding box center [273, 275] width 17 height 11
checkbox input "true"
click at [1277, 160] on button "Resend Invite" at bounding box center [1298, 165] width 90 height 27
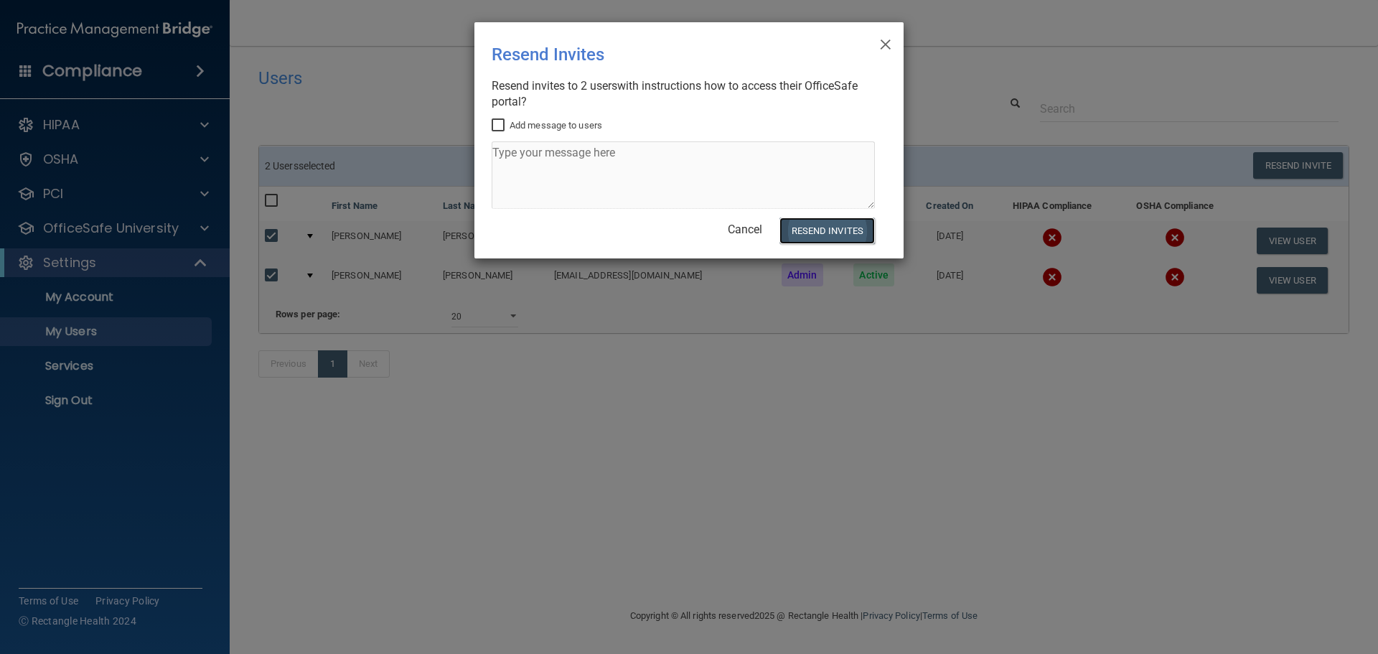
click at [847, 226] on button "Resend Invites" at bounding box center [826, 230] width 95 height 27
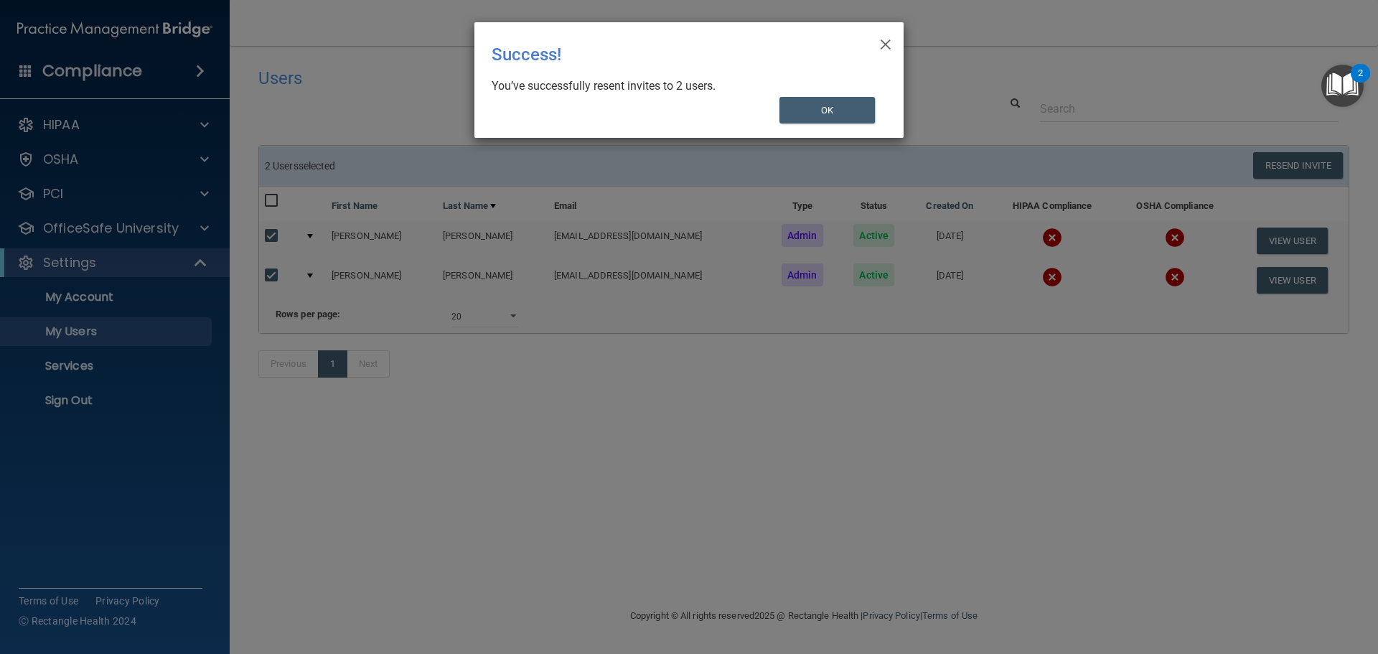
drag, startPoint x: 401, startPoint y: 452, endPoint x: 76, endPoint y: 403, distance: 328.8
click at [397, 453] on div "× Close Success! You’ve successfully resent invites to 2 users. OK" at bounding box center [689, 327] width 1378 height 654
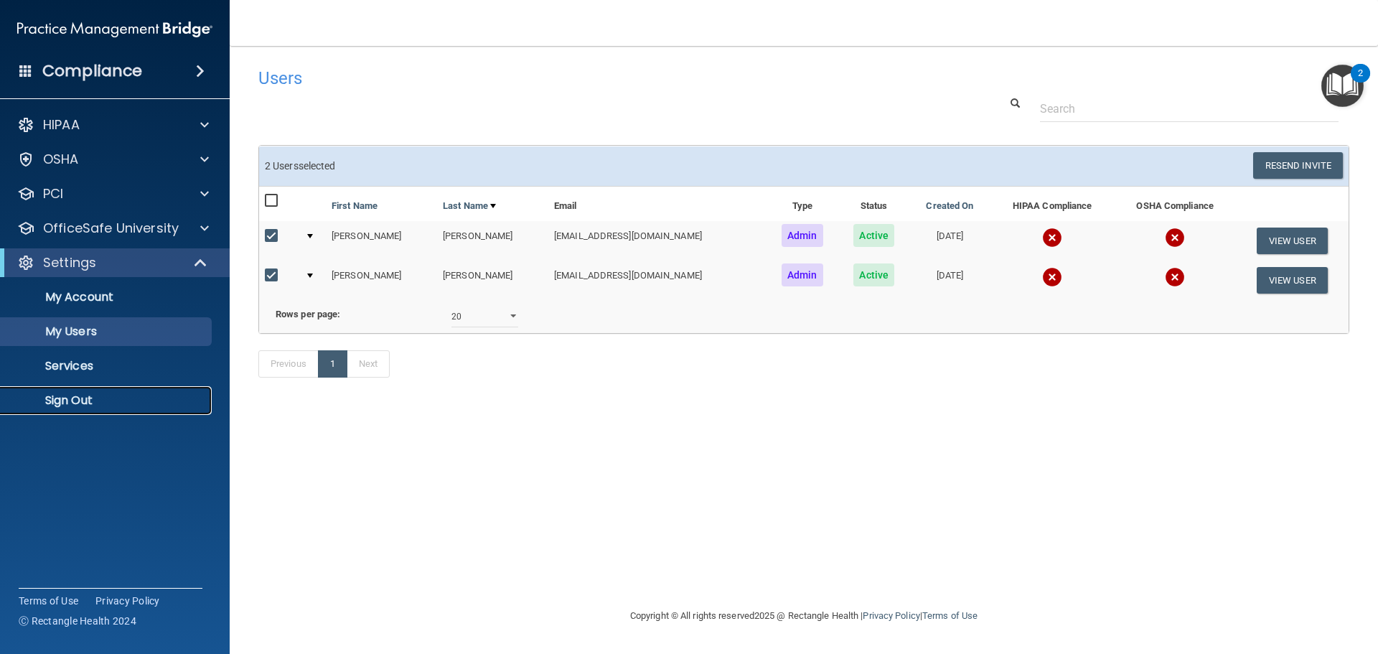
click at [65, 399] on p "Sign Out" at bounding box center [107, 400] width 196 height 14
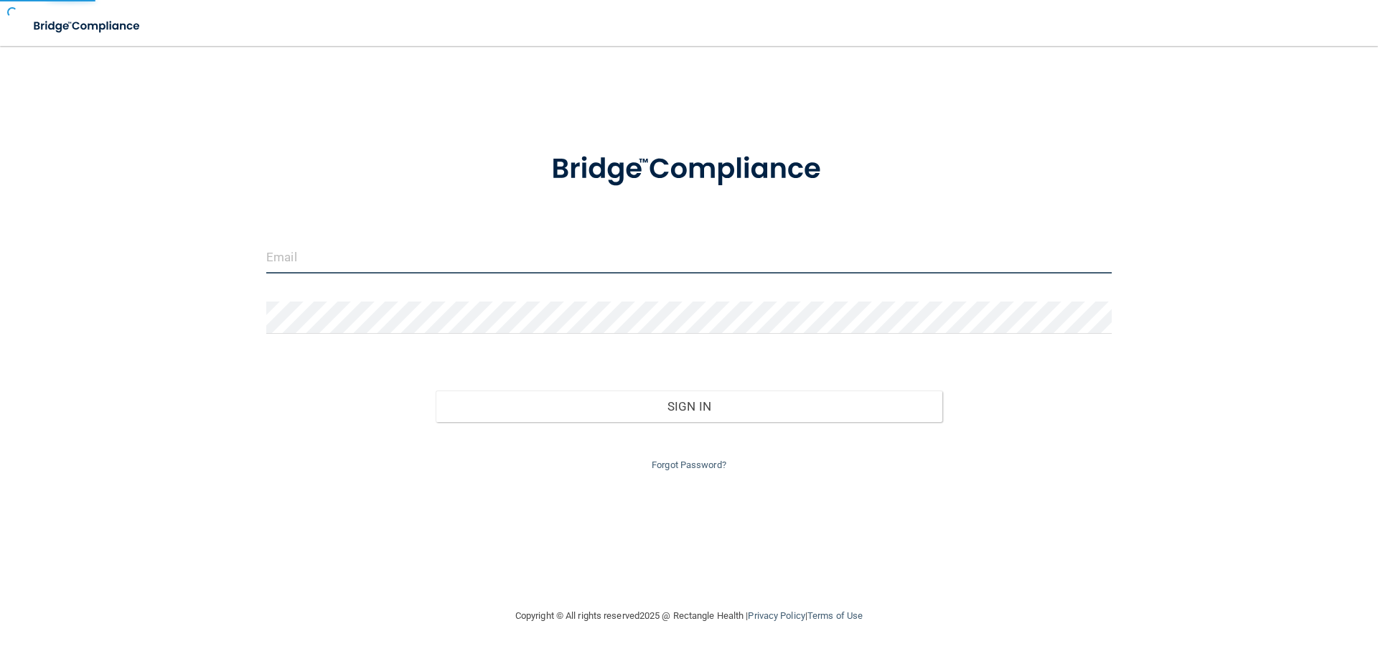
type input "cfletcher@rectanglehealth.com"
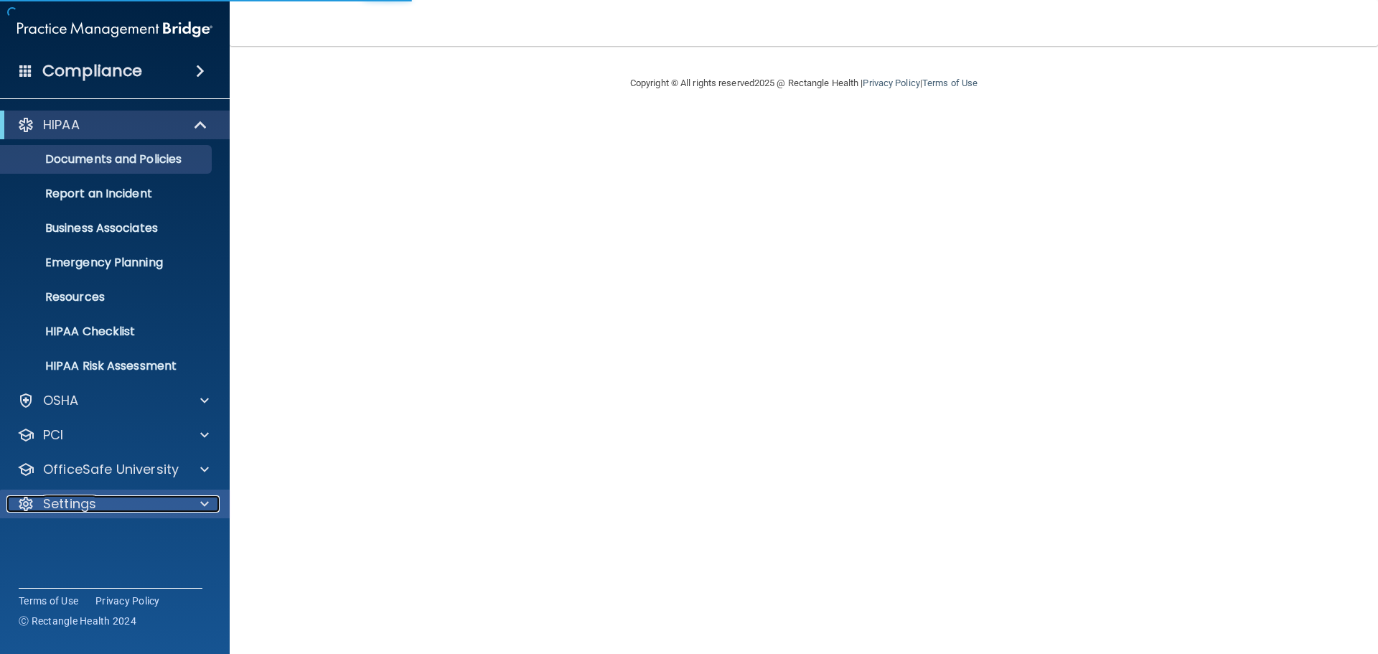
click at [128, 499] on div "Settings" at bounding box center [95, 503] width 178 height 17
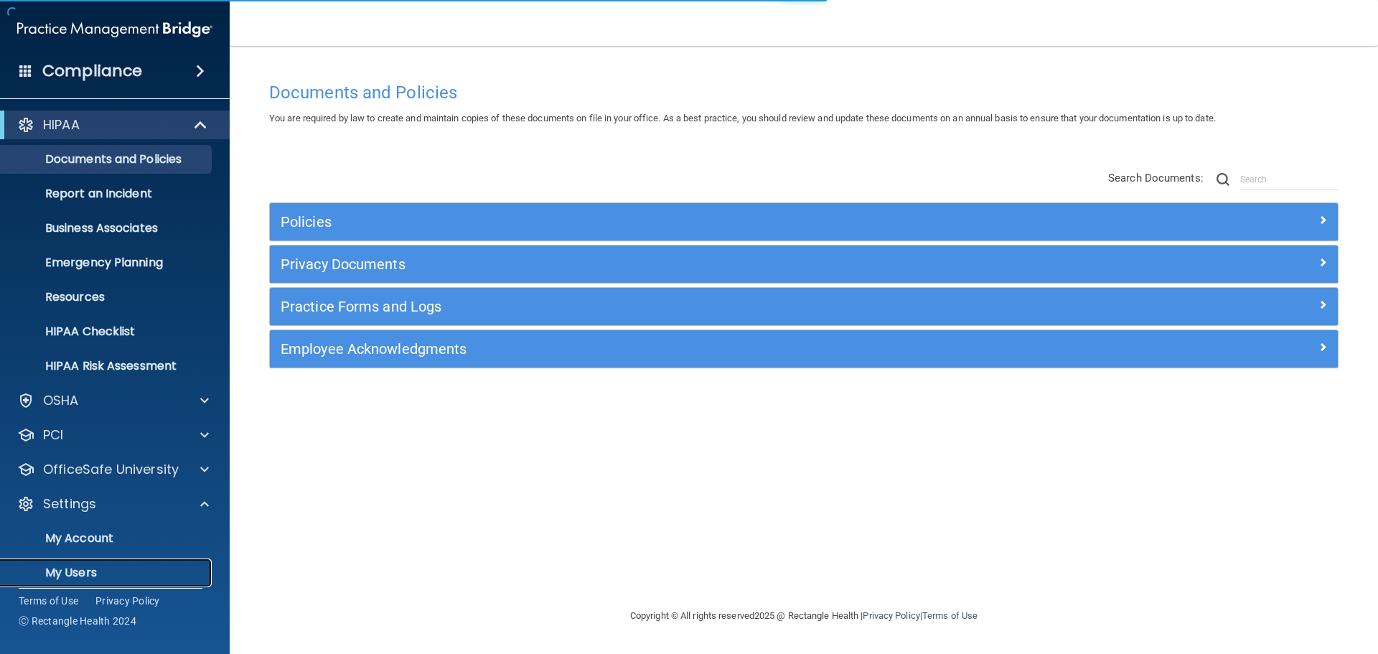
click at [86, 574] on p "My Users" at bounding box center [107, 572] width 196 height 14
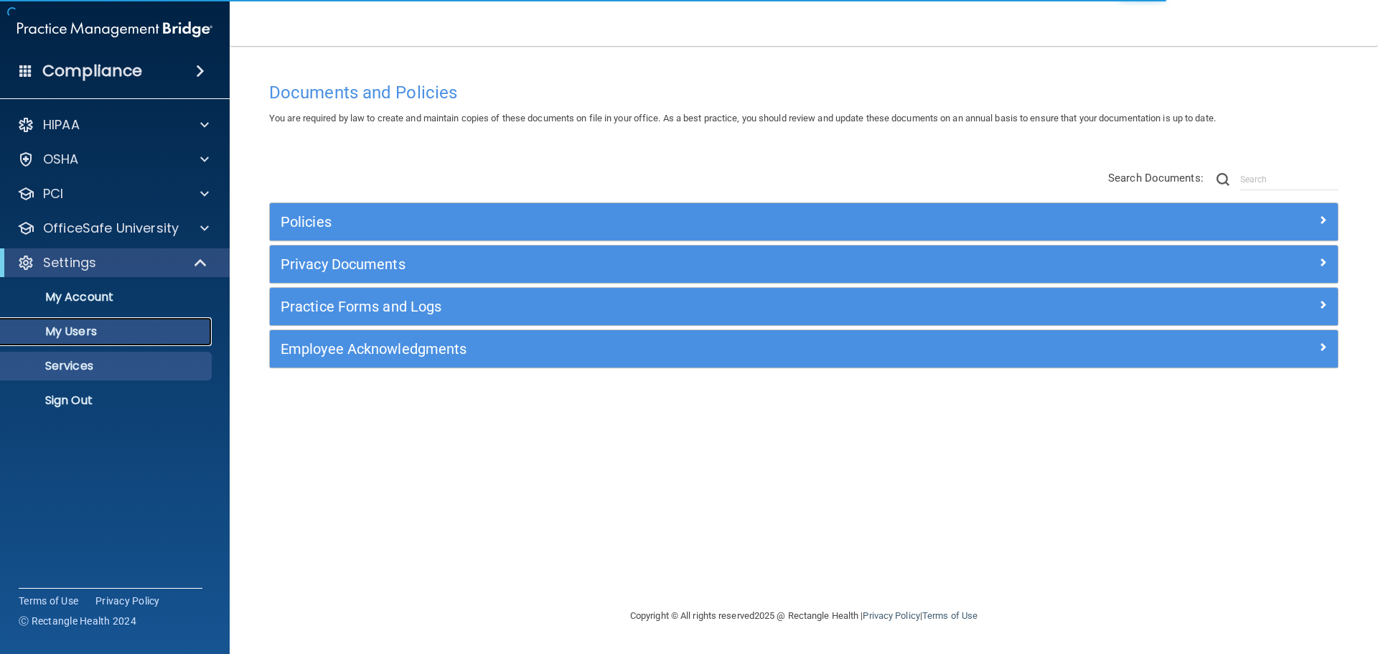
select select "20"
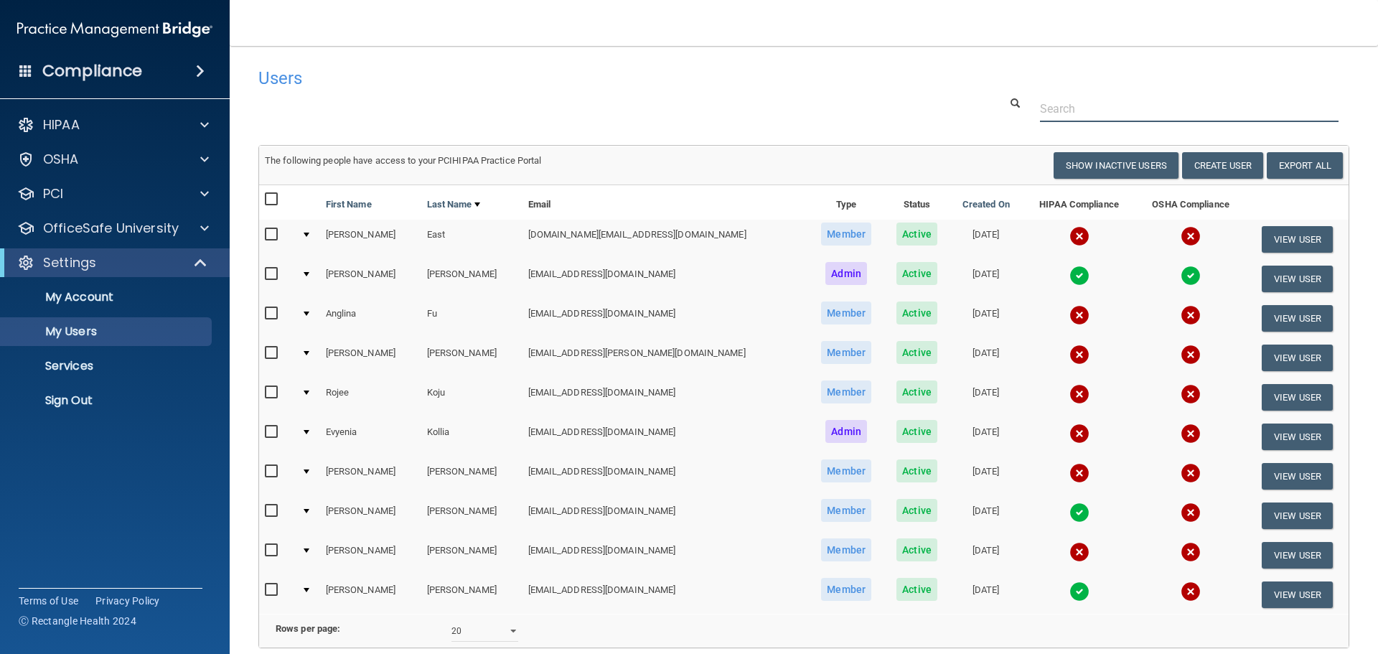
click at [1046, 100] on input "text" at bounding box center [1189, 108] width 299 height 27
paste input "[DOMAIN_NAME][EMAIL_ADDRESS][DOMAIN_NAME]"
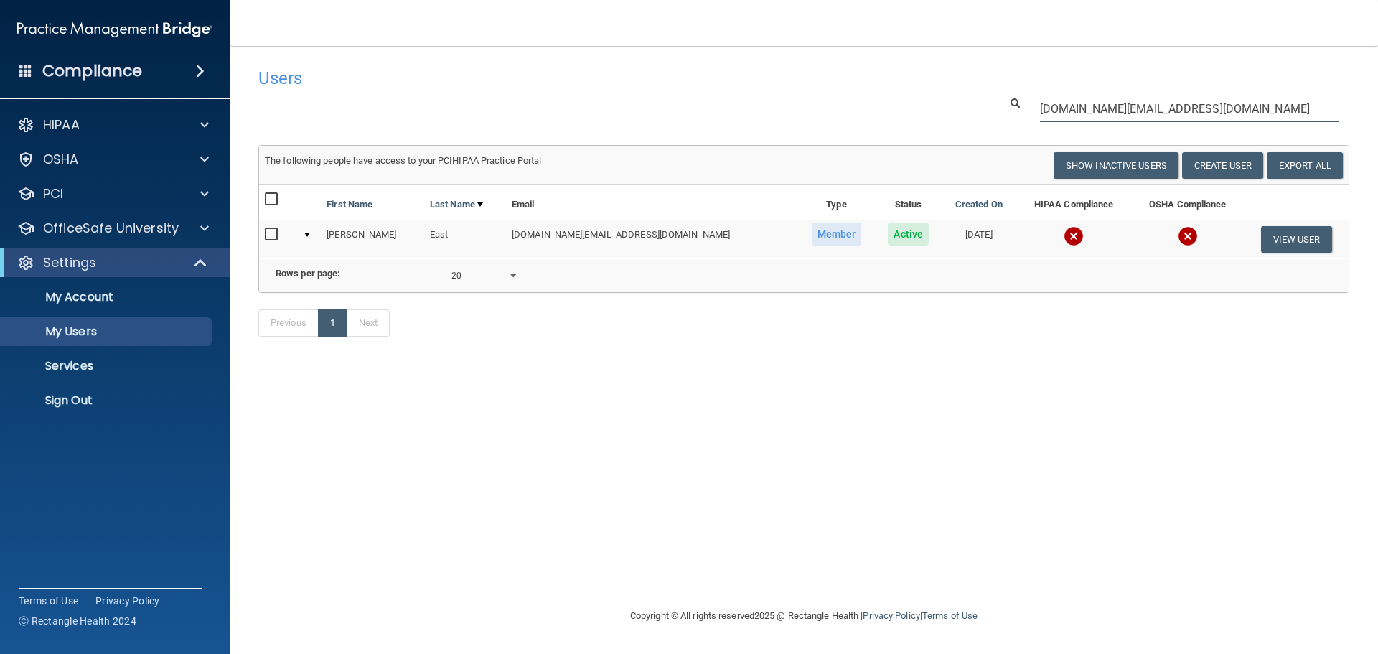
type input "[DOMAIN_NAME][EMAIL_ADDRESS][DOMAIN_NAME]"
click at [1064, 240] on img at bounding box center [1074, 236] width 20 height 20
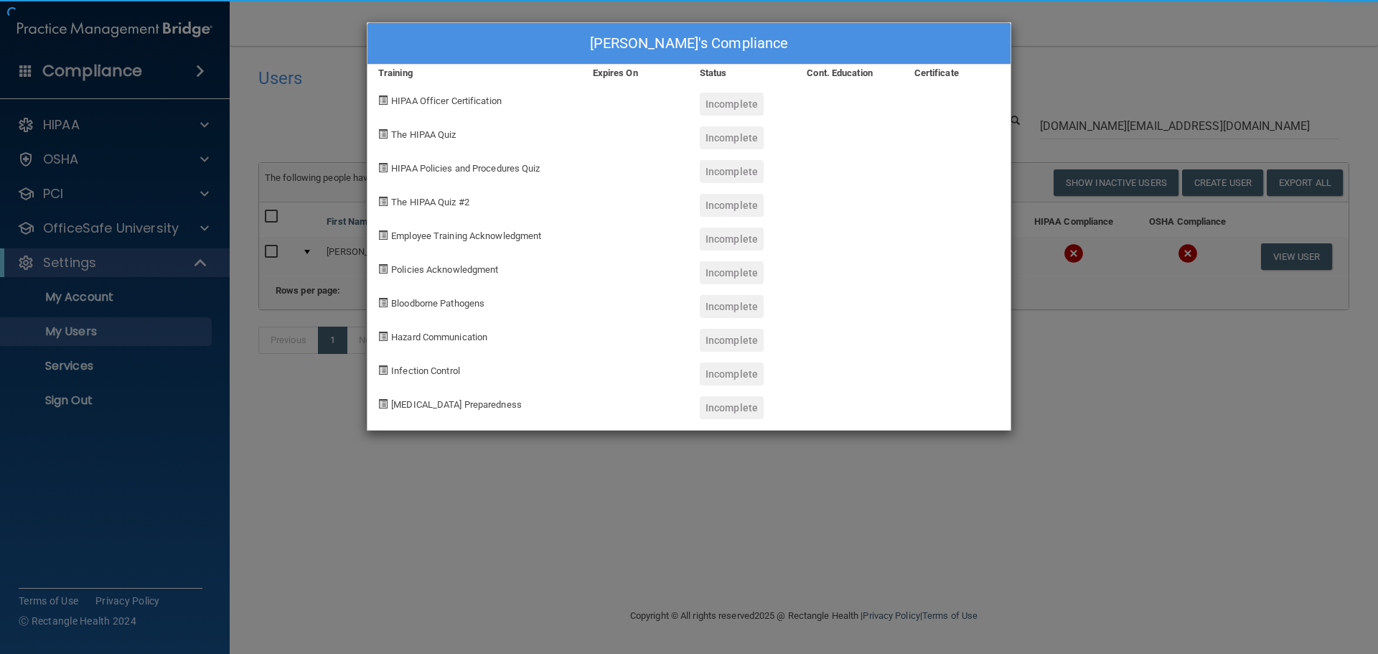
click at [1020, 459] on div "[PERSON_NAME]'s Compliance Training Expires On Status Cont. Education Certifica…" at bounding box center [689, 327] width 1378 height 654
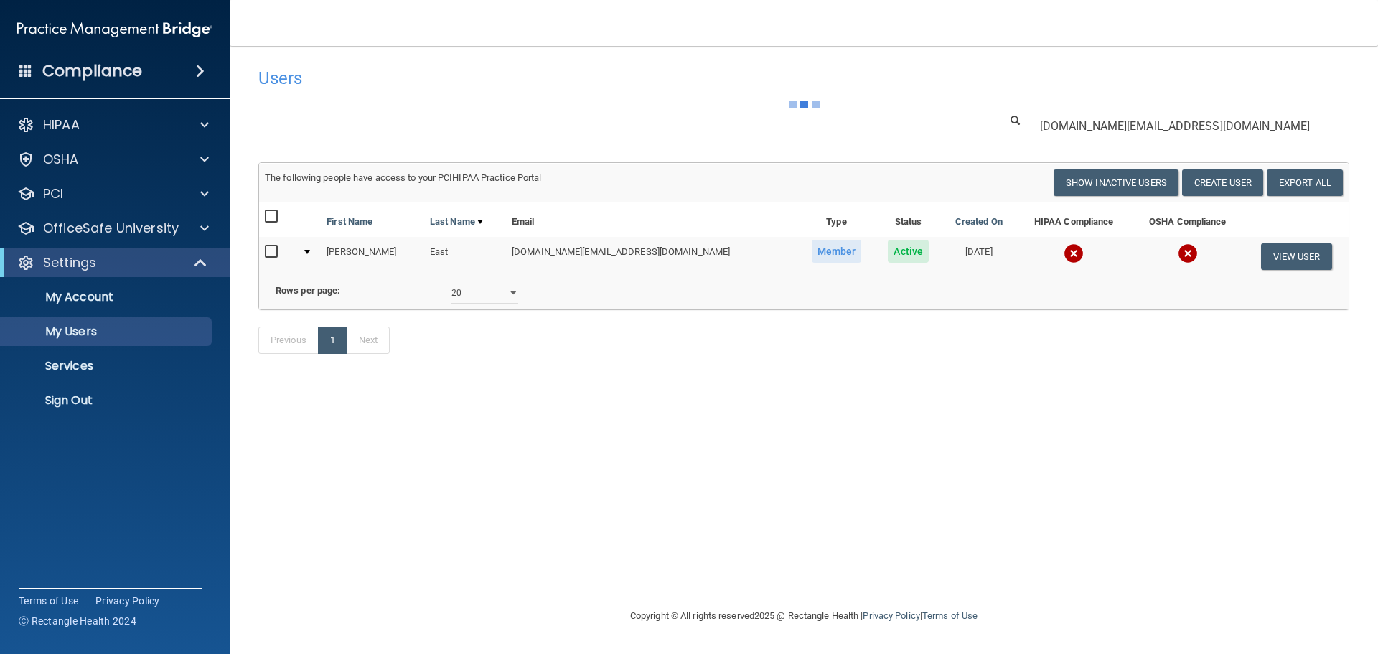
click at [270, 246] on input "checkbox" at bounding box center [273, 251] width 17 height 11
checkbox input "true"
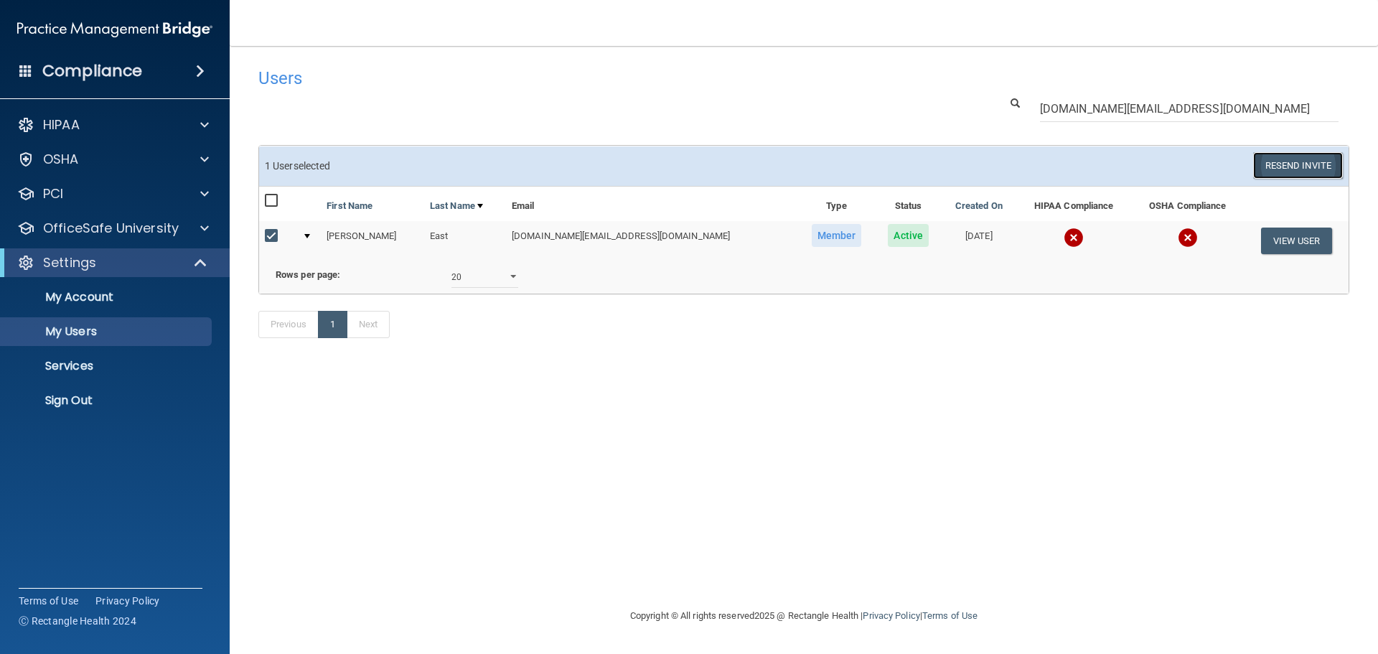
click at [1291, 165] on button "Resend Invite" at bounding box center [1298, 165] width 90 height 27
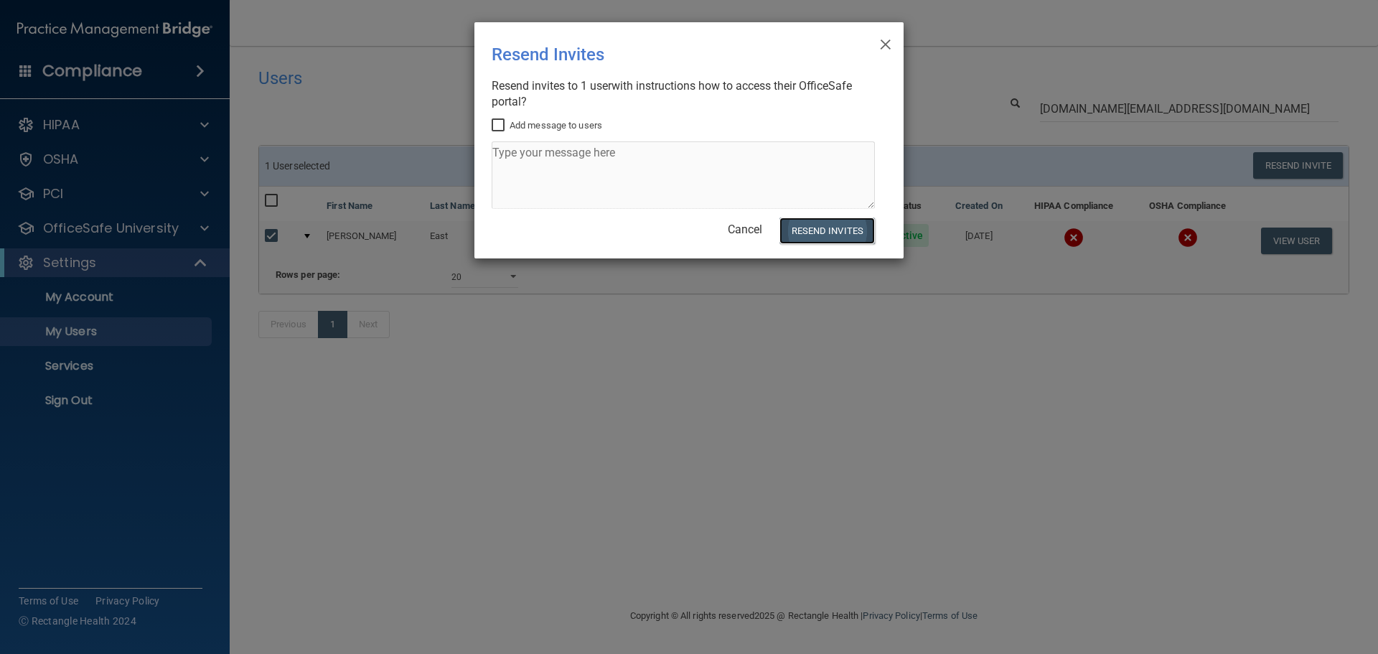
click at [833, 228] on button "Resend Invites" at bounding box center [826, 230] width 95 height 27
